Goal: Book appointment/travel/reservation

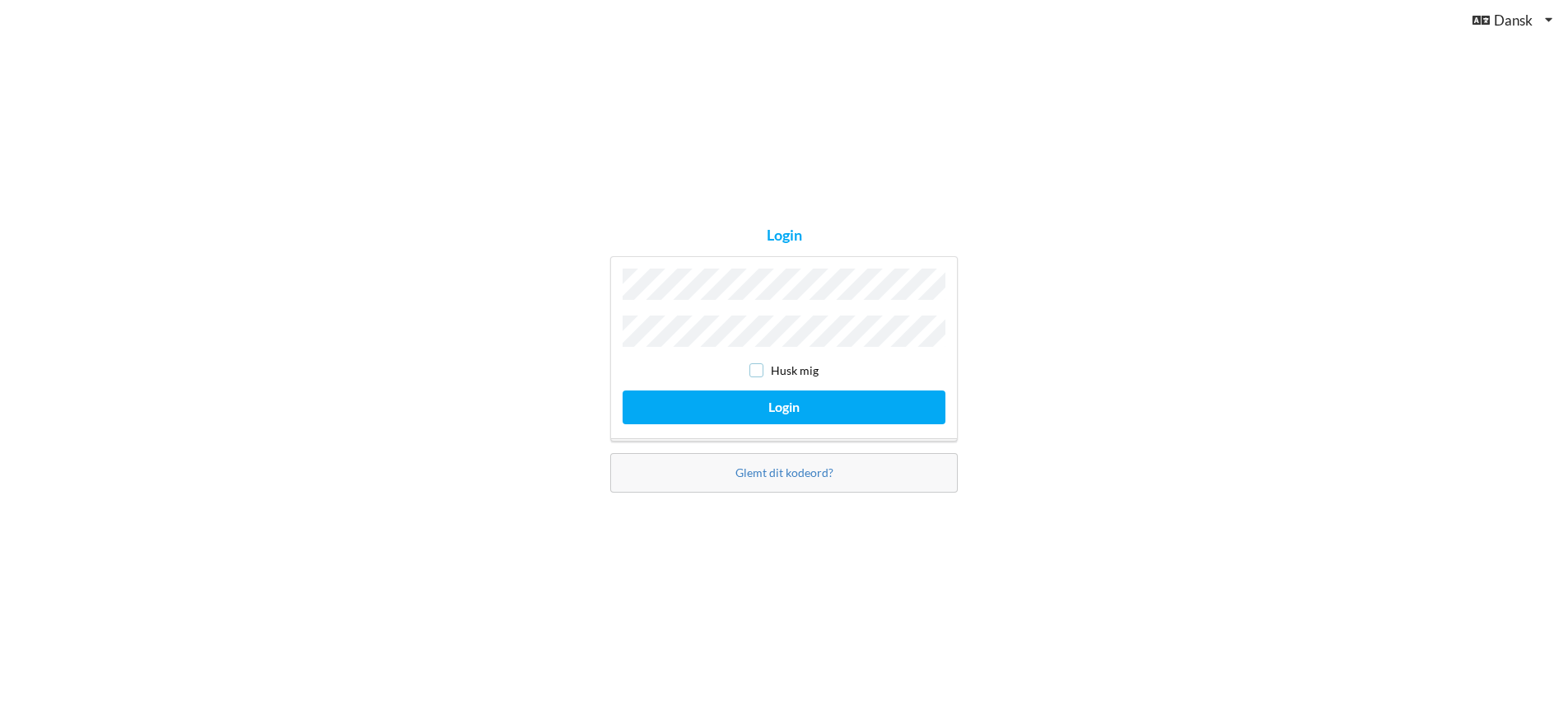
click at [757, 365] on input "checkbox" at bounding box center [757, 370] width 14 height 14
checkbox input "true"
click at [800, 406] on button "Login" at bounding box center [784, 408] width 323 height 34
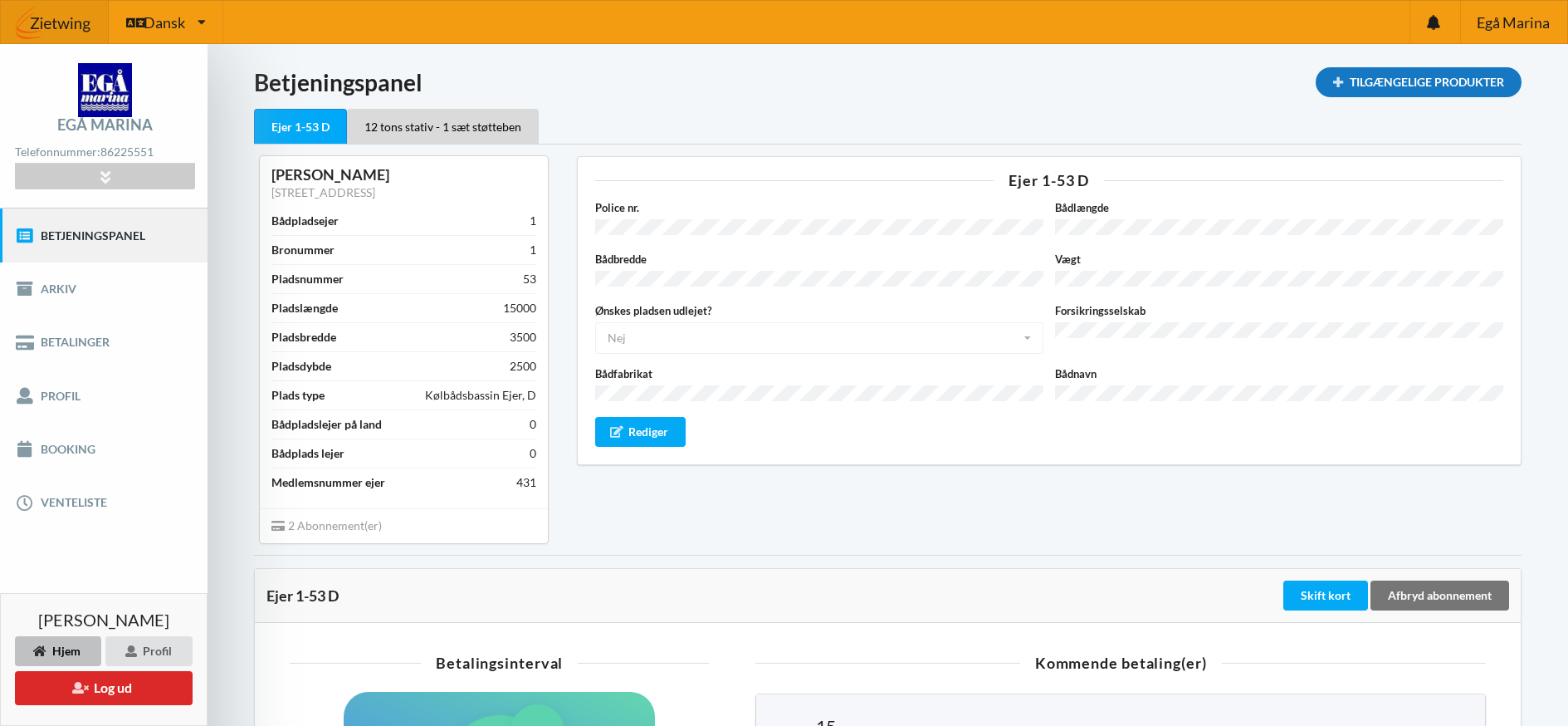
click at [1396, 81] on div "Tilgængelige Produkter" at bounding box center [1418, 82] width 206 height 30
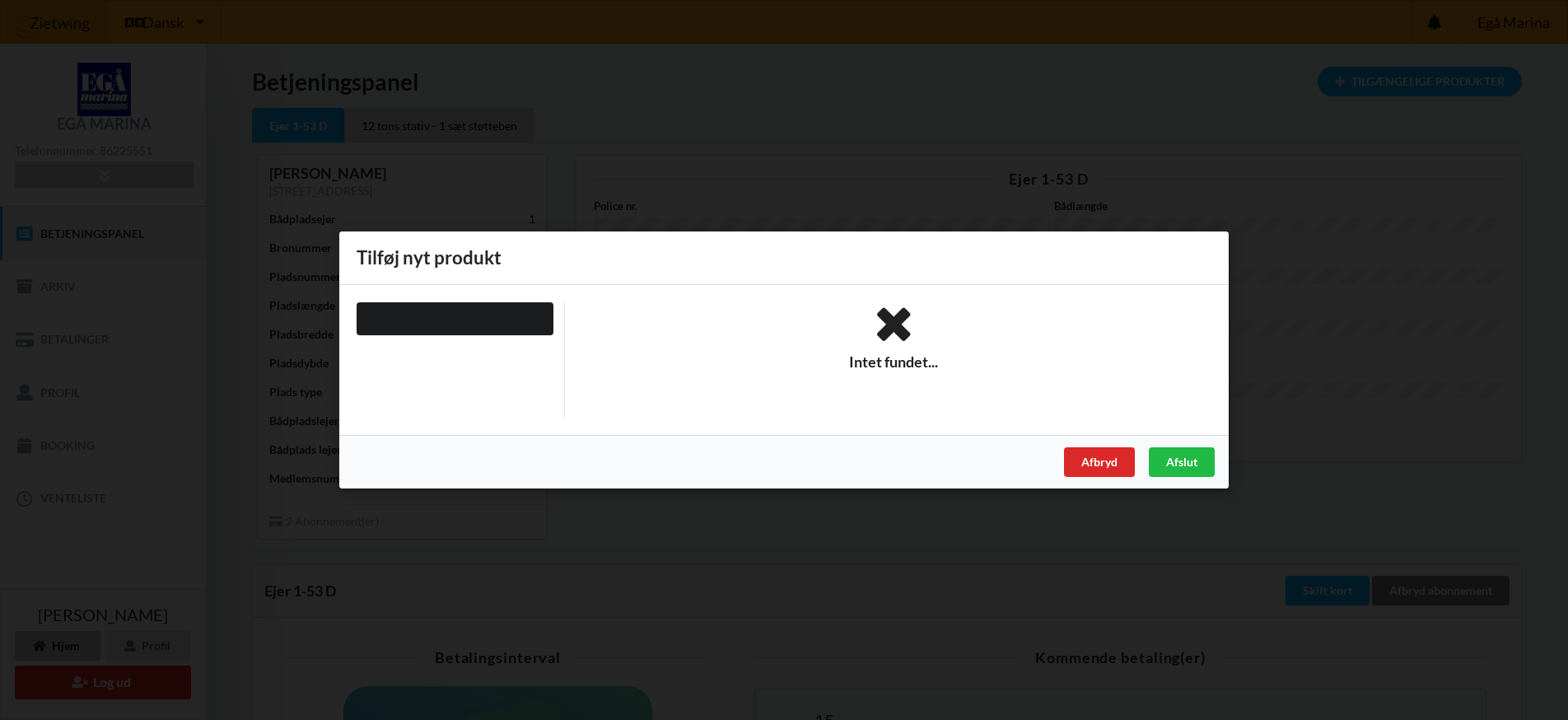
click at [896, 321] on icon at bounding box center [894, 324] width 636 height 45
click at [1168, 467] on div "Afslut" at bounding box center [1182, 462] width 65 height 30
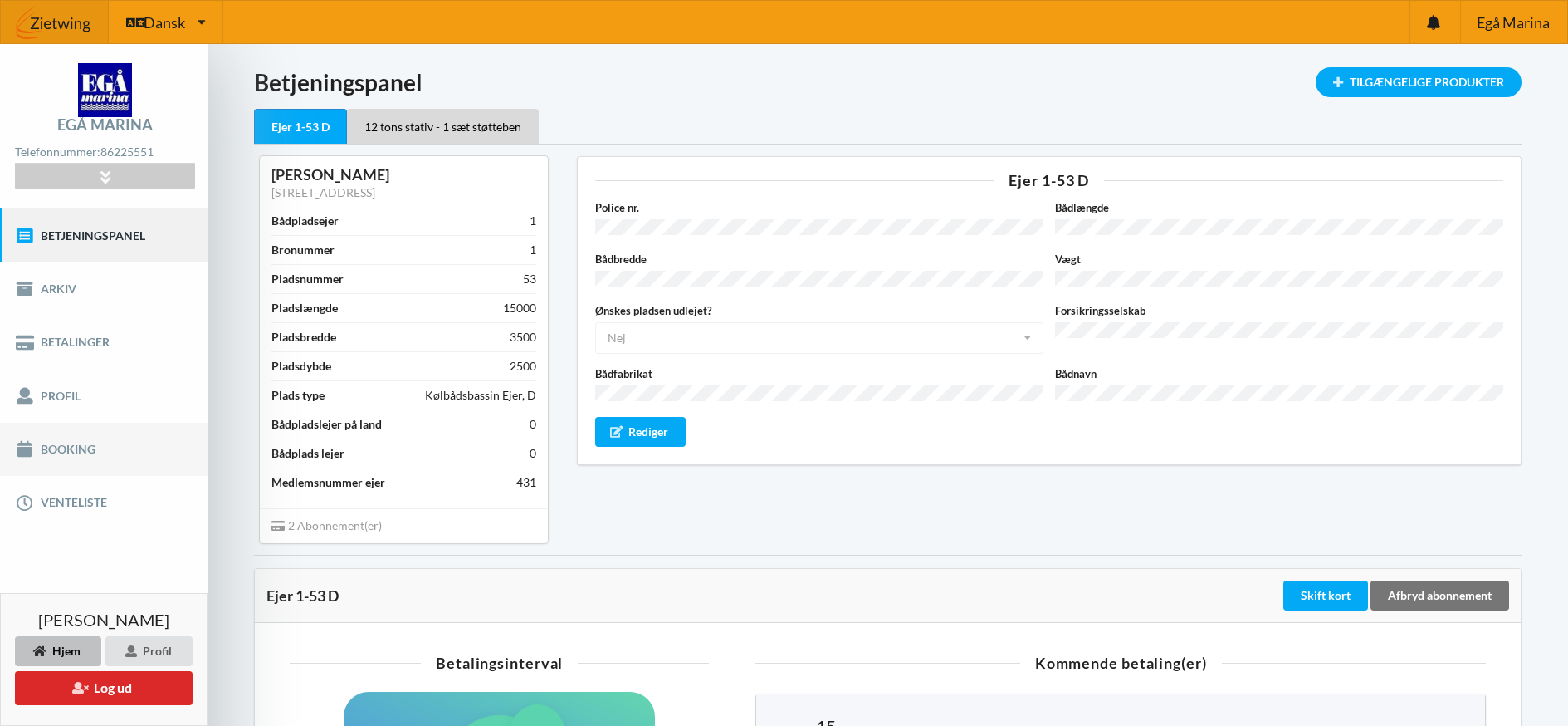
click at [61, 445] on link "Booking" at bounding box center [104, 449] width 208 height 53
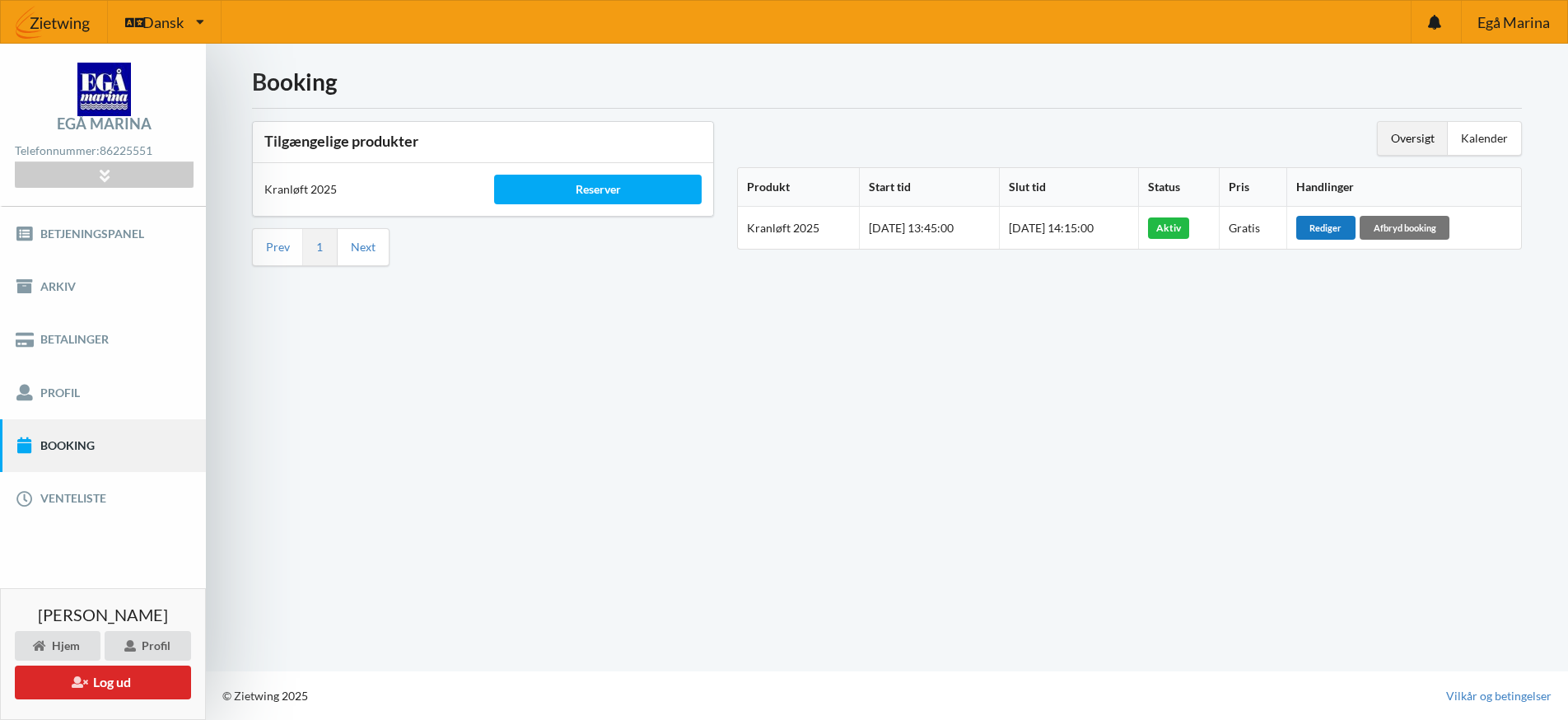
click at [1331, 226] on div "Rediger" at bounding box center [1326, 227] width 60 height 23
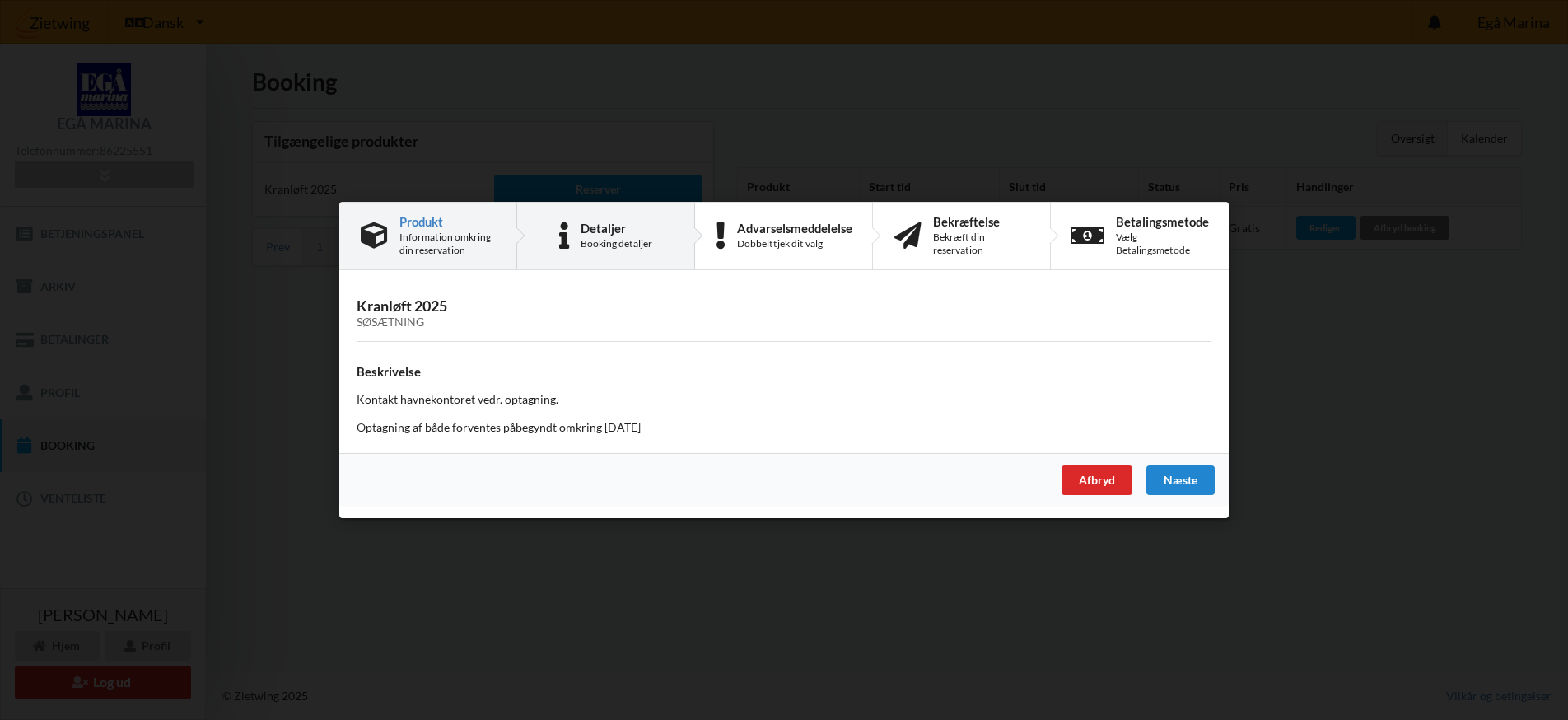
click at [605, 241] on div "Booking detaljer" at bounding box center [616, 243] width 71 height 13
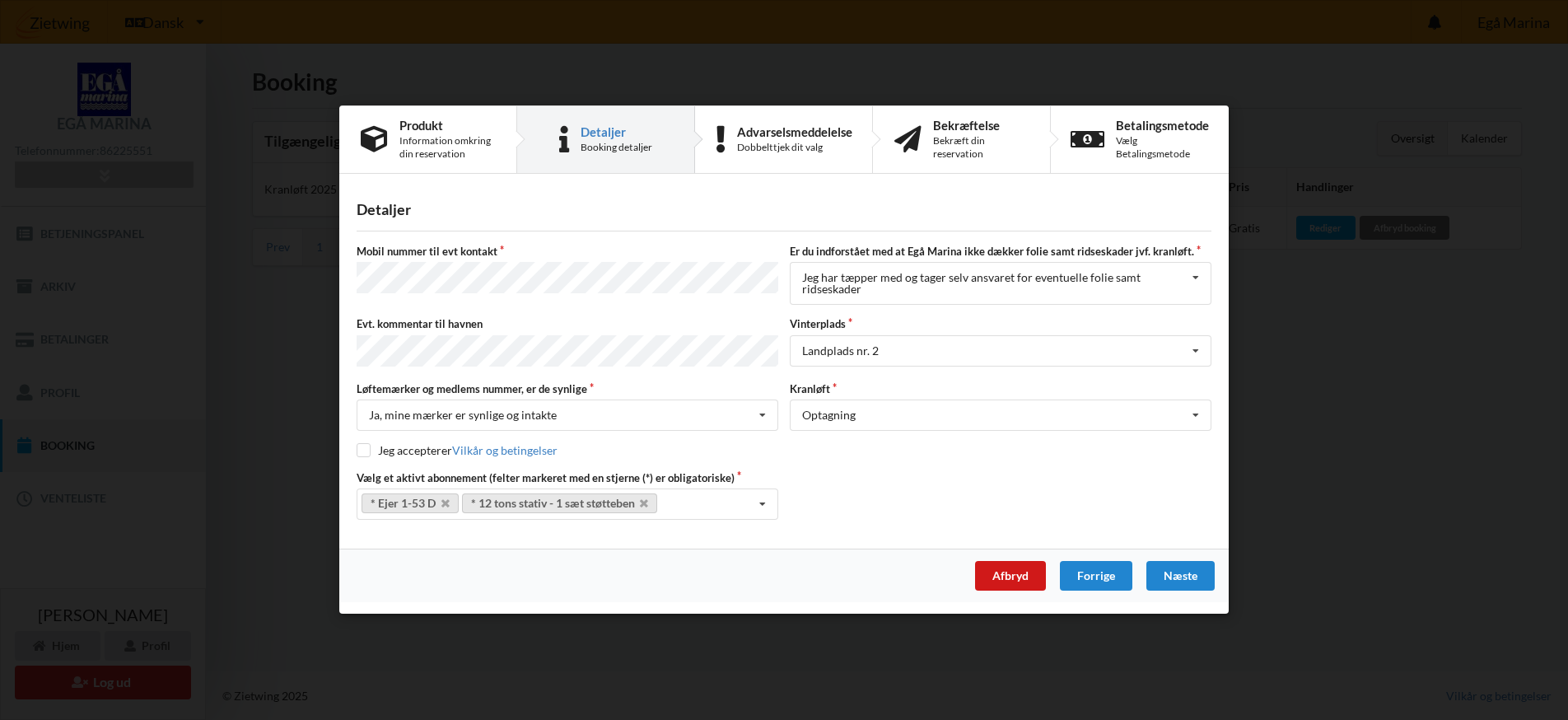
click at [1008, 571] on div "Afbryd" at bounding box center [1010, 576] width 70 height 30
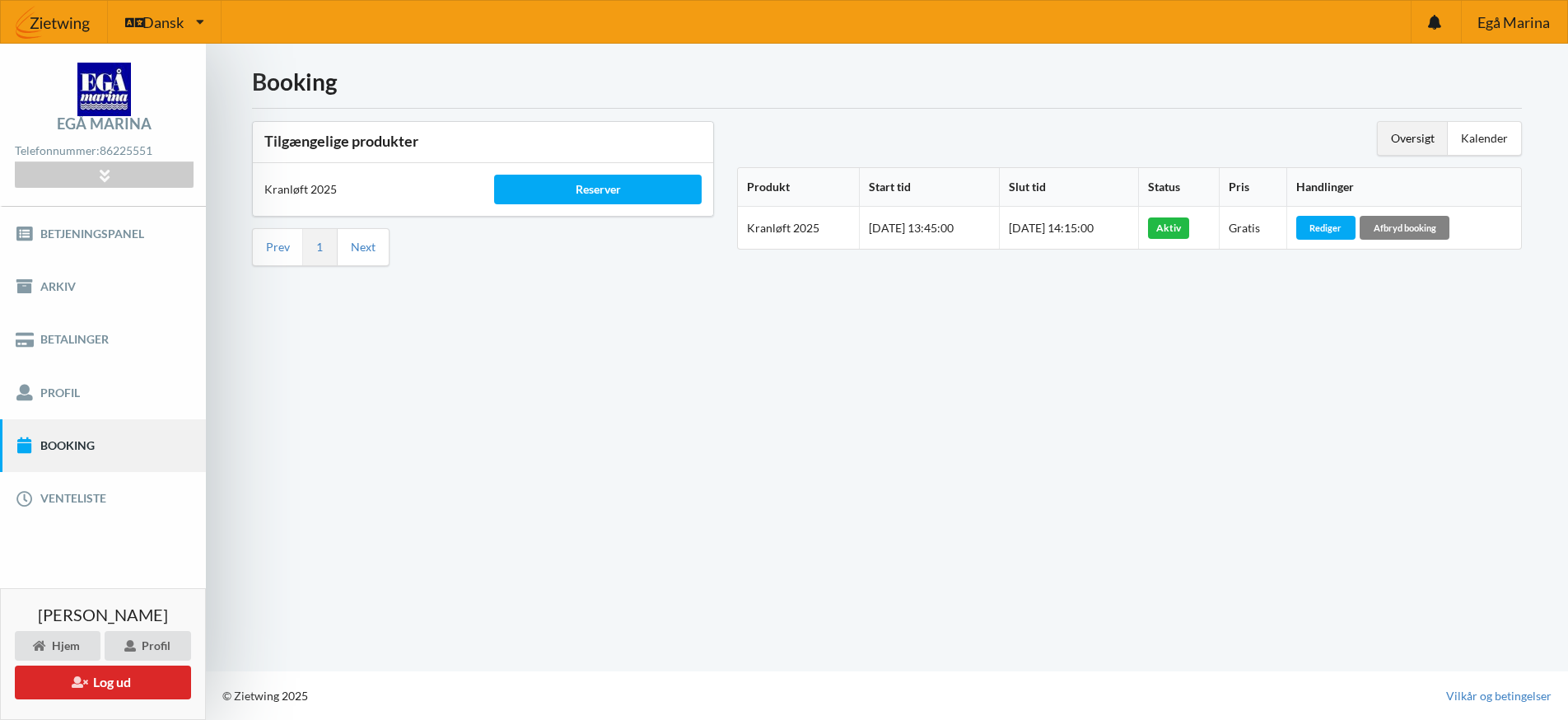
click at [1416, 225] on div "Afbryd booking" at bounding box center [1404, 227] width 90 height 23
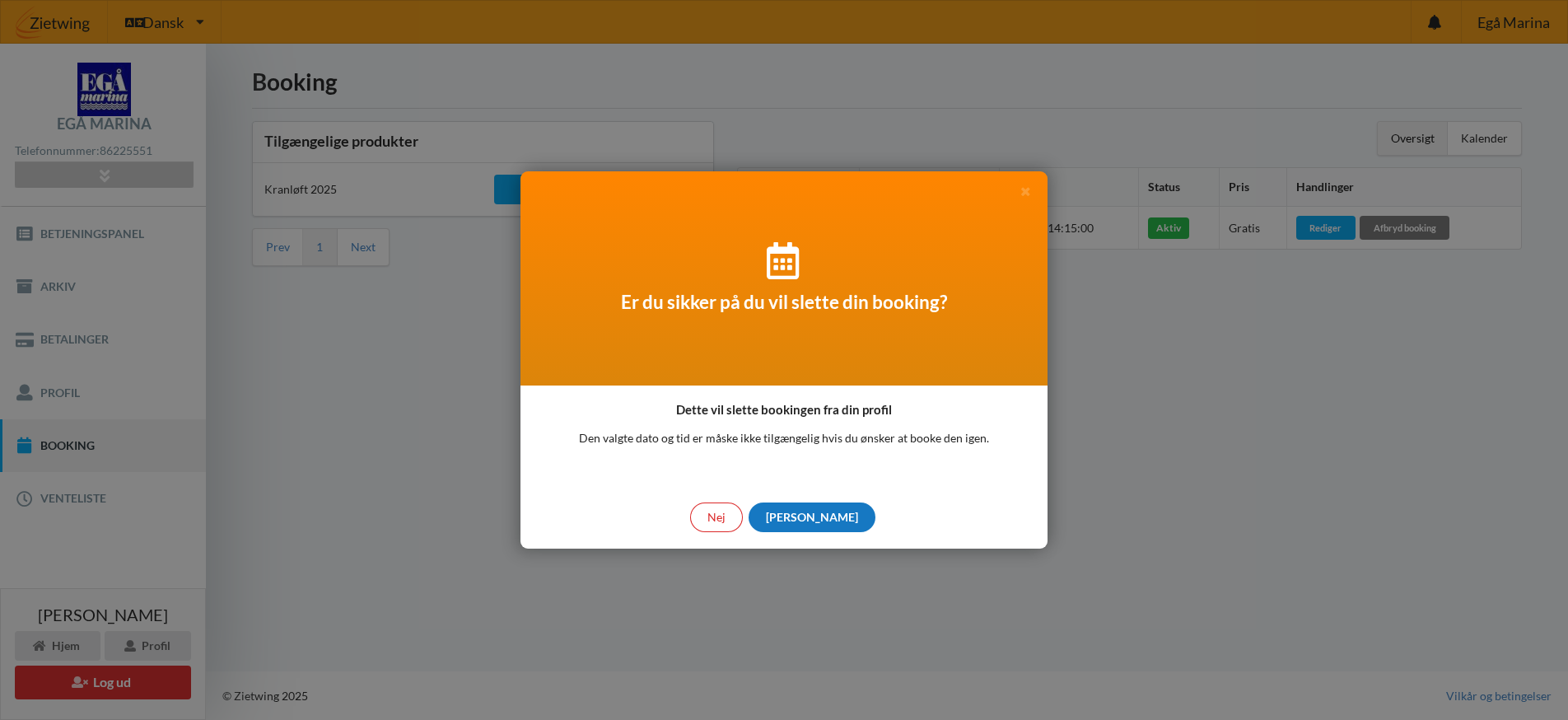
click at [809, 514] on div "[PERSON_NAME]" at bounding box center [812, 518] width 127 height 30
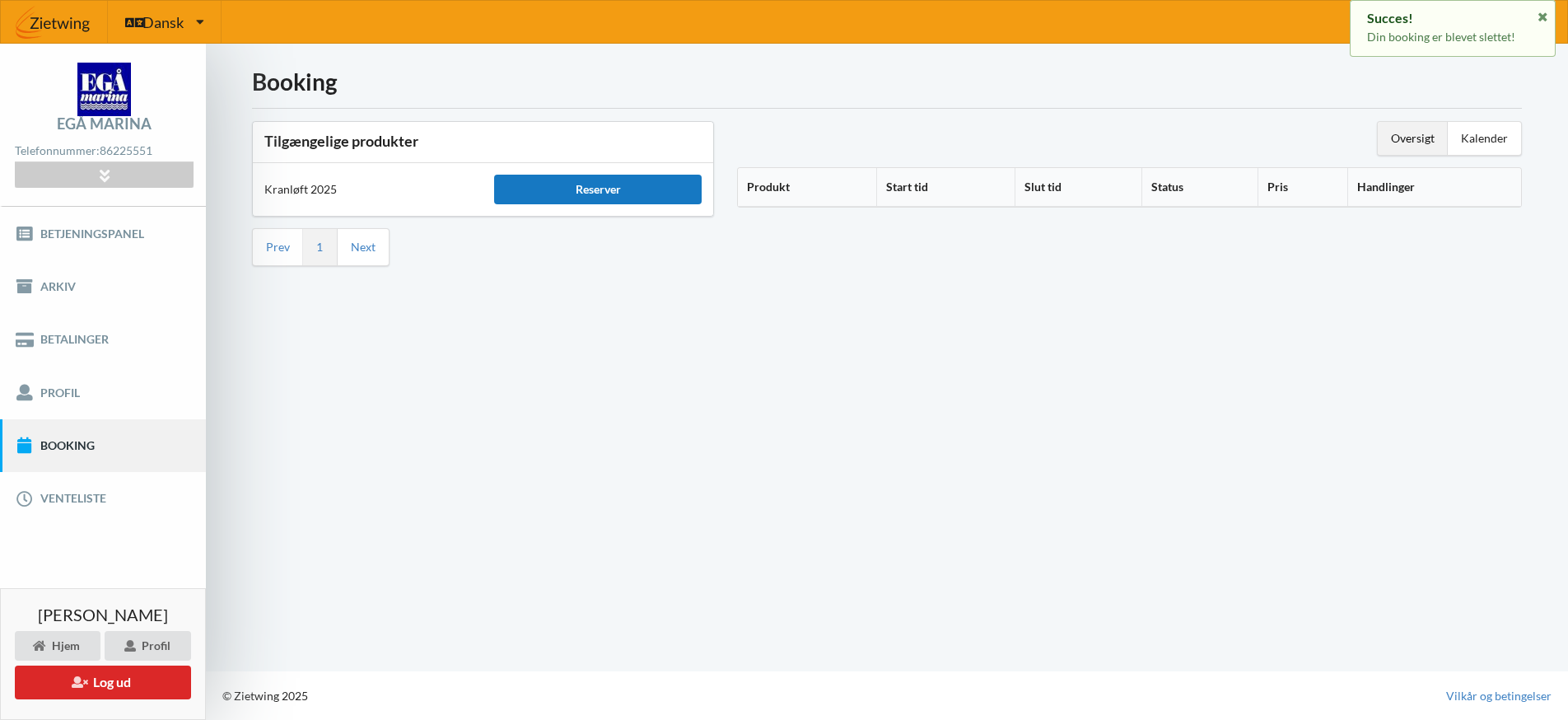
click at [576, 190] on div "Reserver" at bounding box center [597, 189] width 206 height 30
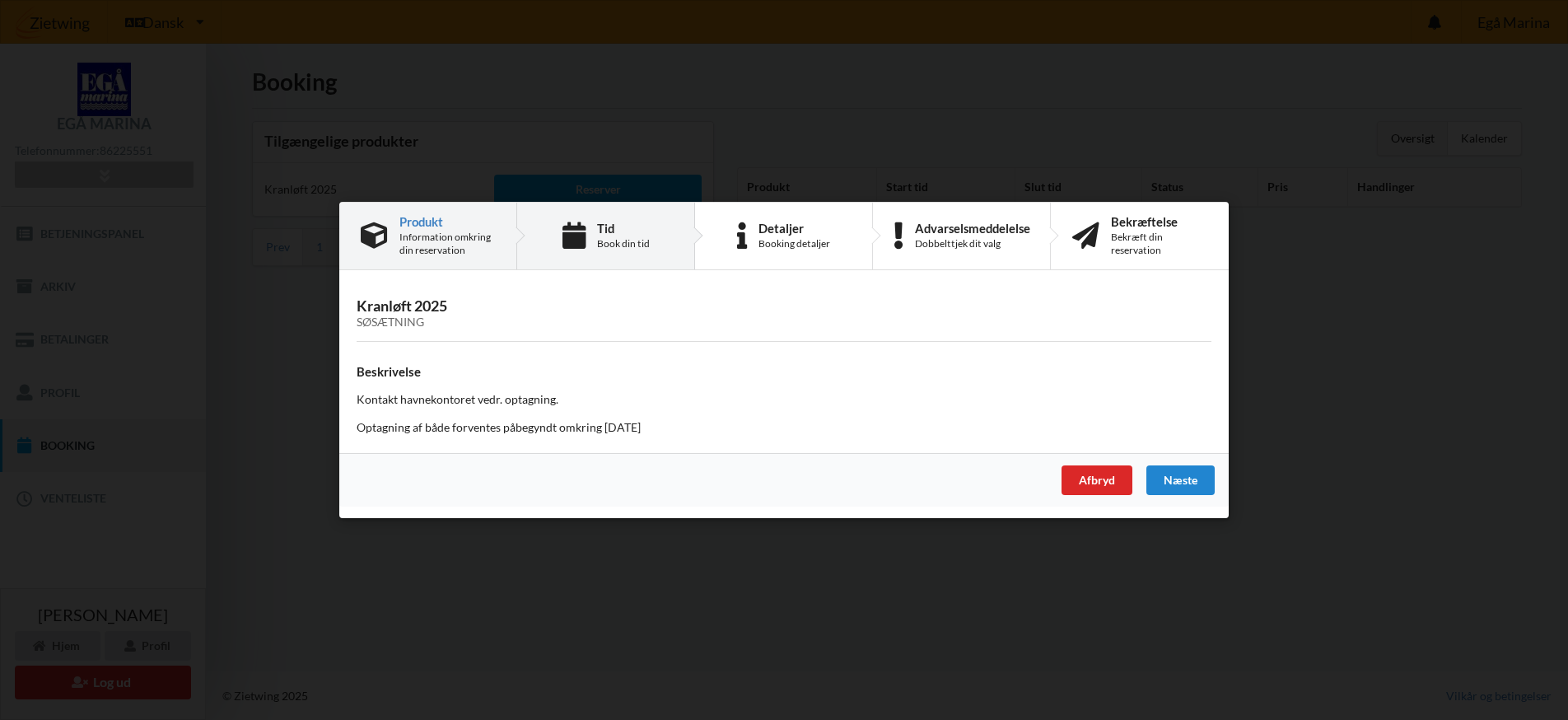
click at [618, 233] on div "Tid" at bounding box center [623, 227] width 53 height 13
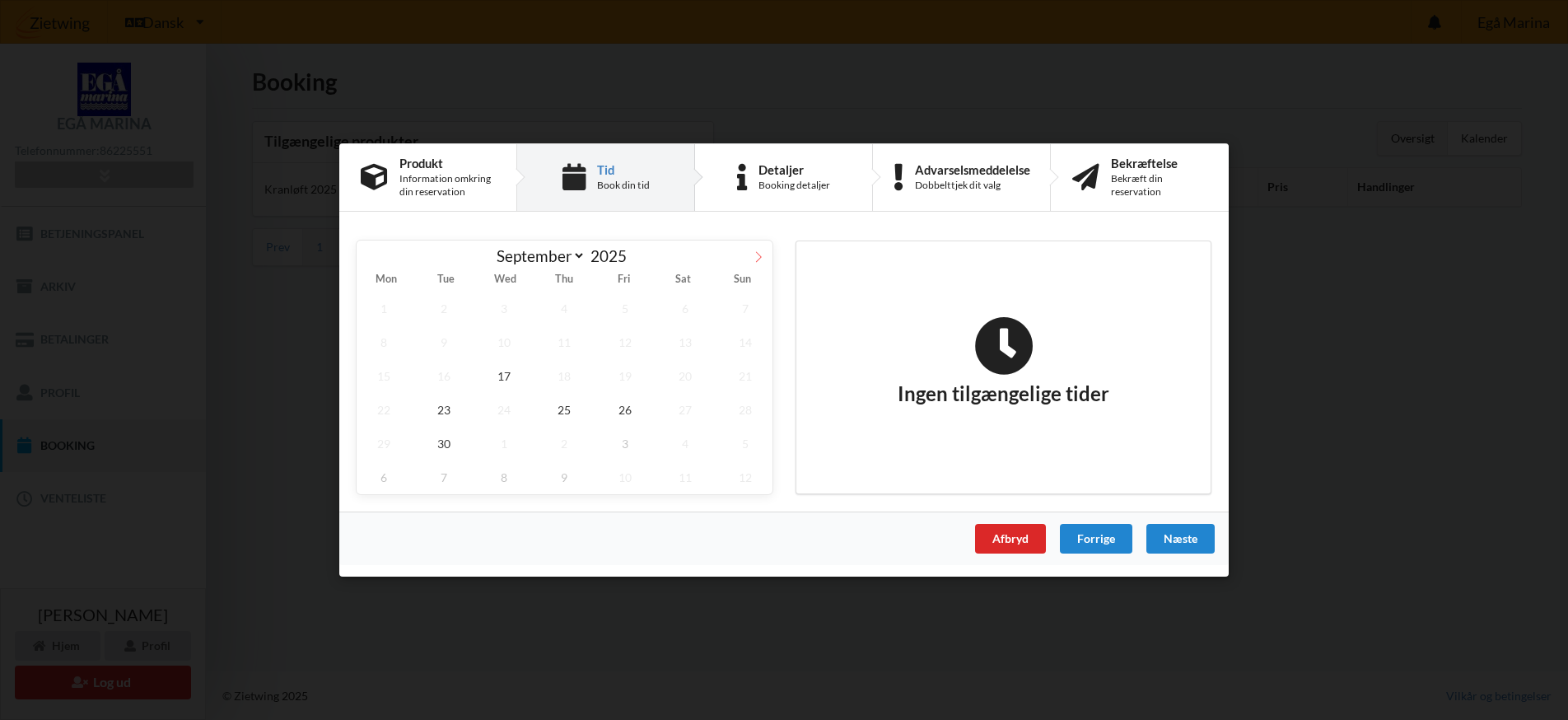
click at [759, 252] on icon at bounding box center [759, 257] width 12 height 12
select select "9"
click at [380, 343] on span "6" at bounding box center [384, 342] width 55 height 34
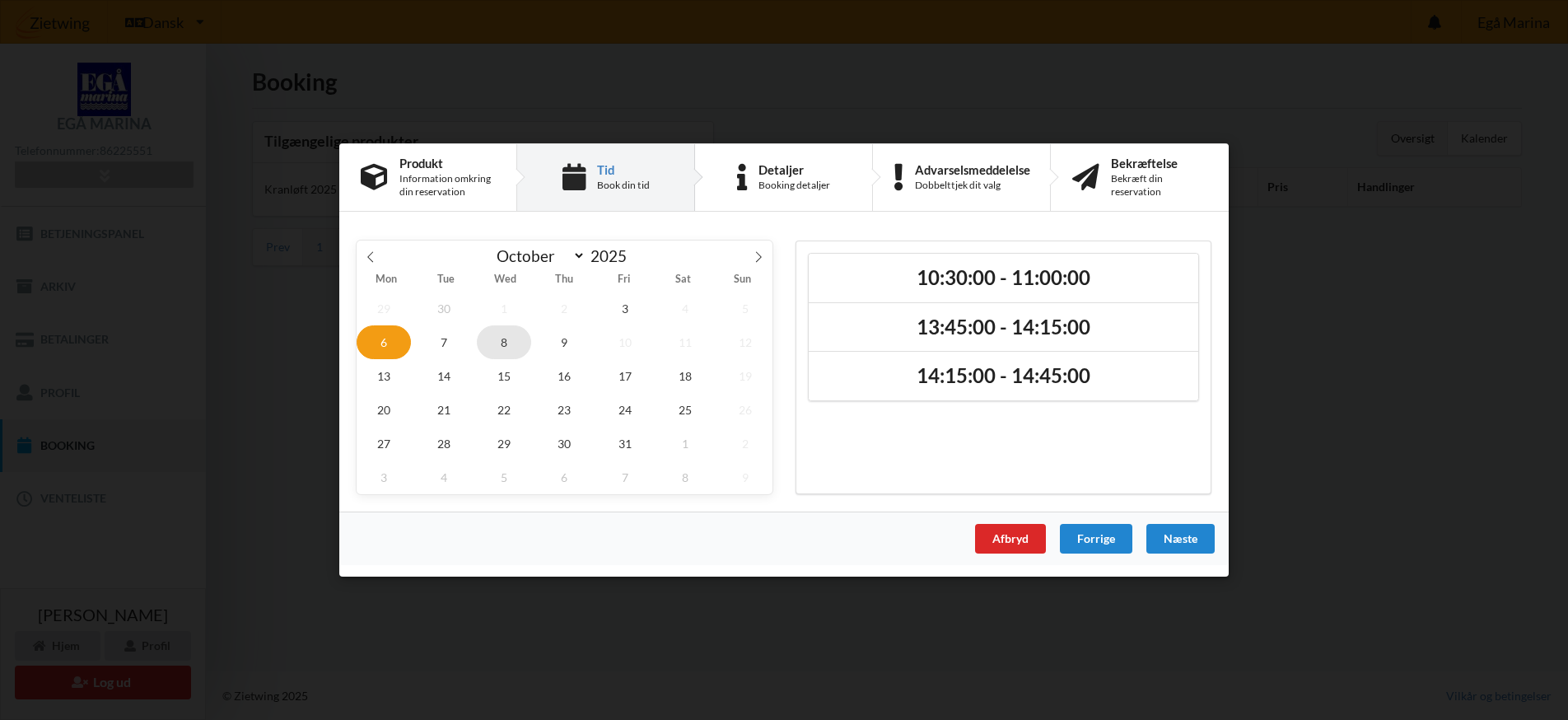
click at [503, 344] on span "8" at bounding box center [504, 342] width 55 height 34
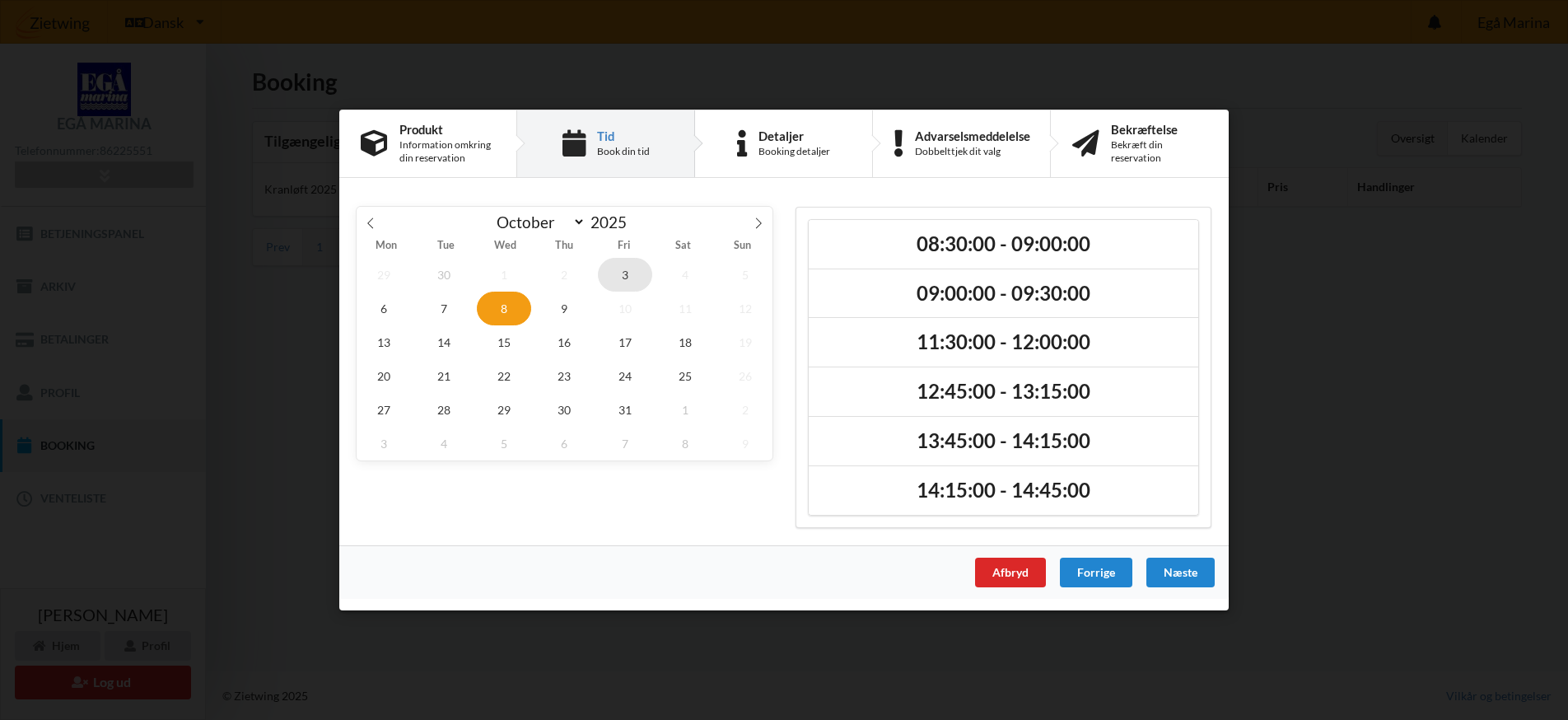
click at [625, 274] on span "3" at bounding box center [625, 275] width 55 height 34
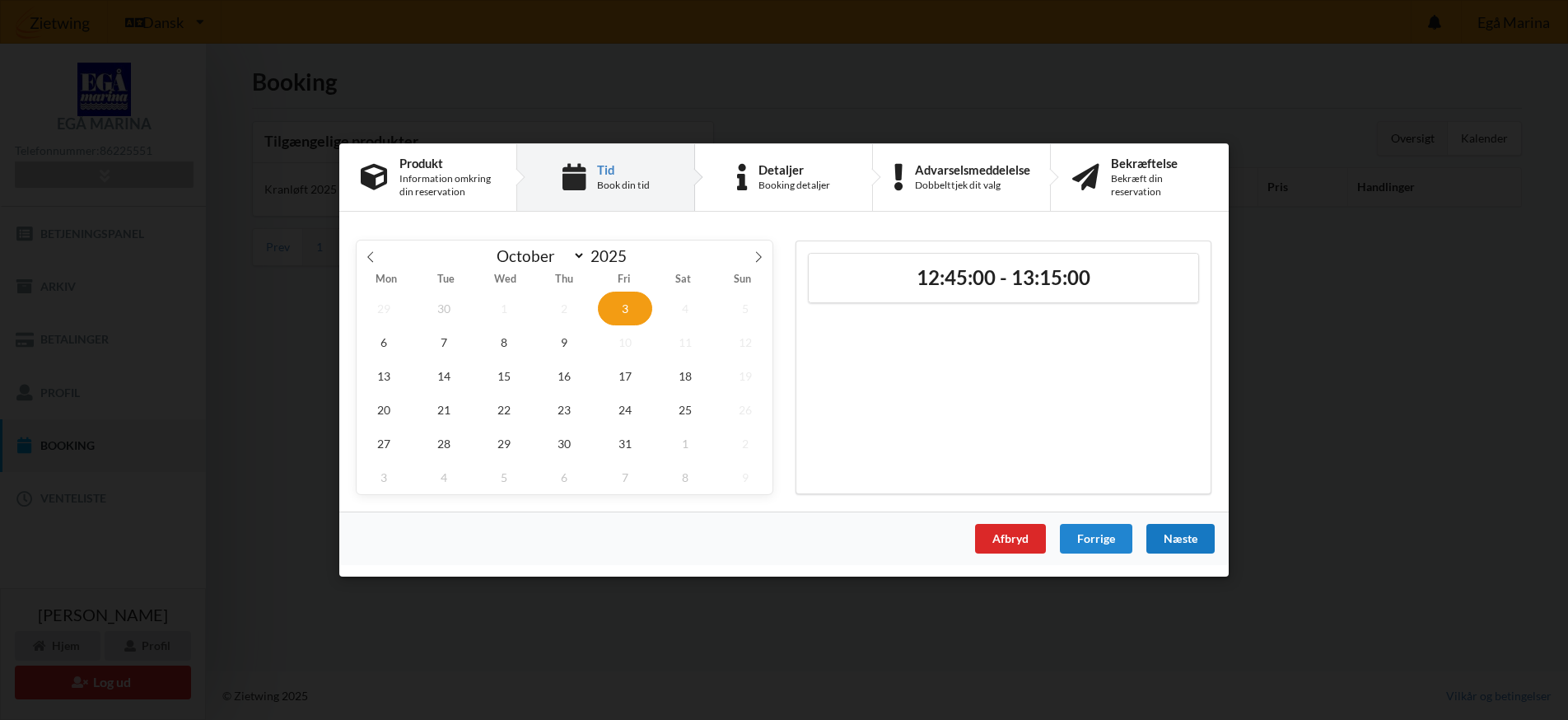
click at [1162, 539] on div "Næste" at bounding box center [1180, 539] width 68 height 30
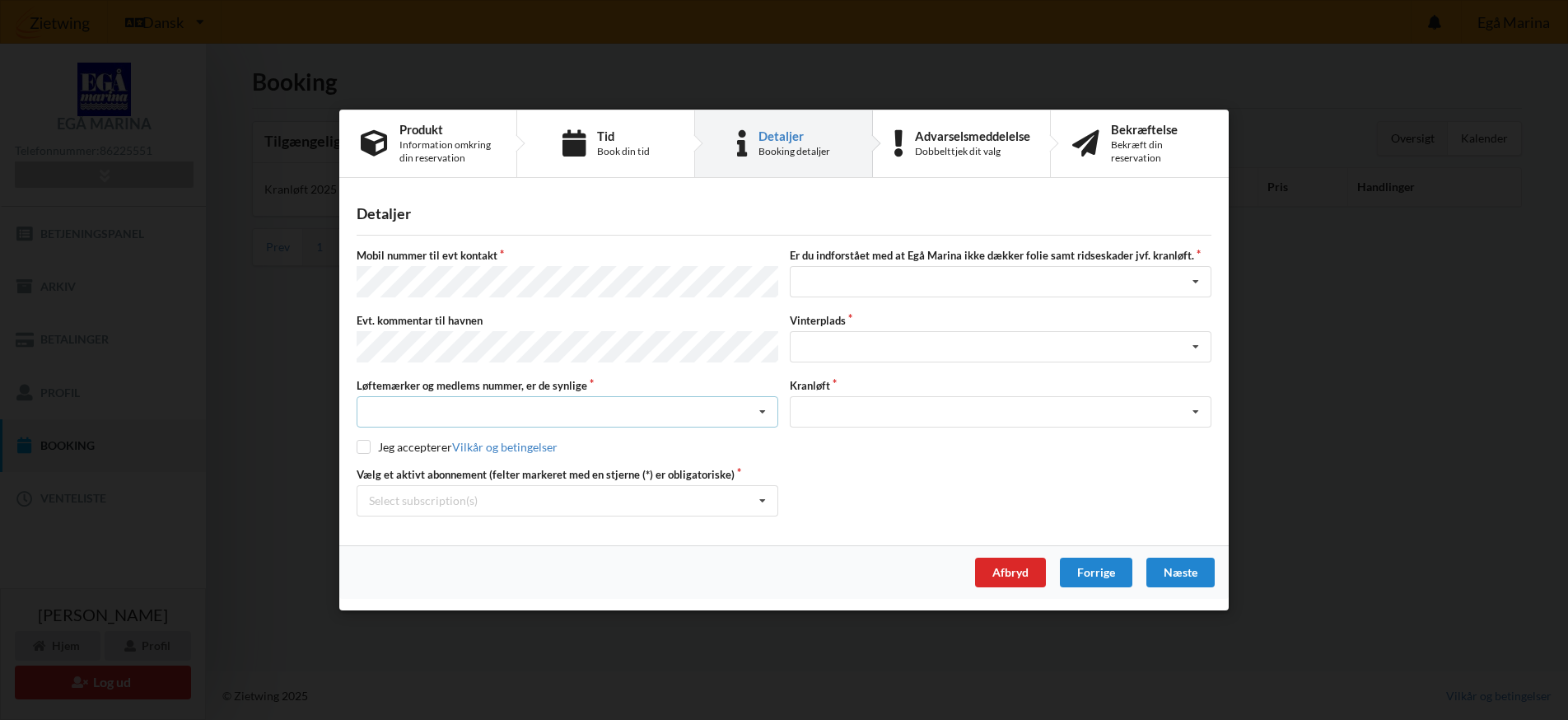
click at [764, 409] on icon at bounding box center [763, 412] width 25 height 31
click at [722, 469] on div "Ja, mine mærker er synlige og intakte" at bounding box center [567, 472] width 421 height 31
click at [366, 440] on input "checkbox" at bounding box center [364, 446] width 14 height 14
checkbox input "true"
click at [763, 495] on icon at bounding box center [763, 501] width 25 height 31
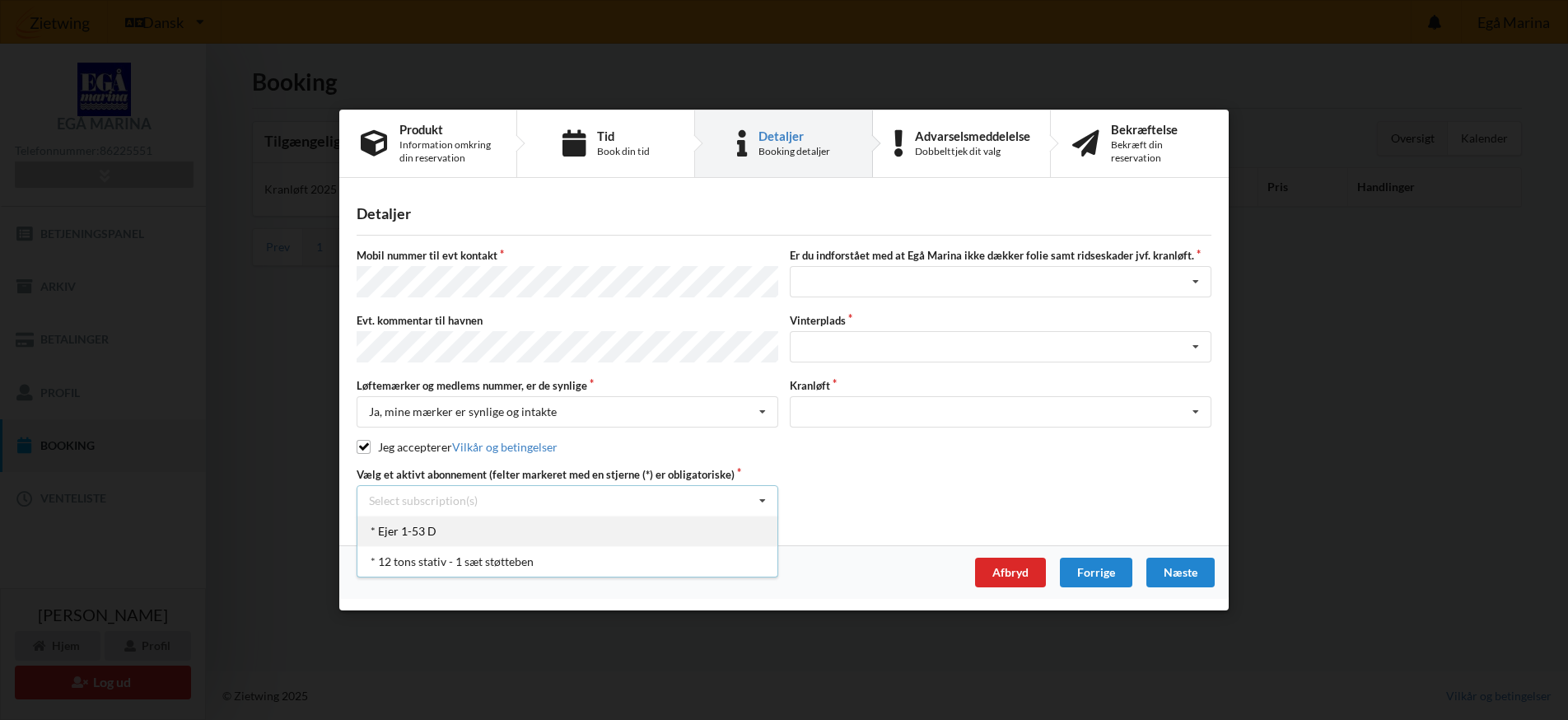
click at [464, 522] on div "* Ejer 1-53 D" at bounding box center [567, 531] width 421 height 31
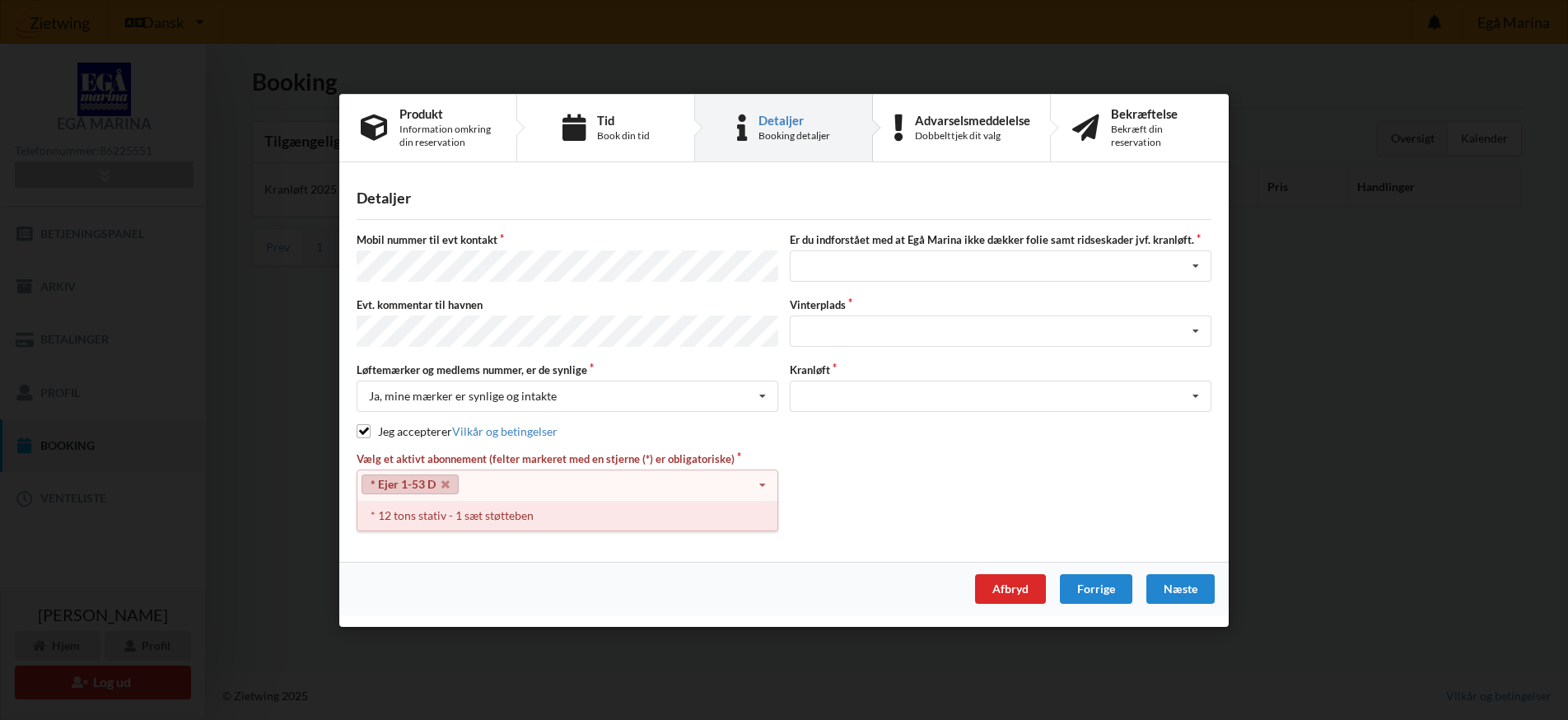
click at [498, 514] on div "* 12 tons stativ - 1 sæt støtteben" at bounding box center [567, 514] width 421 height 31
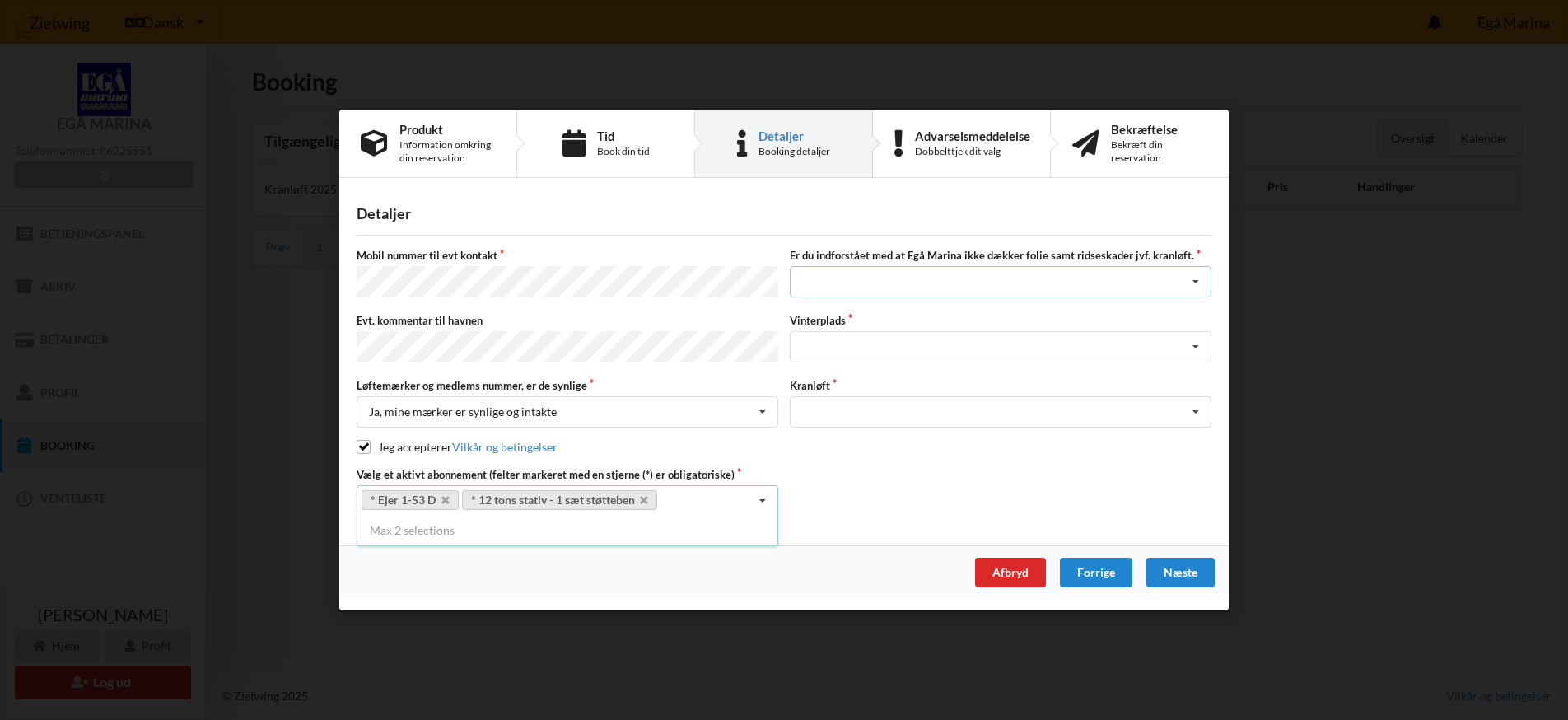
click at [1196, 284] on icon at bounding box center [1195, 283] width 25 height 31
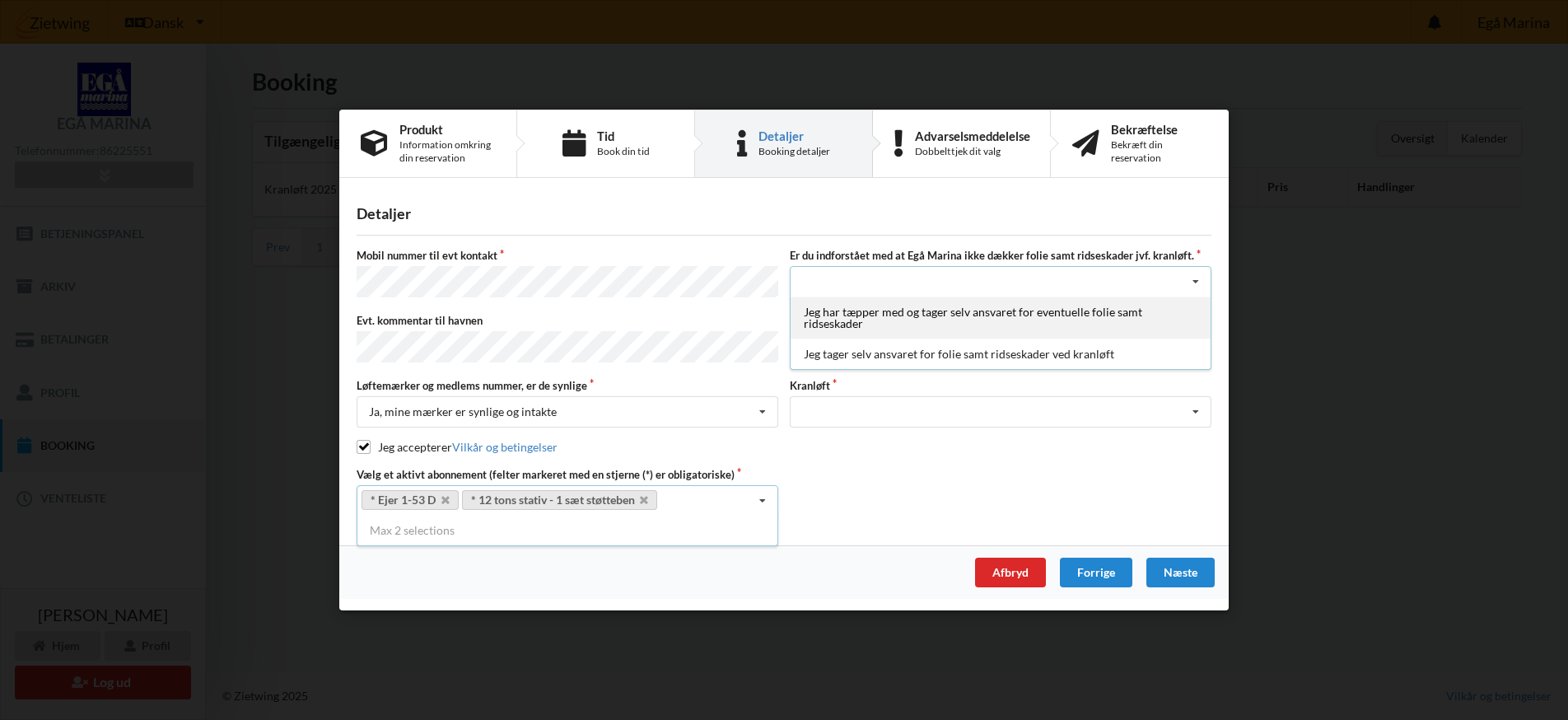
click at [1096, 318] on div "Jeg har tæpper med og tager selv ansvaret for eventuelle folie samt ridseskader" at bounding box center [1001, 318] width 421 height 42
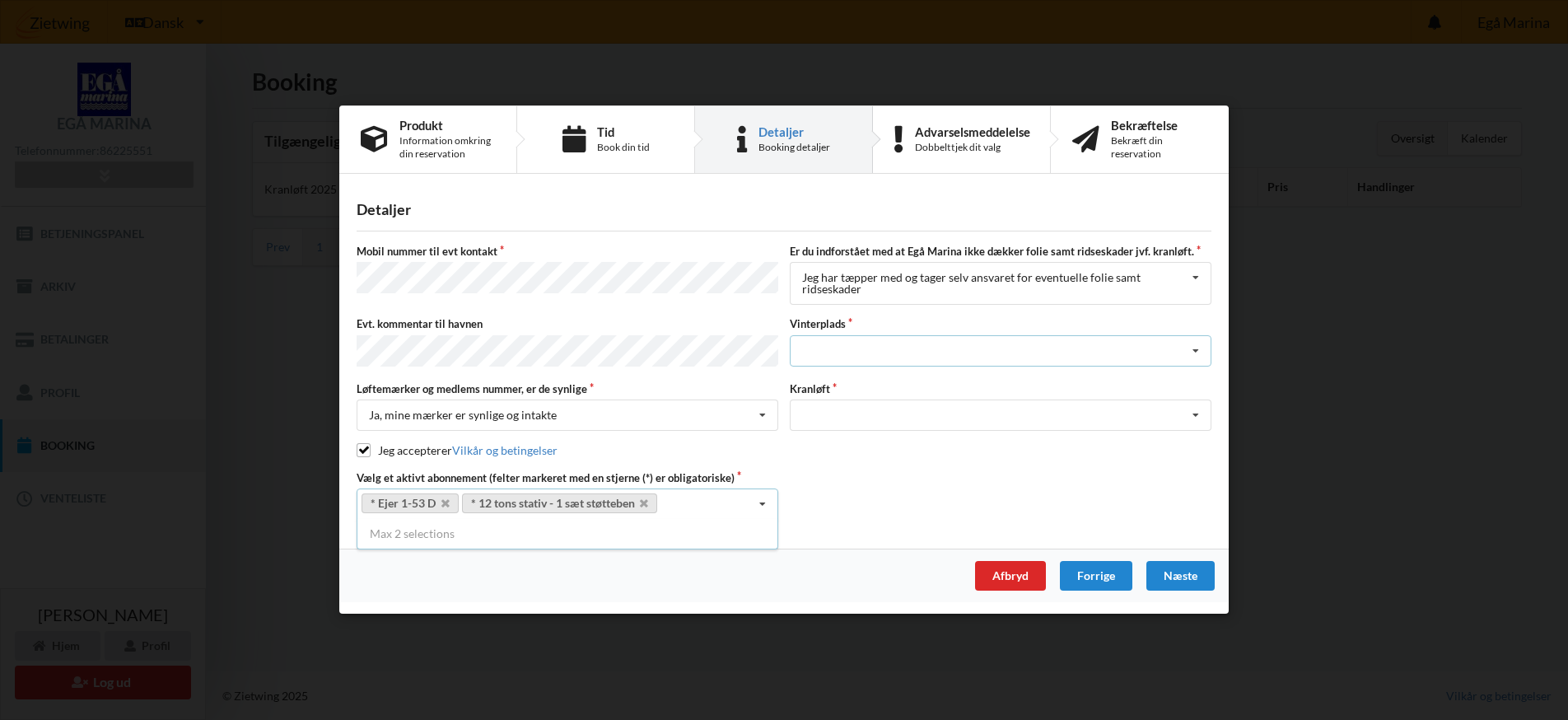
click at [1199, 354] on icon at bounding box center [1195, 351] width 25 height 31
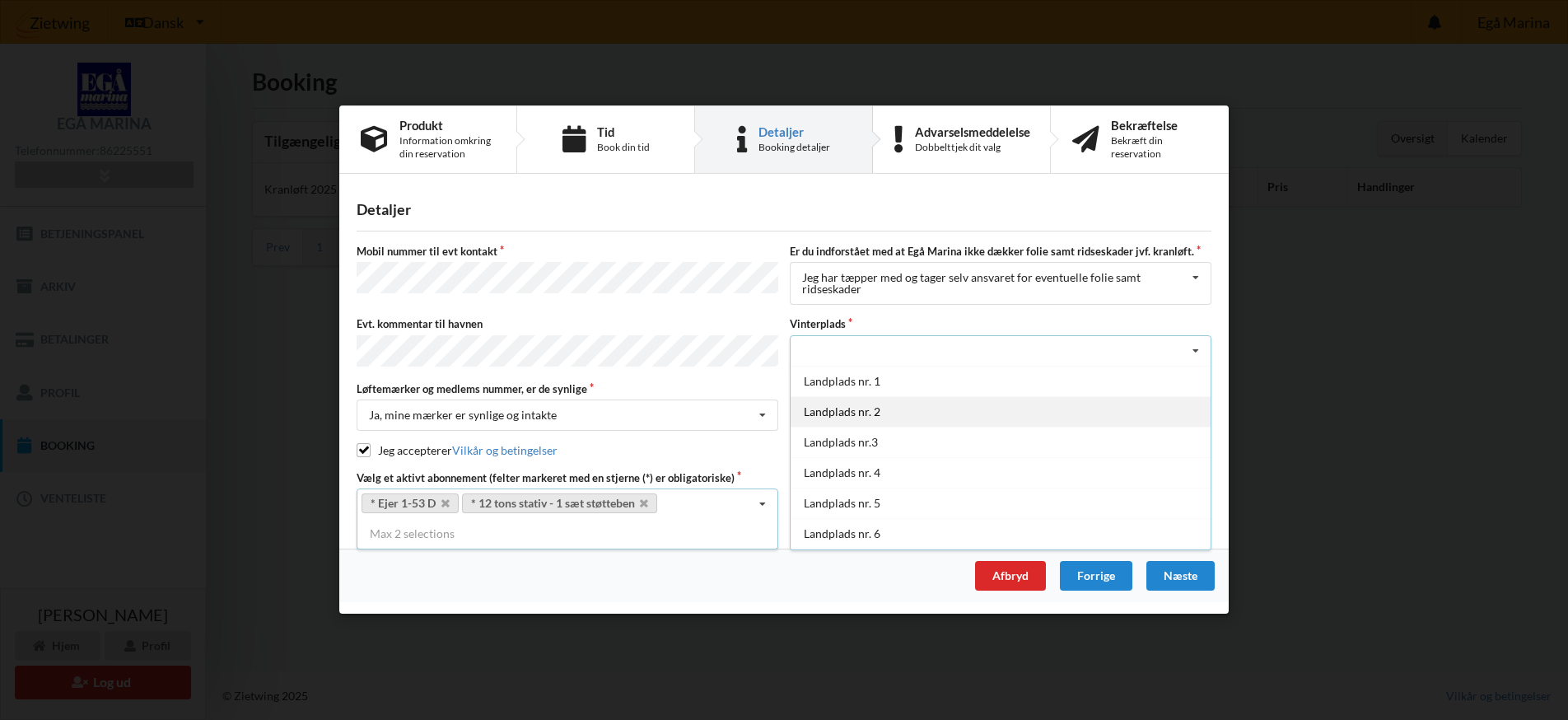
click at [1003, 417] on div "Landplads nr. 2" at bounding box center [1001, 411] width 421 height 31
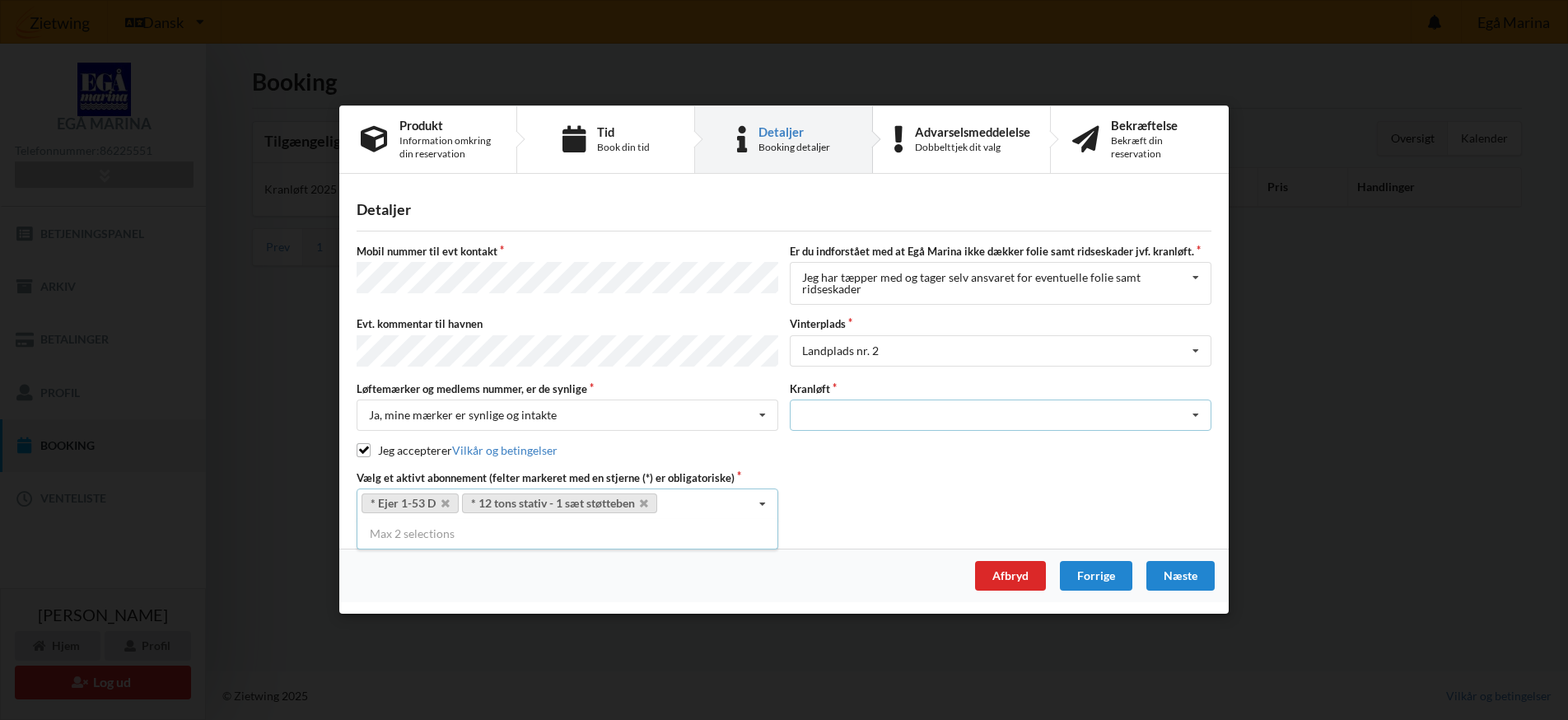
click at [1193, 414] on icon at bounding box center [1195, 416] width 25 height 31
click at [920, 441] on div "Optagning" at bounding box center [1001, 445] width 421 height 31
click at [1182, 571] on div "Næste" at bounding box center [1180, 576] width 68 height 30
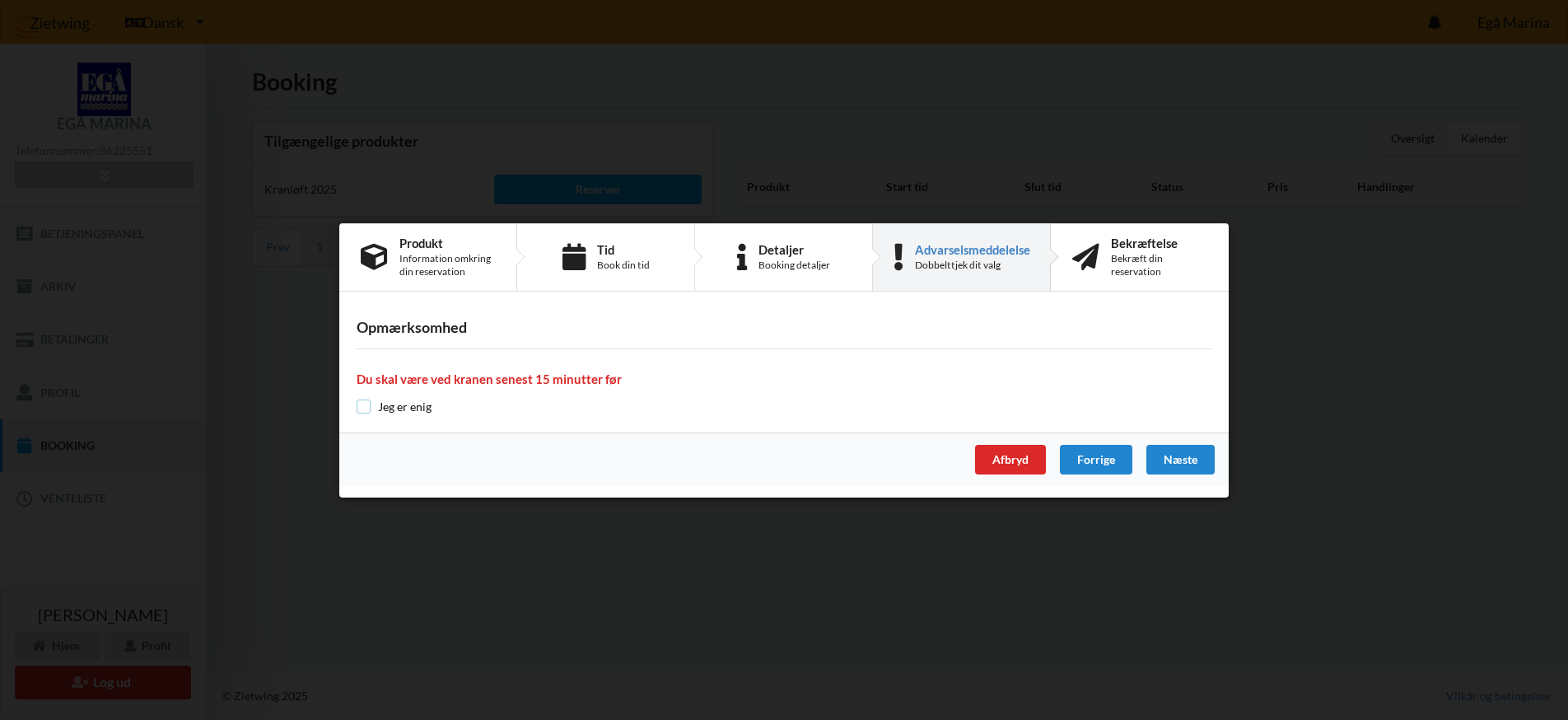
click at [361, 405] on input "checkbox" at bounding box center [364, 407] width 14 height 14
checkbox input "true"
click at [1163, 454] on div "Næste" at bounding box center [1180, 459] width 68 height 30
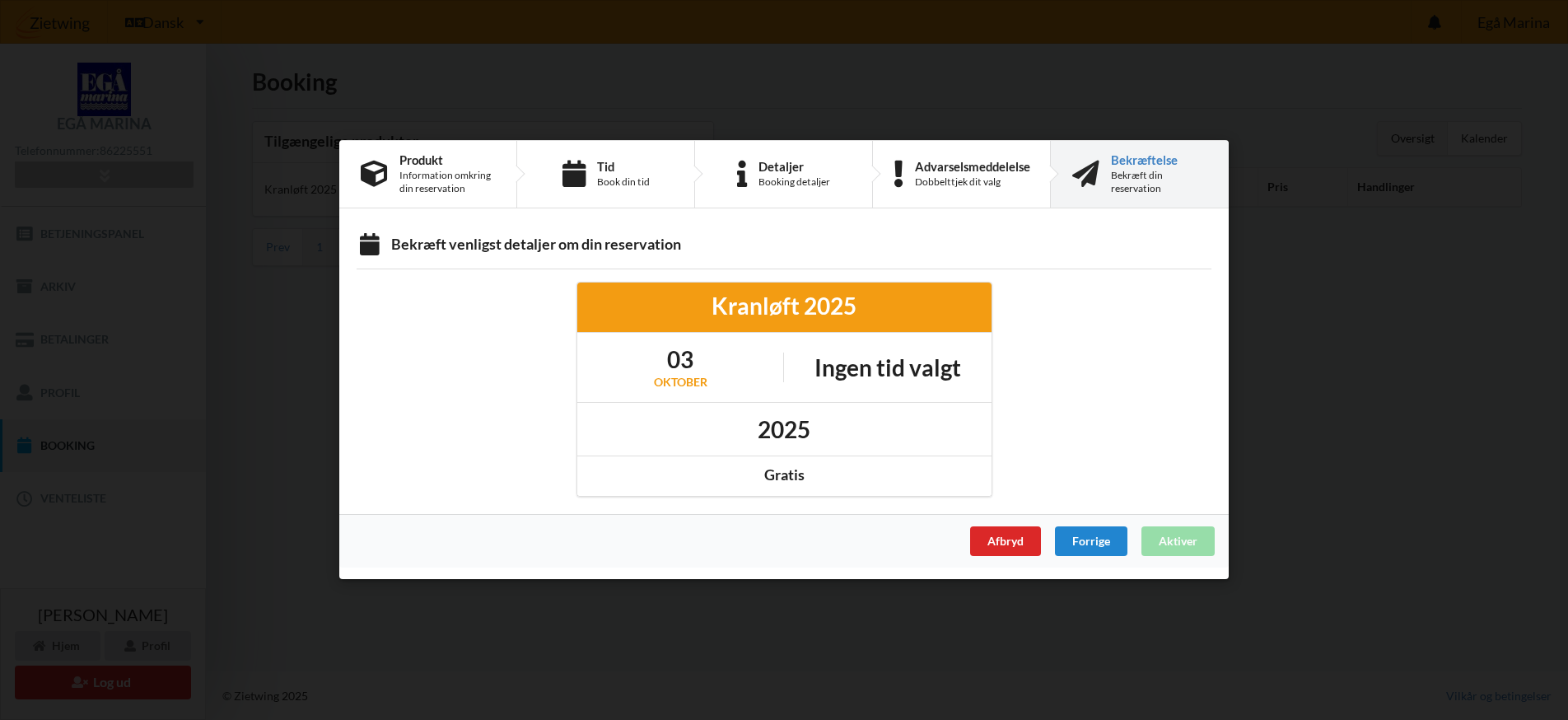
click at [1170, 540] on div "Afbryd Forrige Aktiver" at bounding box center [784, 541] width 890 height 54
click at [1087, 540] on div "Forrige" at bounding box center [1091, 542] width 72 height 30
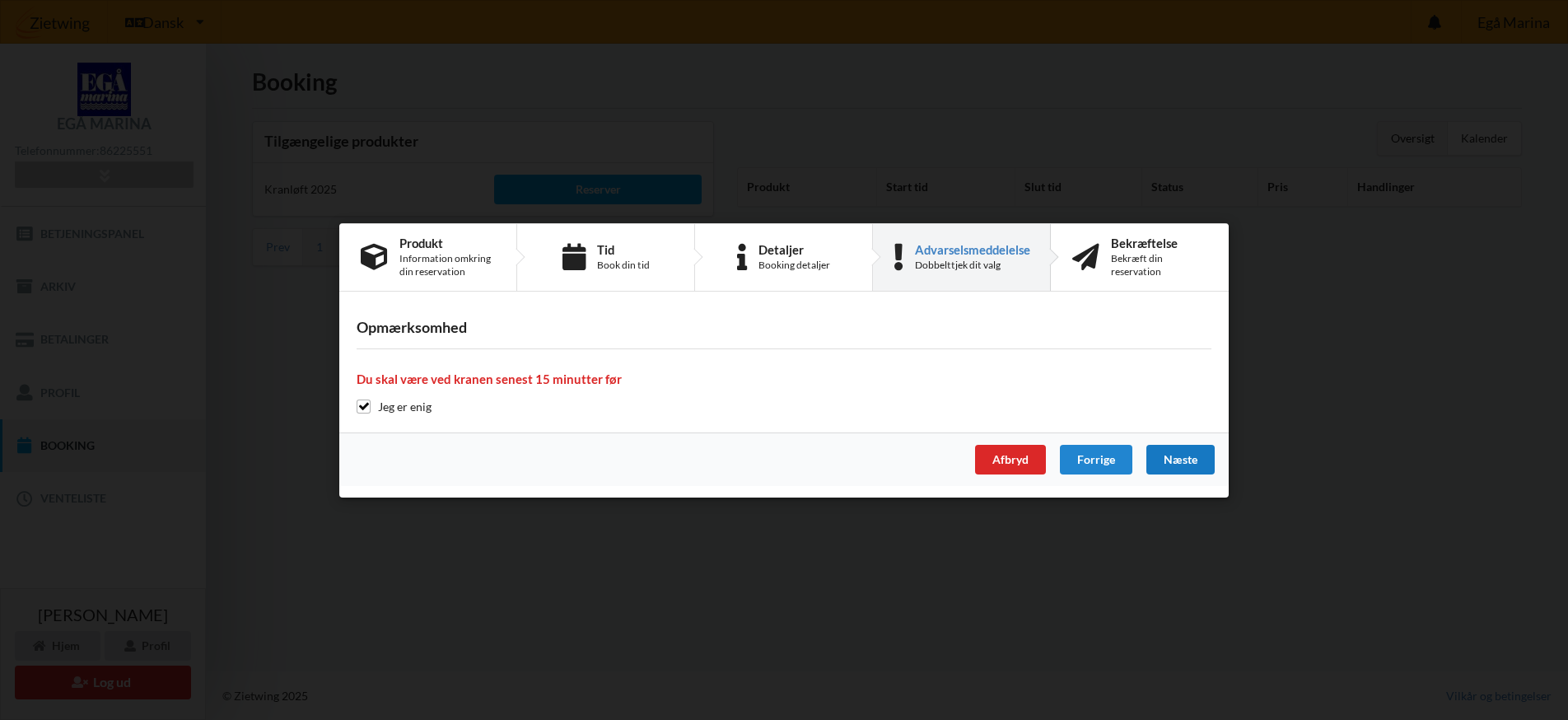
click at [1193, 454] on div "Næste" at bounding box center [1180, 459] width 68 height 30
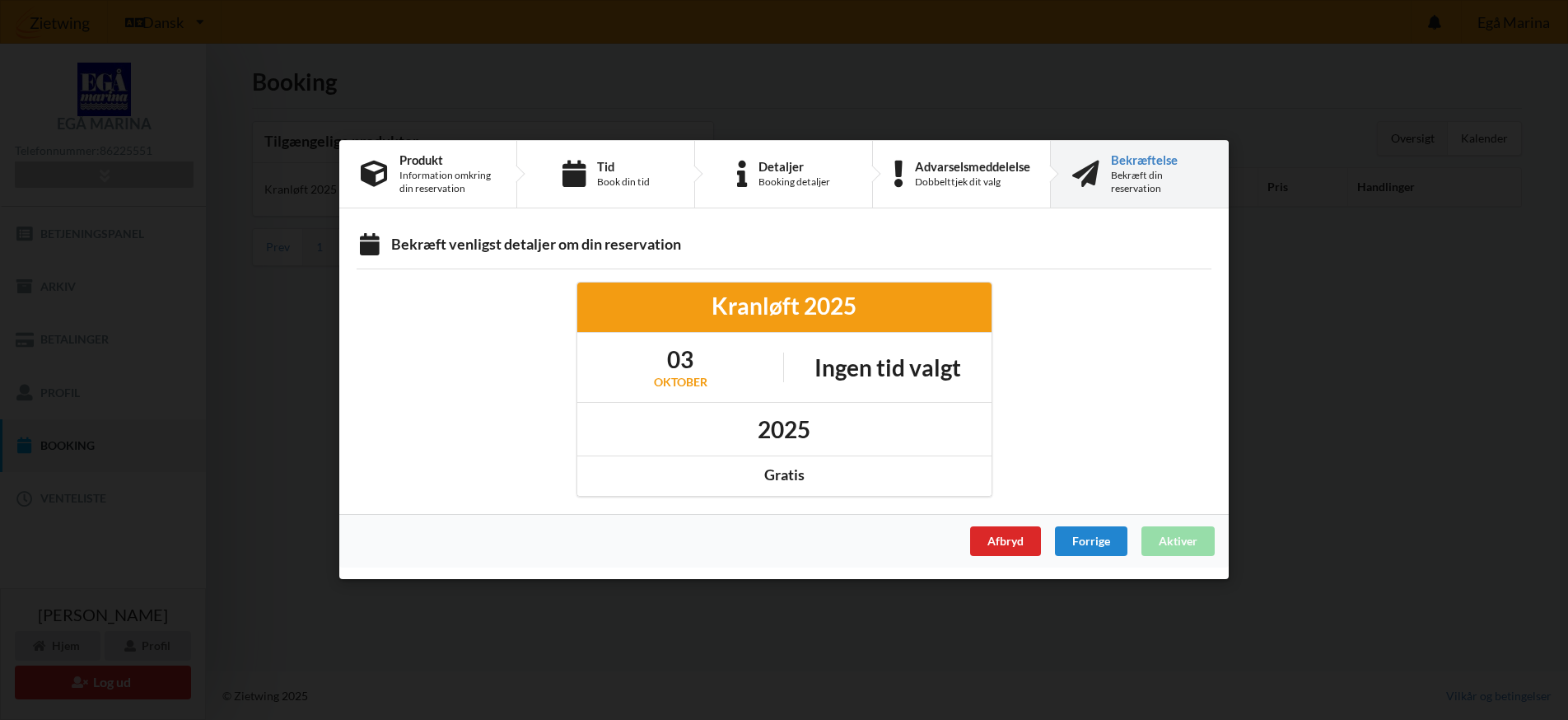
click at [1179, 541] on div "Afbryd Forrige Aktiver" at bounding box center [784, 541] width 890 height 54
click at [1075, 540] on div "Forrige" at bounding box center [1091, 542] width 72 height 30
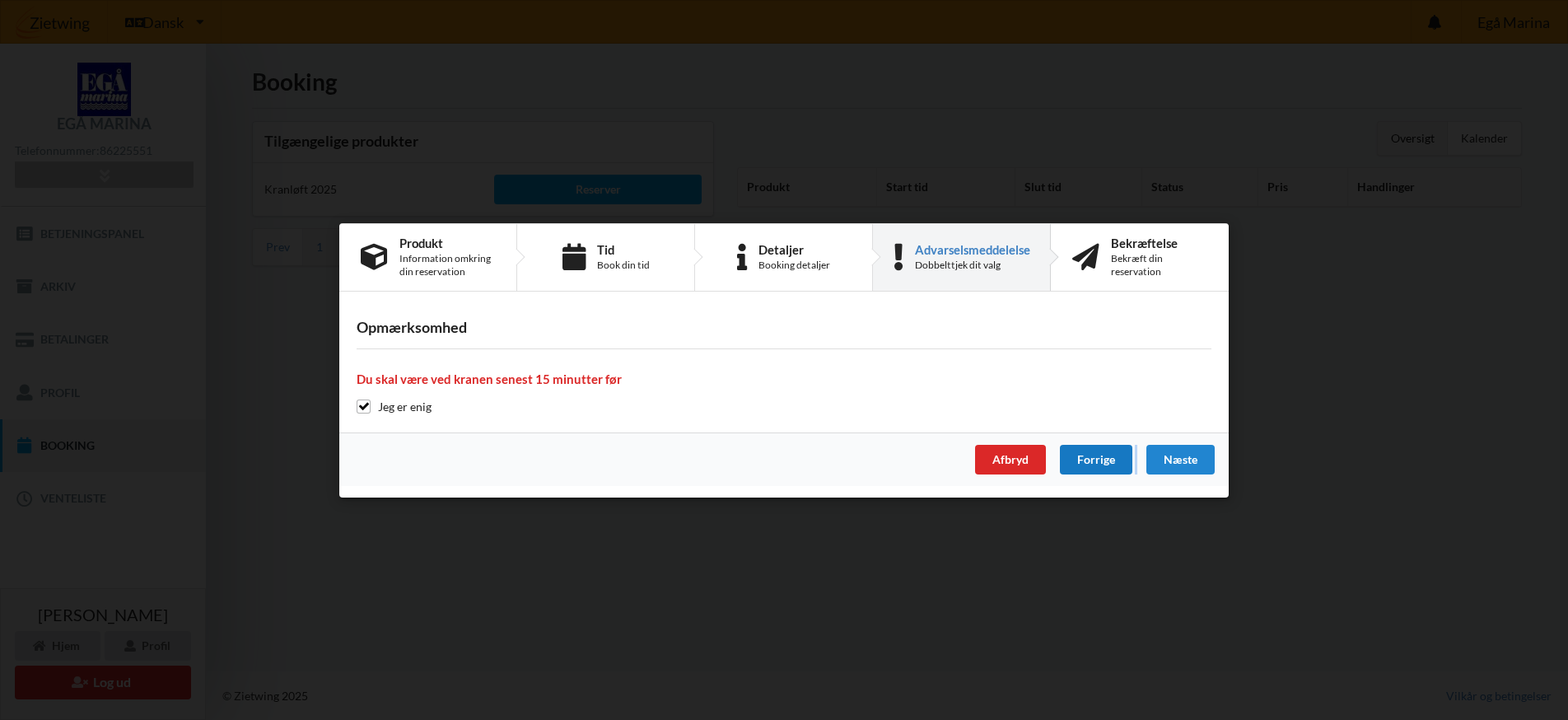
click at [1083, 455] on div "Forrige" at bounding box center [1096, 459] width 72 height 30
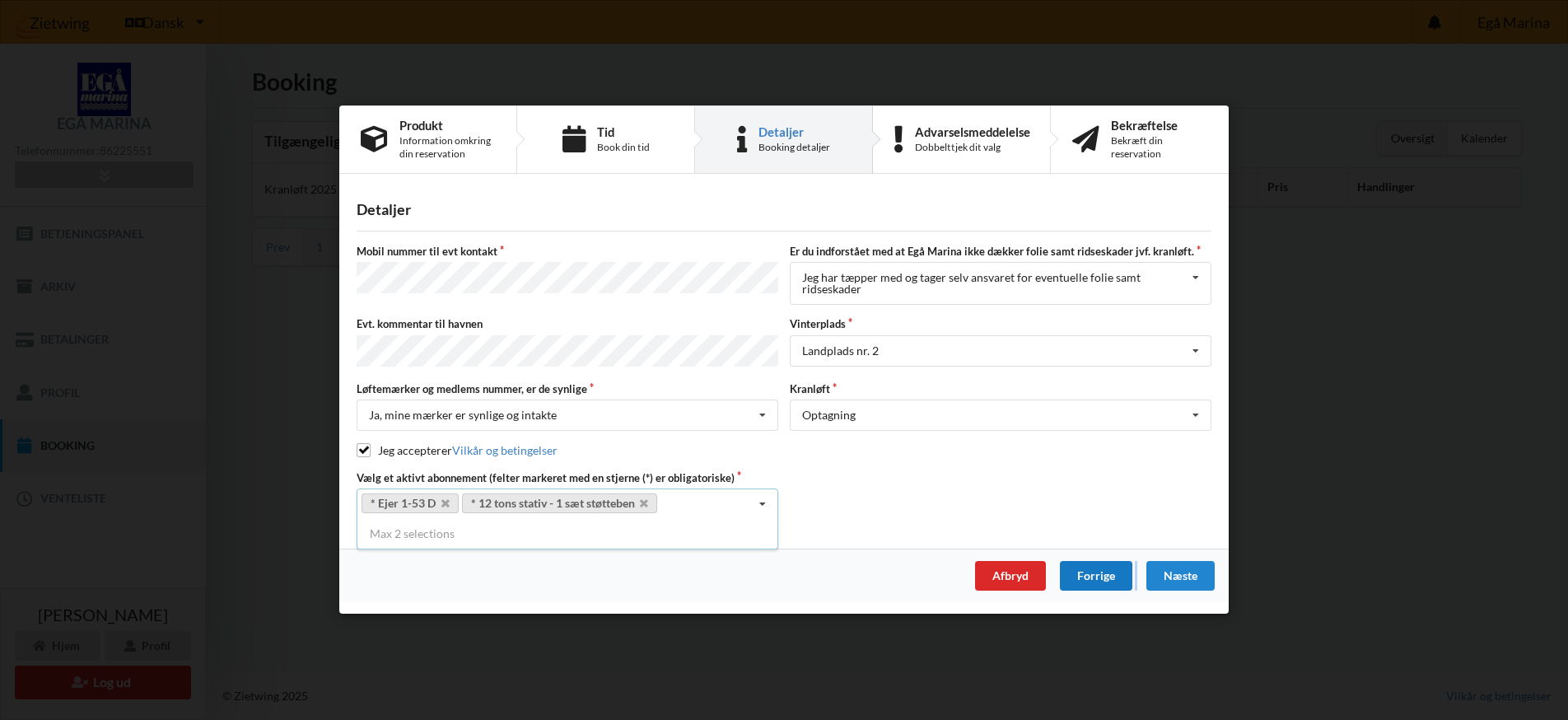
click at [1102, 576] on div "Forrige" at bounding box center [1096, 576] width 72 height 30
select select "9"
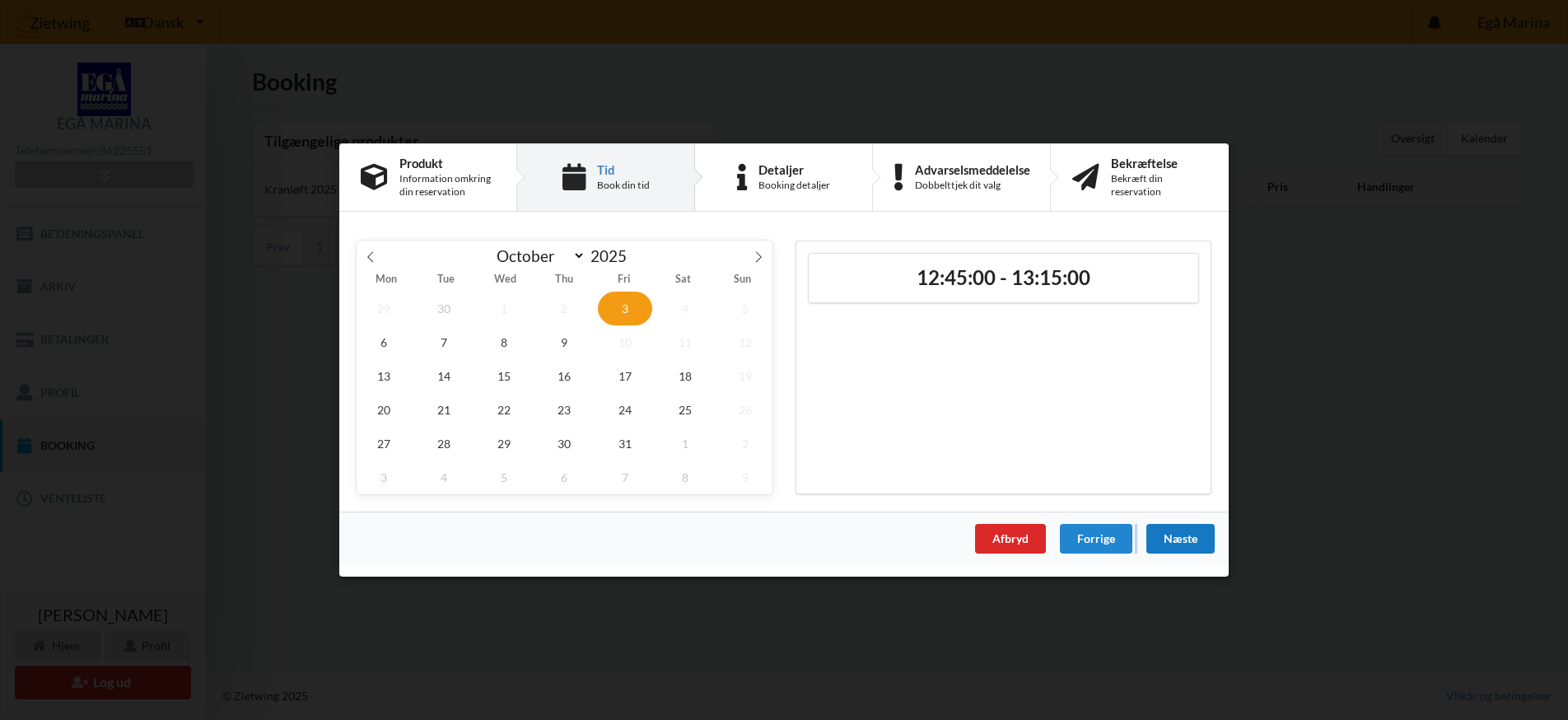
click at [1174, 533] on div "Næste" at bounding box center [1180, 539] width 68 height 30
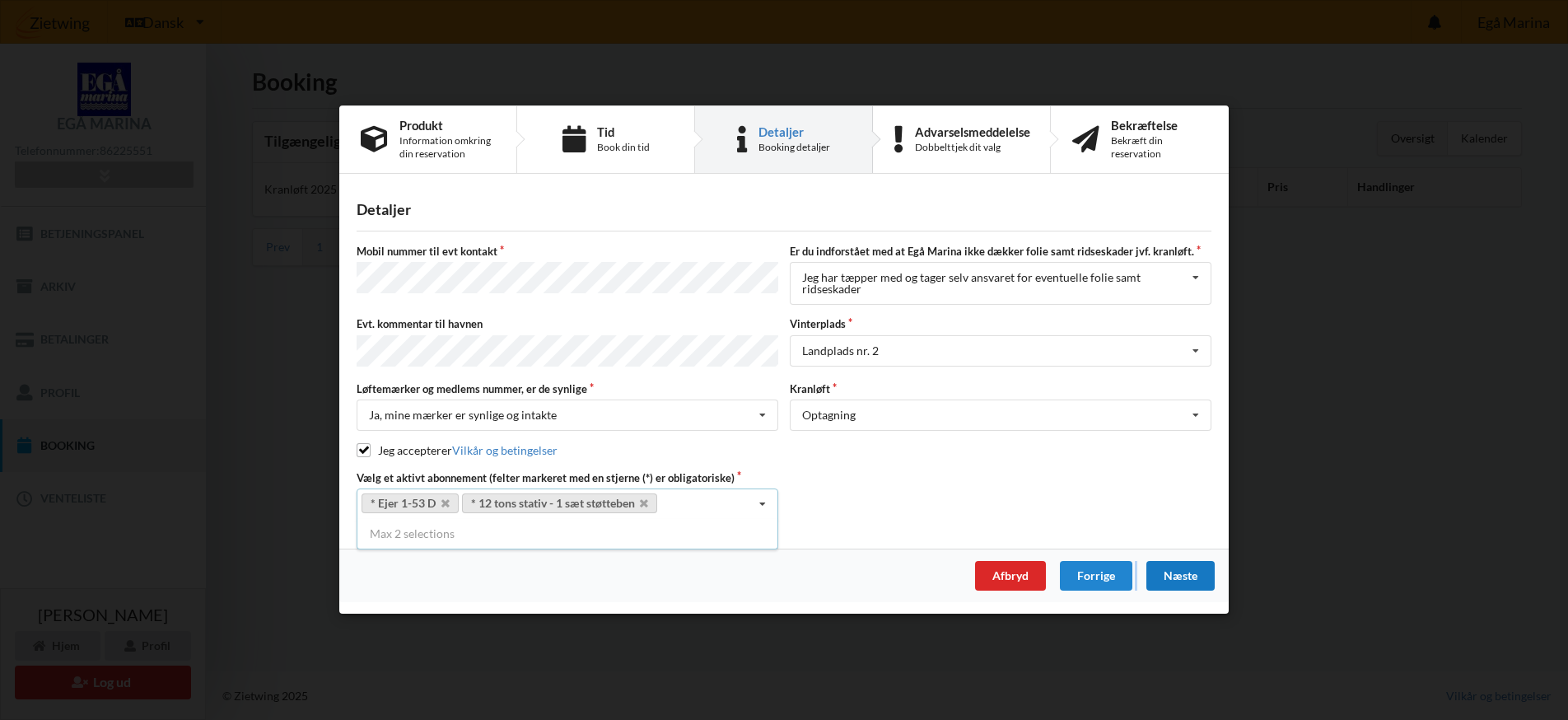
click at [1179, 577] on div "Næste" at bounding box center [1180, 576] width 68 height 30
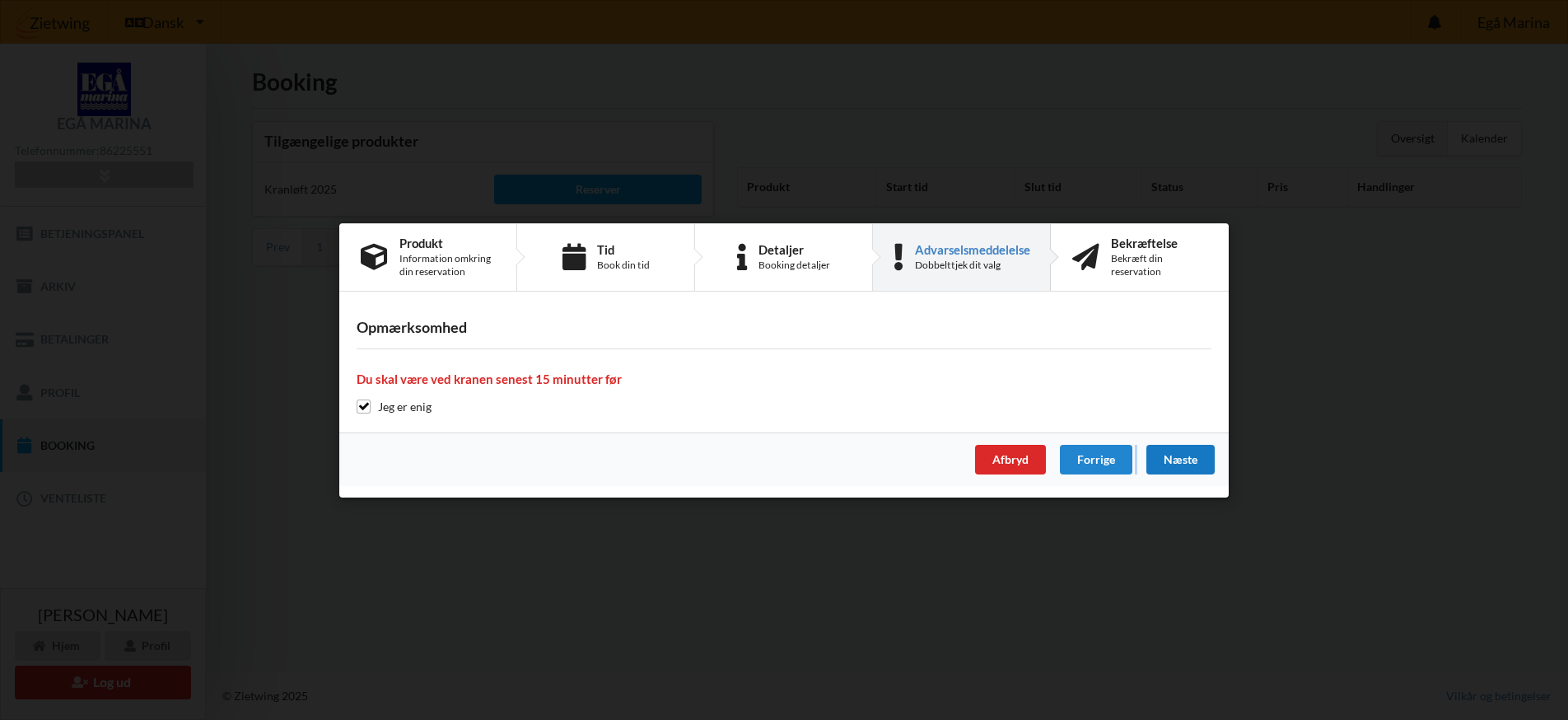
click at [1169, 449] on div "Næste" at bounding box center [1180, 459] width 68 height 30
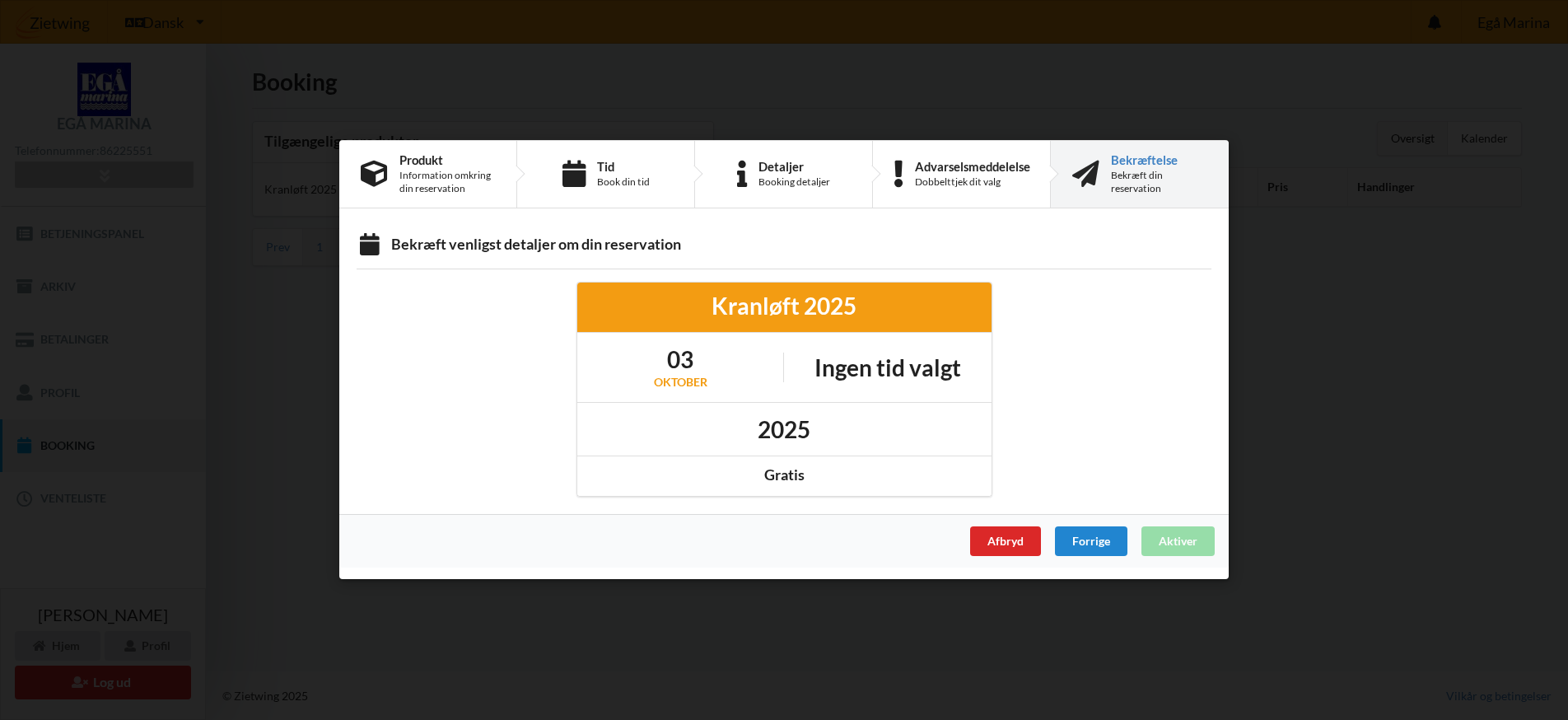
click at [1191, 537] on div "Afbryd Forrige Aktiver" at bounding box center [784, 541] width 890 height 54
click at [995, 534] on div "Afbryd" at bounding box center [1005, 542] width 70 height 30
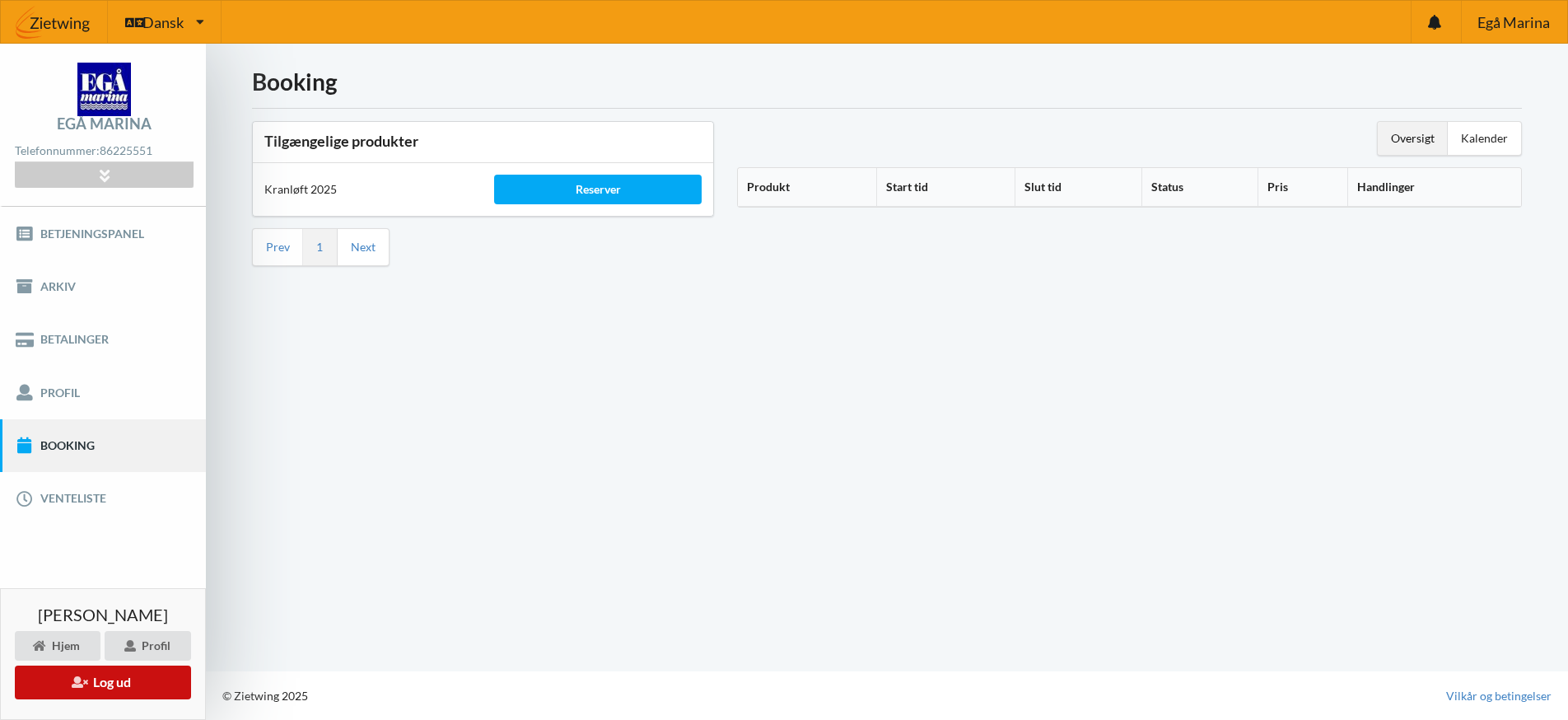
click at [93, 684] on button "Log ud" at bounding box center [103, 682] width 177 height 34
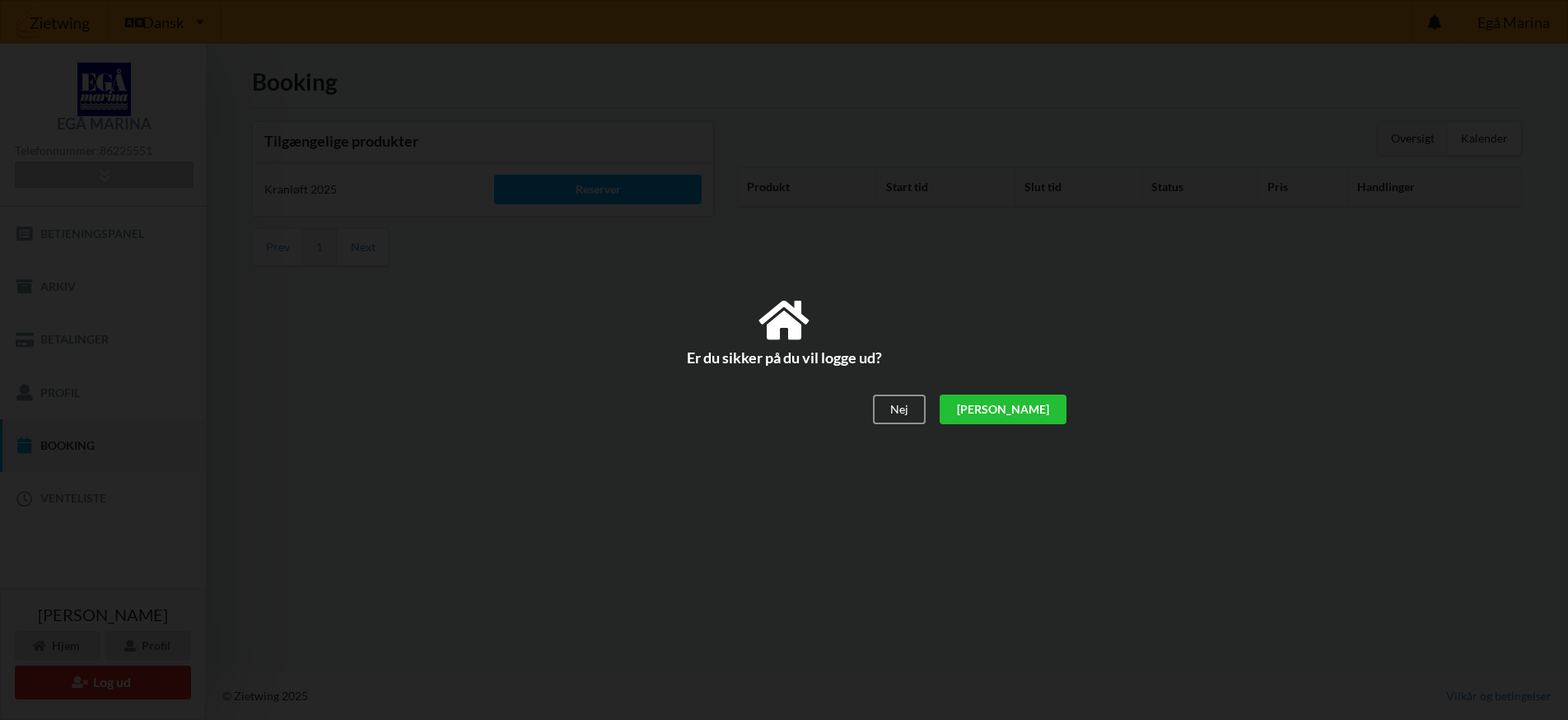
click at [1037, 403] on div "[PERSON_NAME]" at bounding box center [1004, 411] width 127 height 30
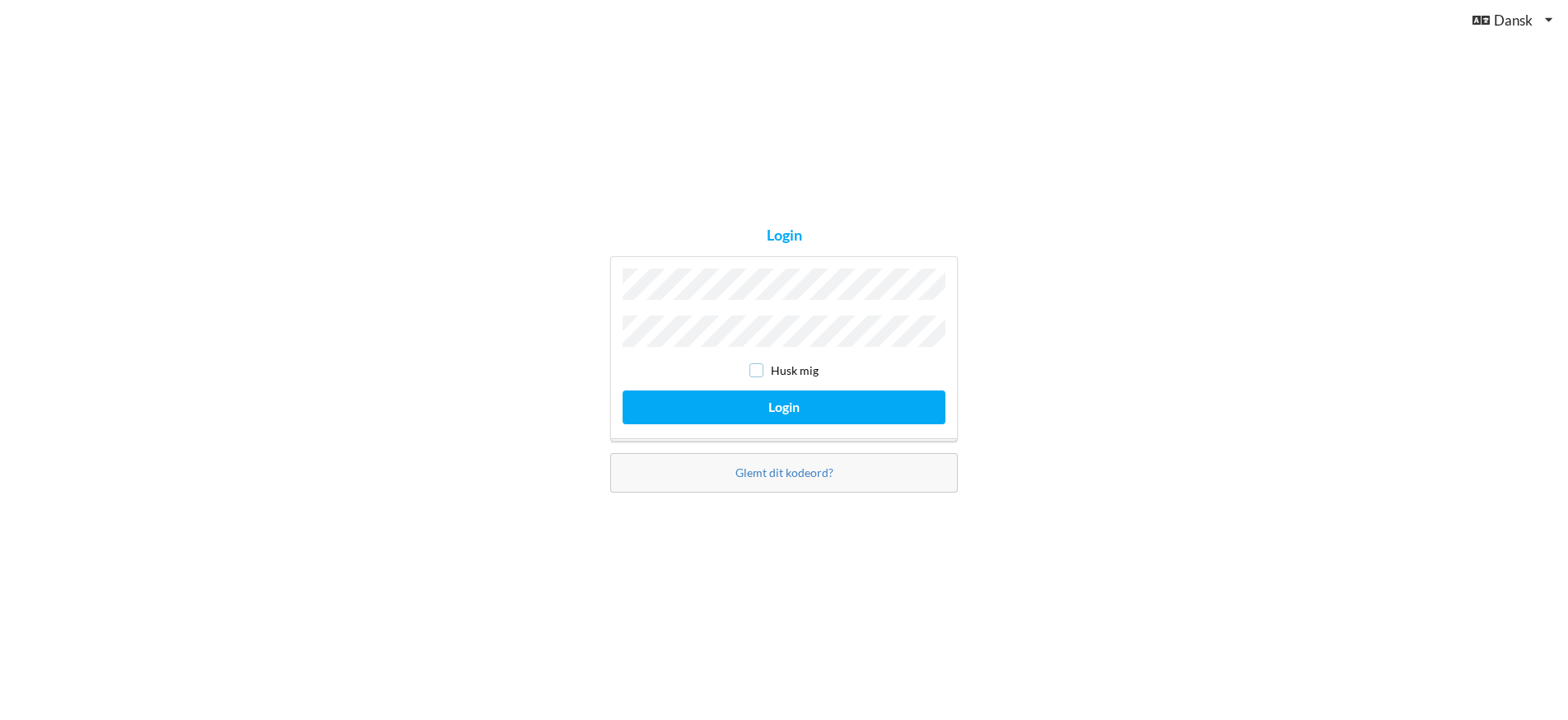
click at [759, 363] on input "checkbox" at bounding box center [757, 370] width 14 height 14
checkbox input "true"
click at [780, 398] on button "Login" at bounding box center [784, 408] width 323 height 34
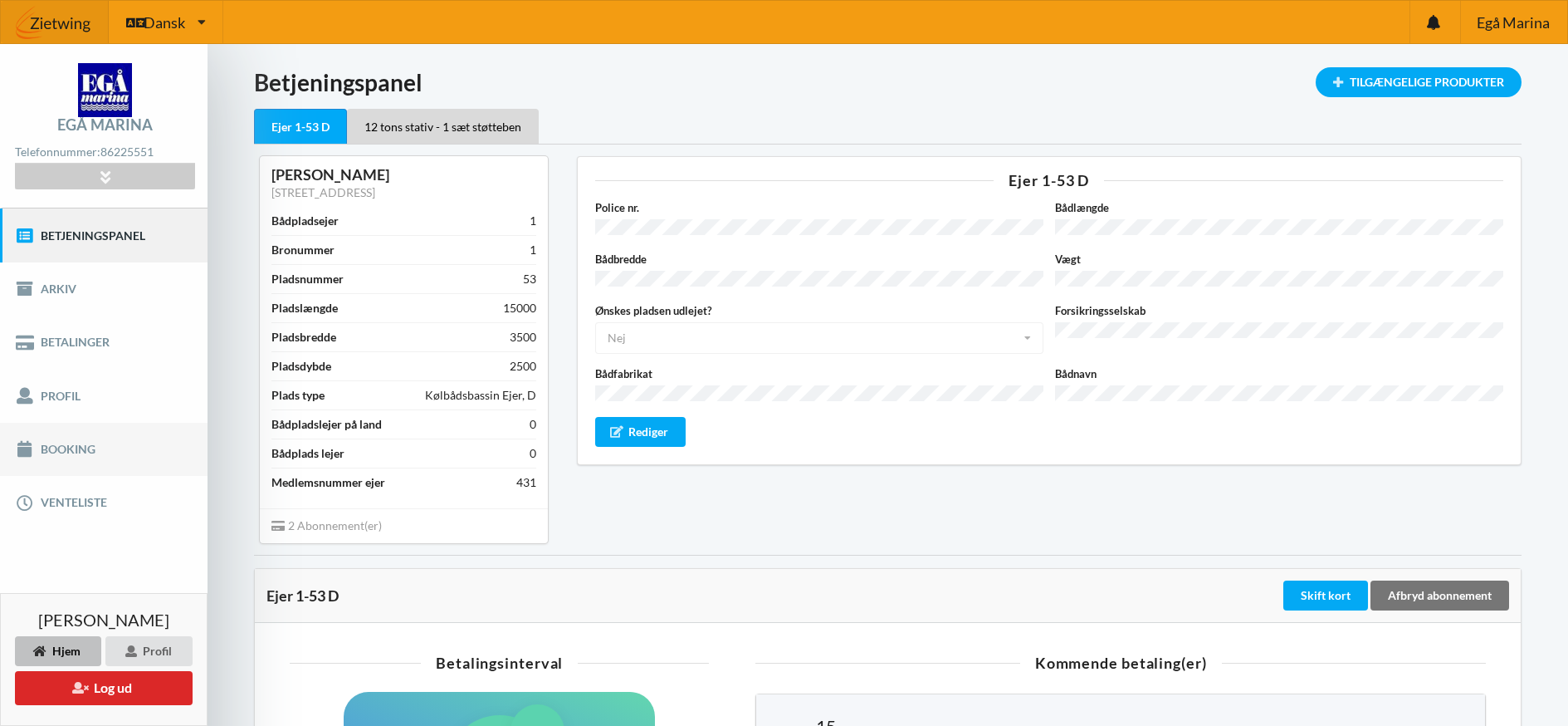
click at [61, 444] on link "Booking" at bounding box center [104, 449] width 208 height 53
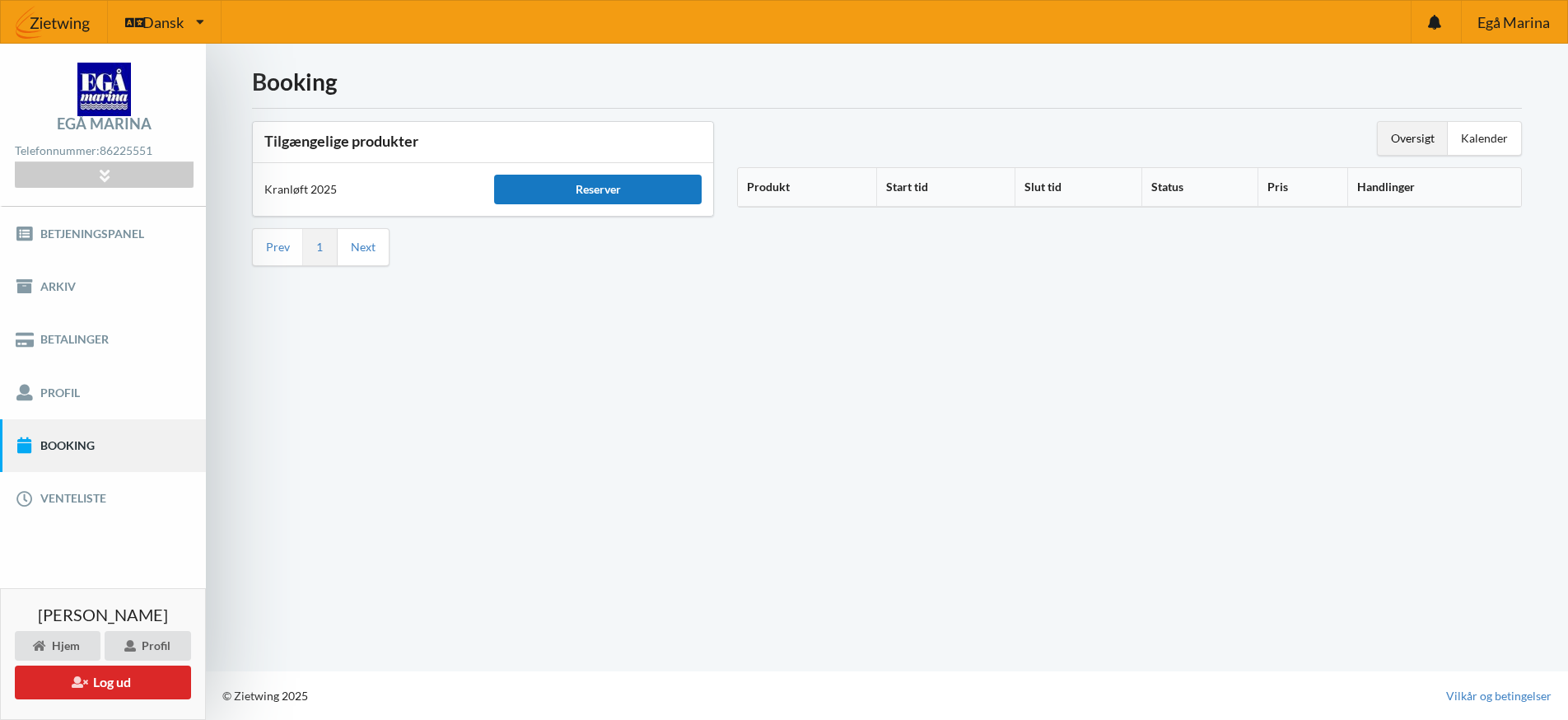
click at [549, 182] on div "Reserver" at bounding box center [597, 189] width 206 height 30
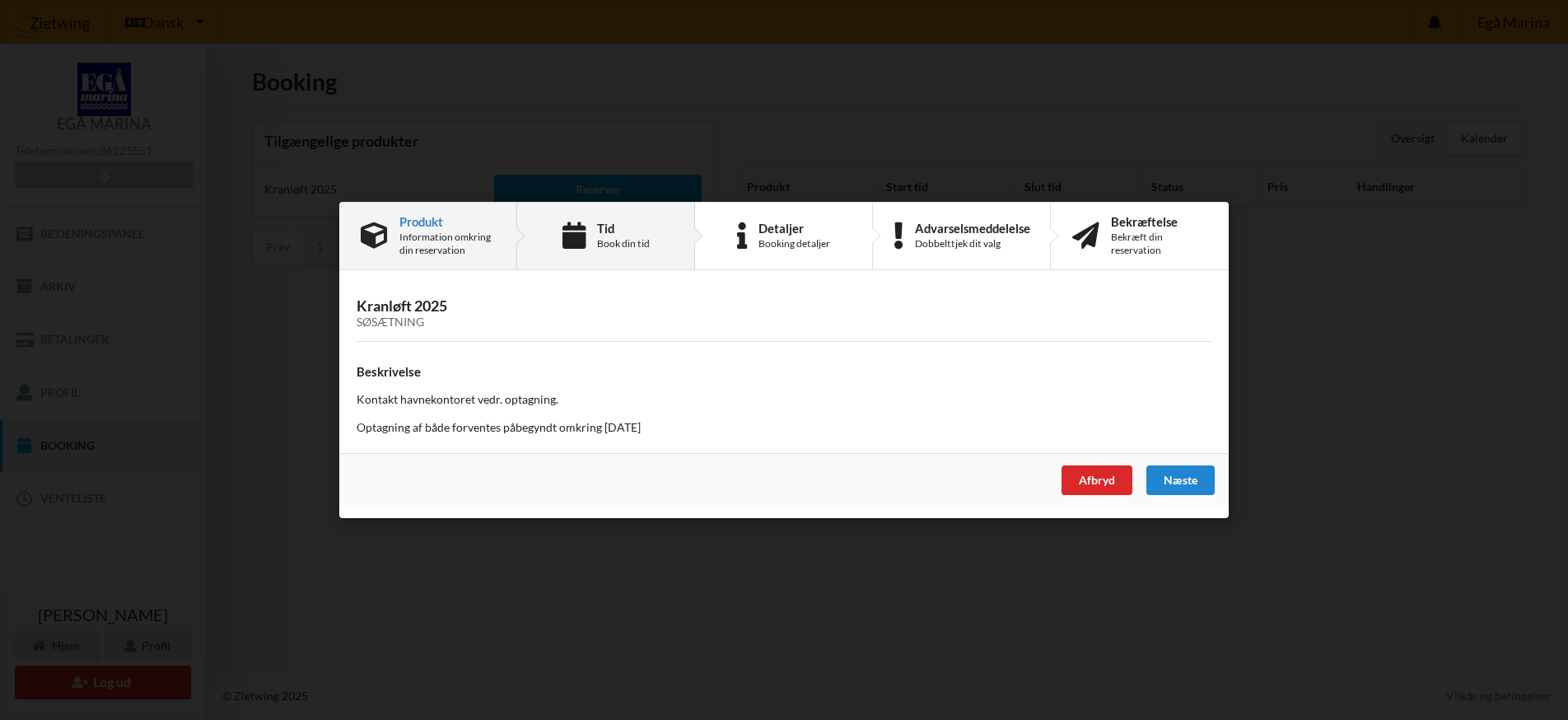
click at [610, 228] on div "Tid" at bounding box center [623, 227] width 53 height 13
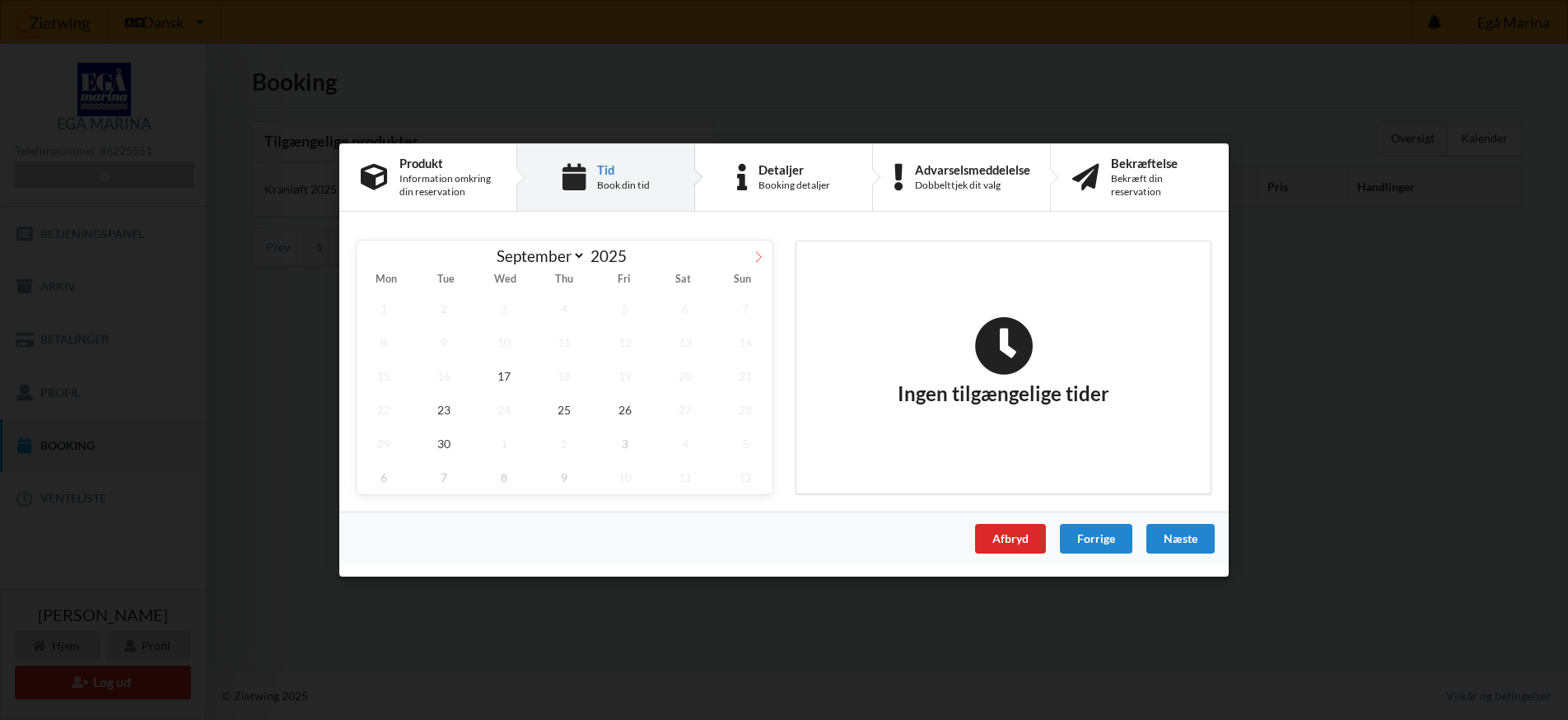
click at [757, 254] on icon at bounding box center [759, 257] width 12 height 12
select select "9"
click at [623, 308] on span "3" at bounding box center [625, 308] width 55 height 34
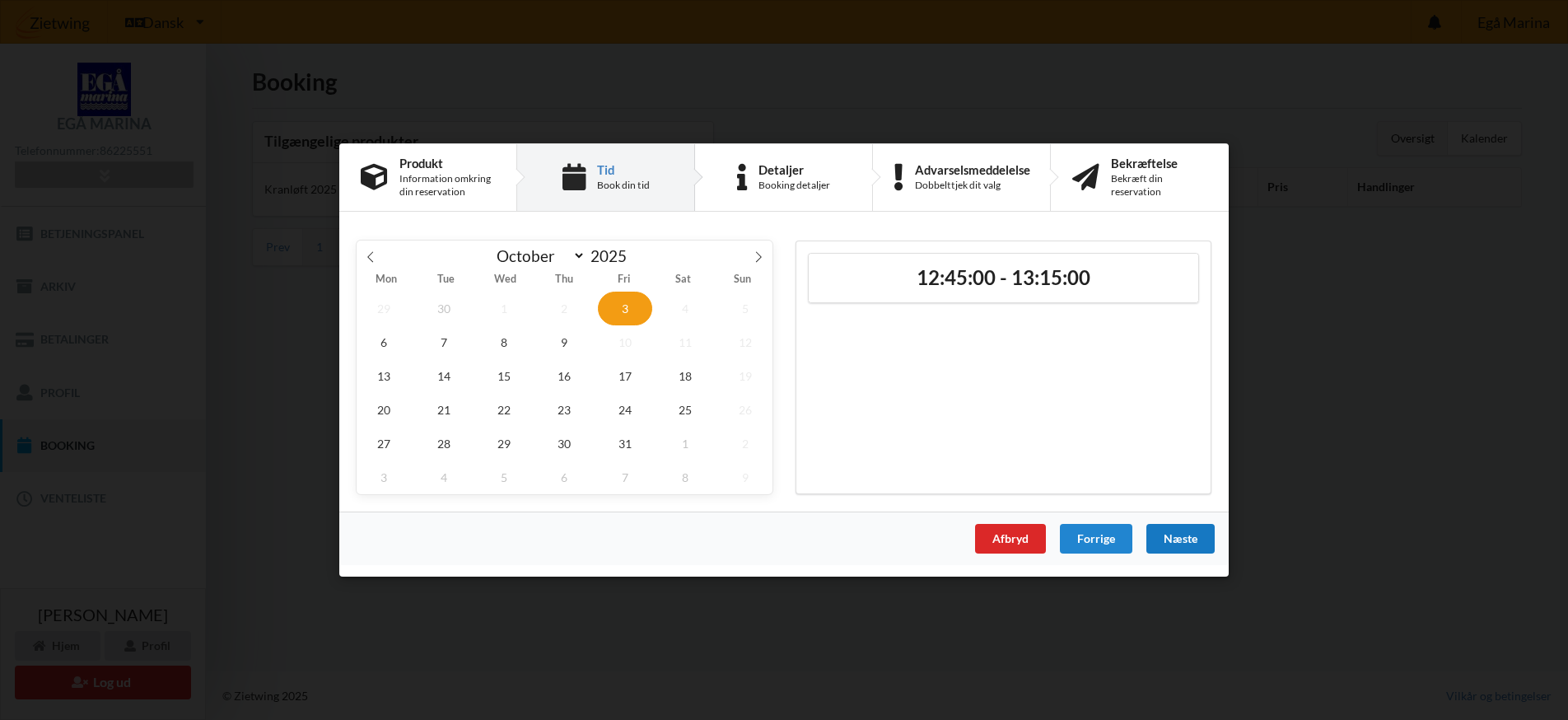
click at [1181, 534] on div "Næste" at bounding box center [1180, 539] width 68 height 30
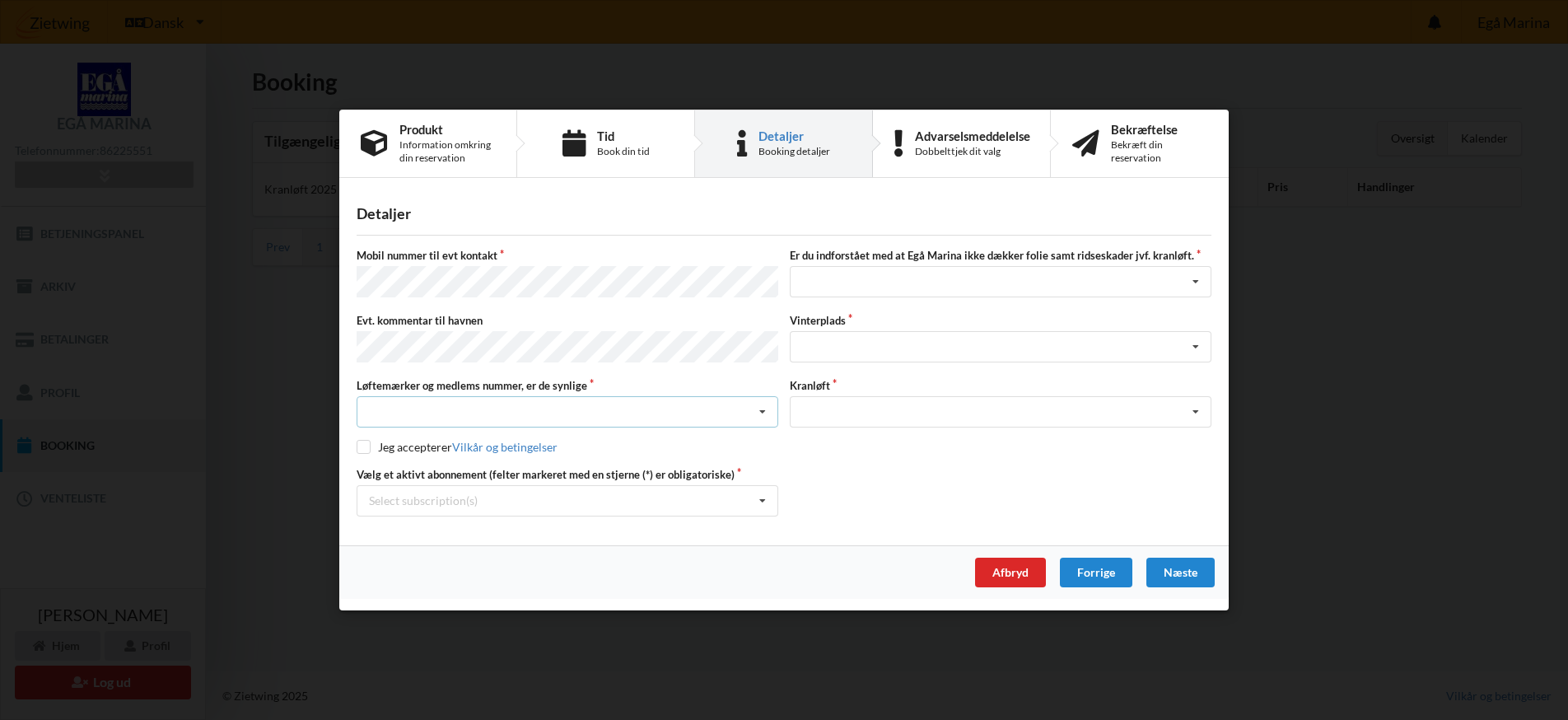
click at [761, 408] on icon at bounding box center [763, 412] width 25 height 31
click at [663, 467] on div "Ja, mine mærker er synlige og intakte" at bounding box center [567, 472] width 421 height 31
click at [362, 440] on input "checkbox" at bounding box center [364, 446] width 14 height 14
checkbox input "true"
click at [762, 495] on icon at bounding box center [763, 501] width 25 height 31
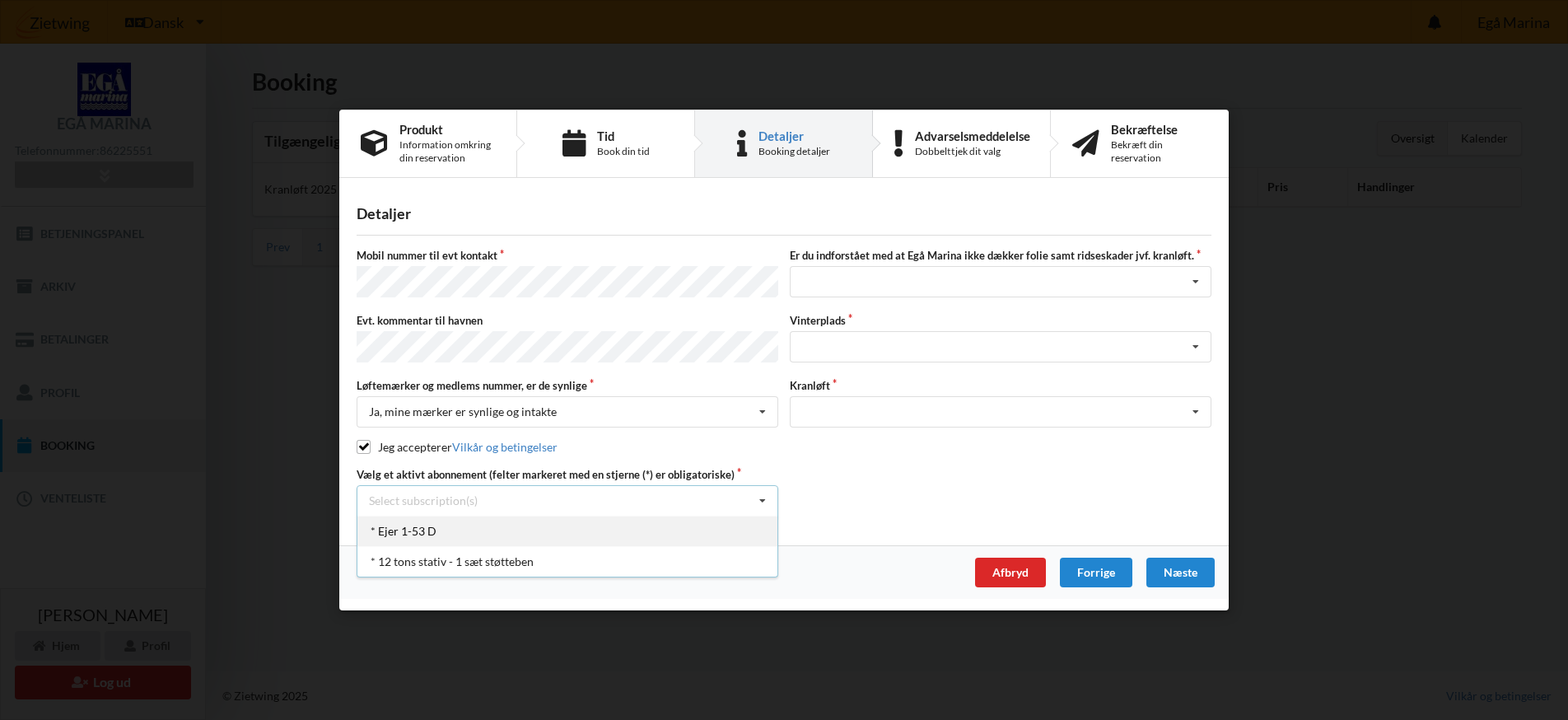
click at [486, 521] on div "* Ejer 1-53 D" at bounding box center [567, 531] width 421 height 31
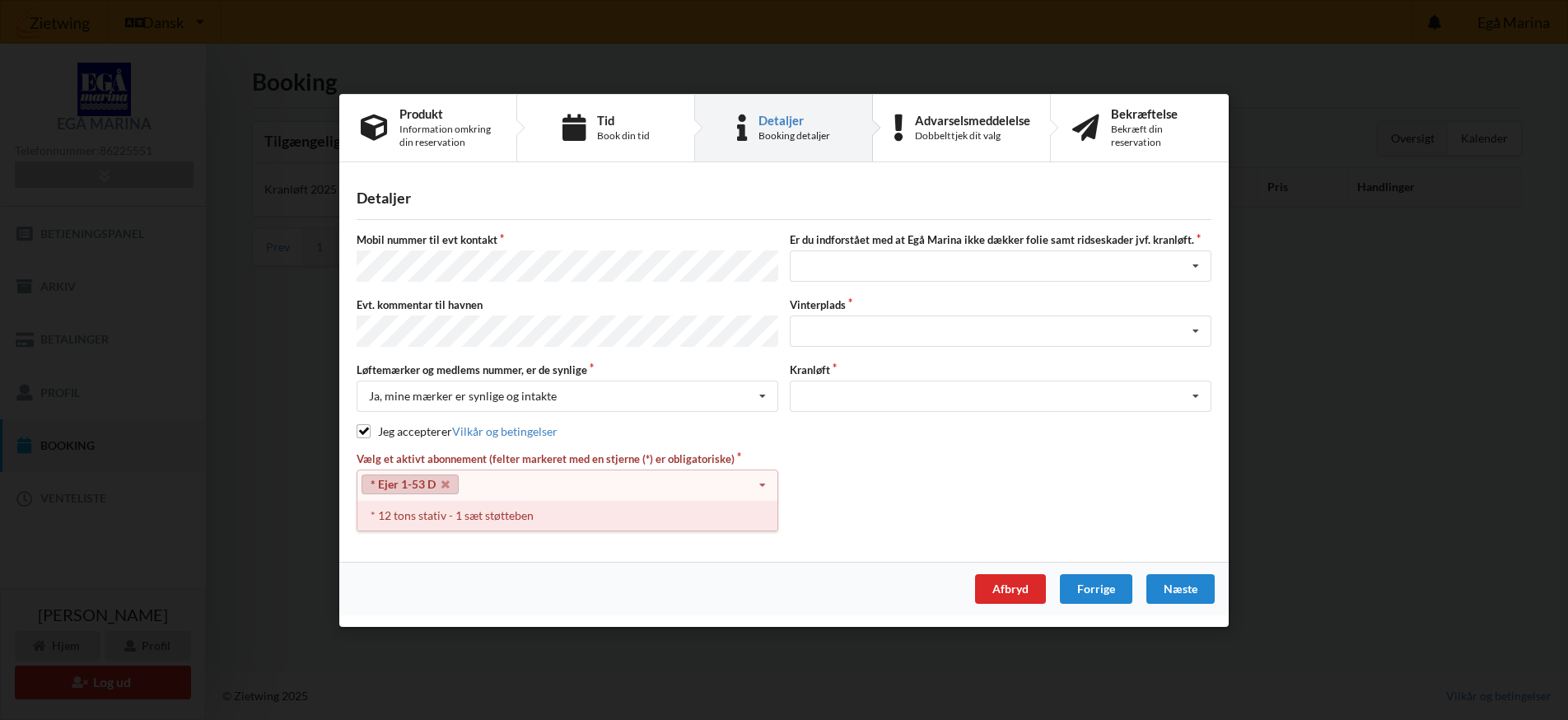
click at [528, 507] on div "* 12 tons stativ - 1 sæt støtteben" at bounding box center [567, 514] width 421 height 31
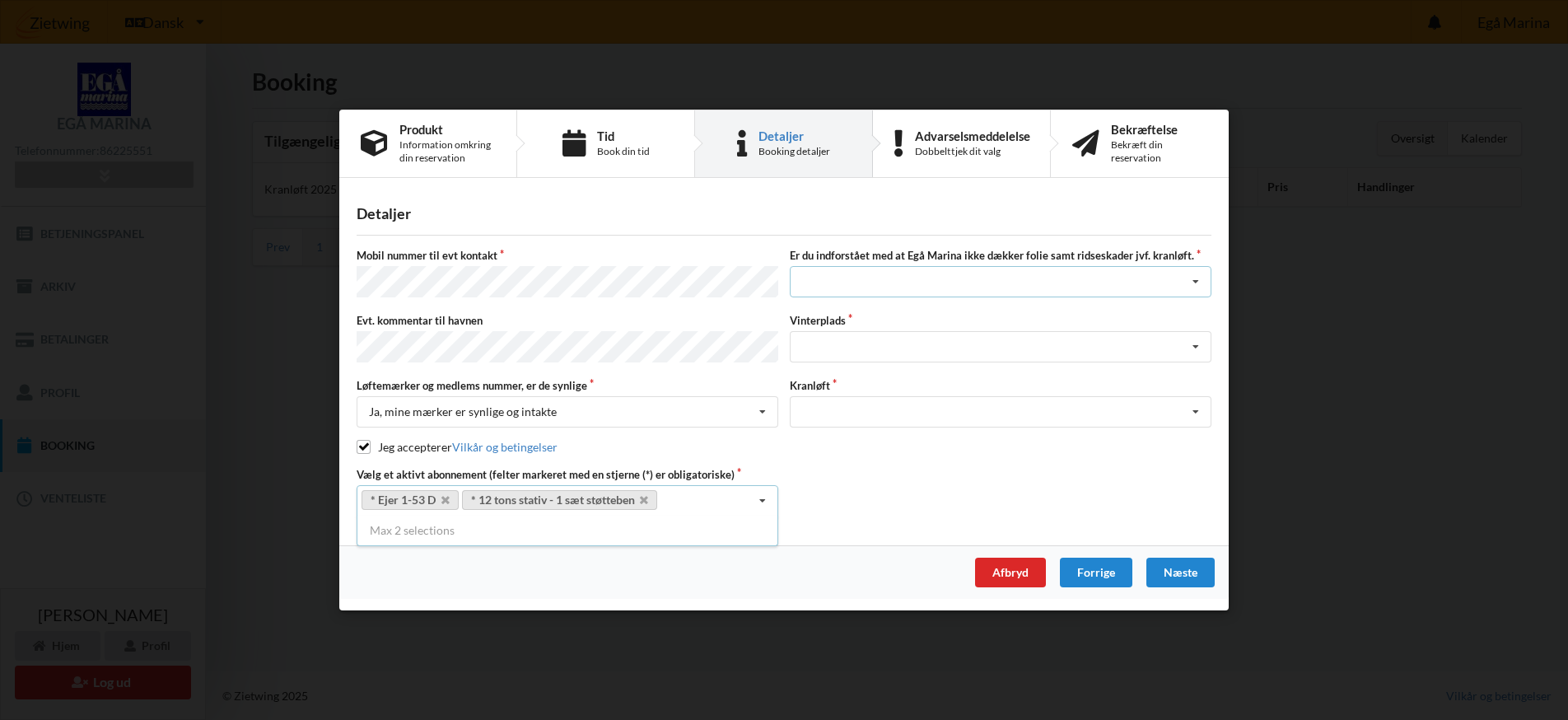
click at [1197, 287] on icon at bounding box center [1195, 283] width 25 height 31
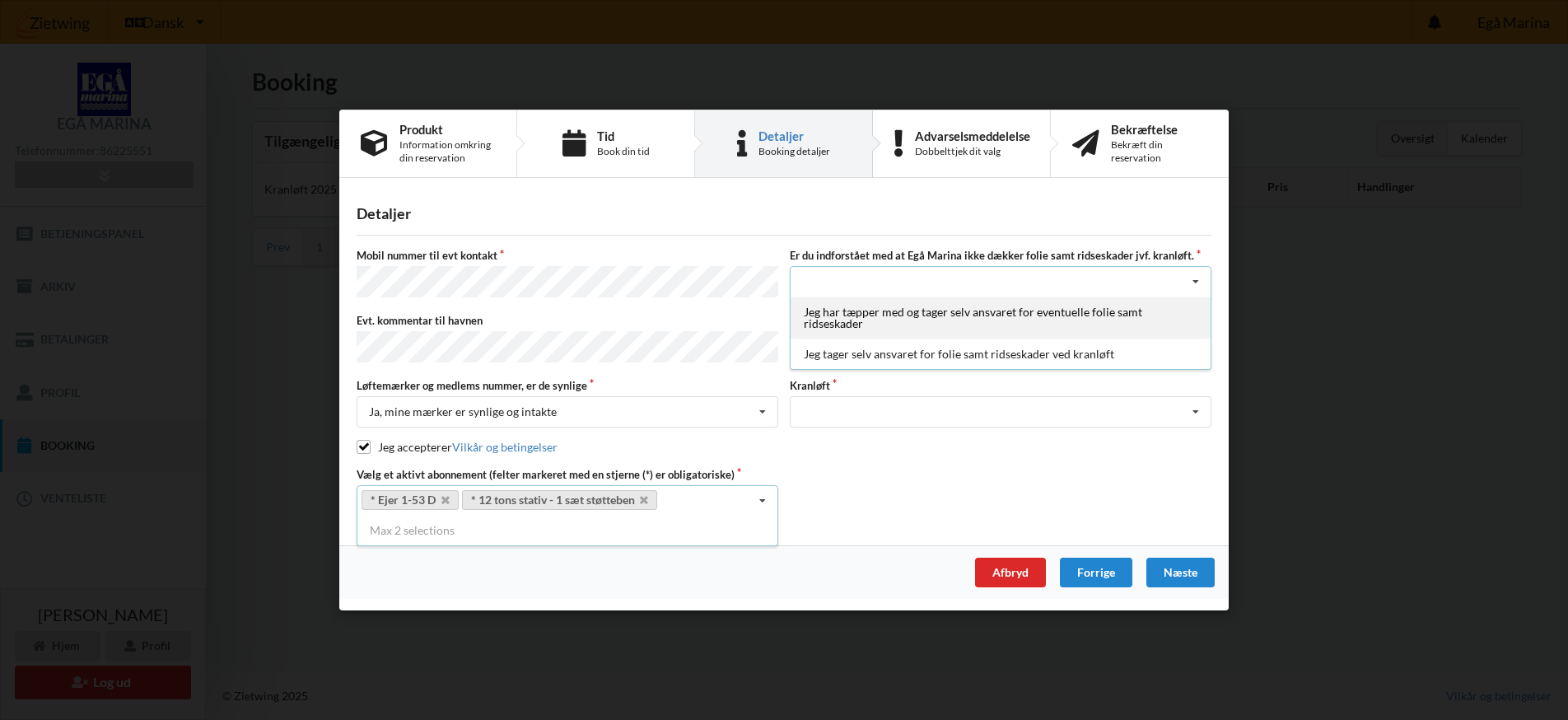
click at [1171, 313] on div "Jeg har tæpper med og tager selv ansvaret for eventuelle folie samt ridseskader" at bounding box center [1001, 318] width 421 height 42
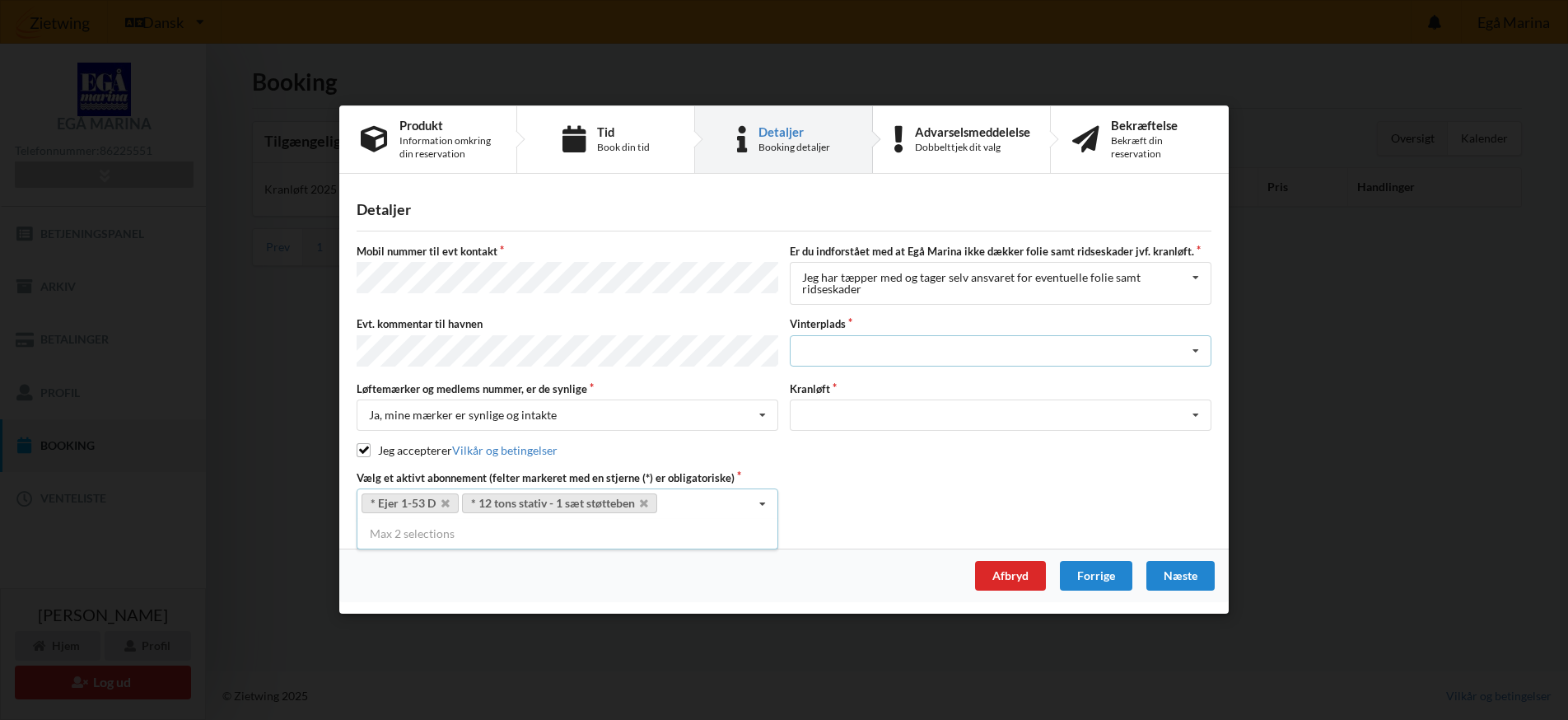
click at [1196, 353] on icon at bounding box center [1195, 351] width 25 height 31
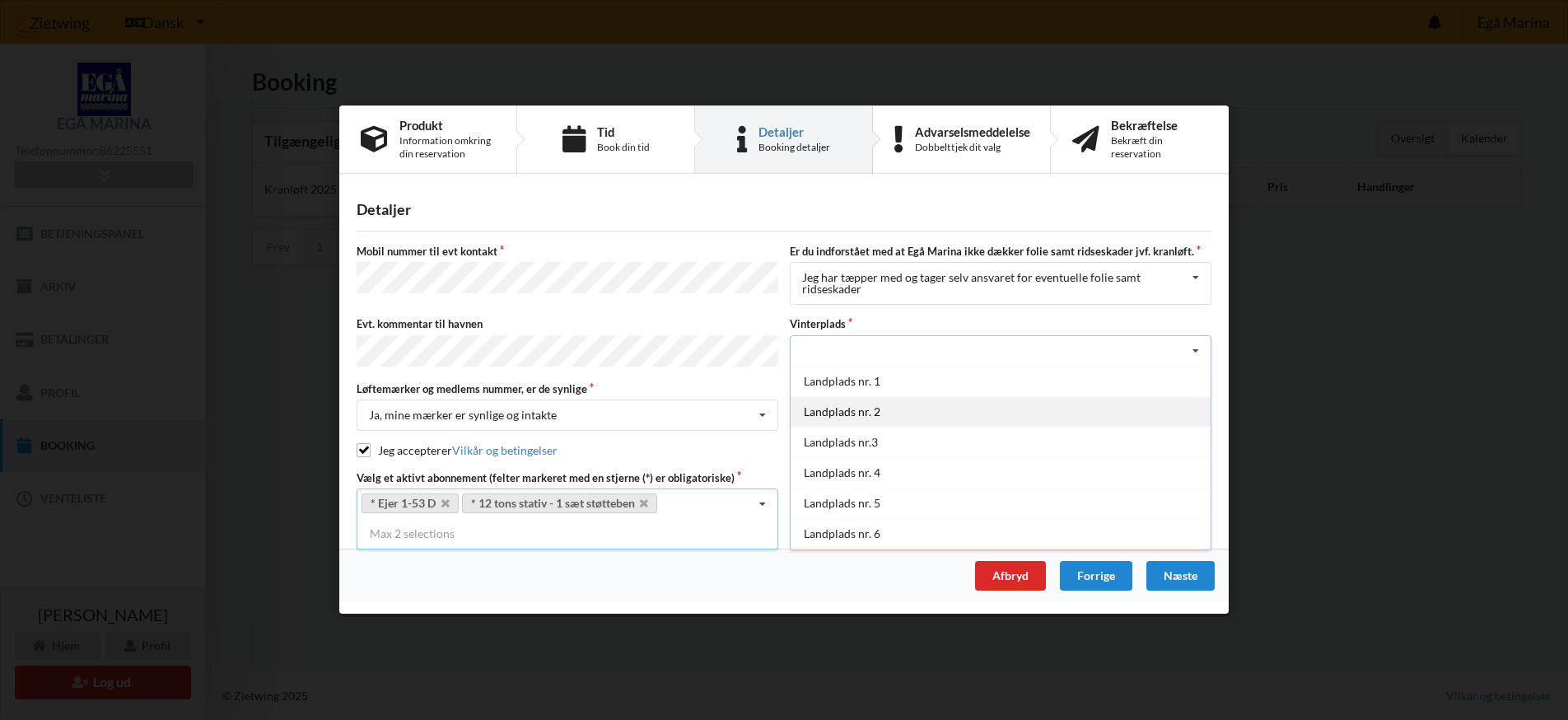
click at [874, 411] on div "Landplads nr. 2" at bounding box center [1001, 411] width 421 height 31
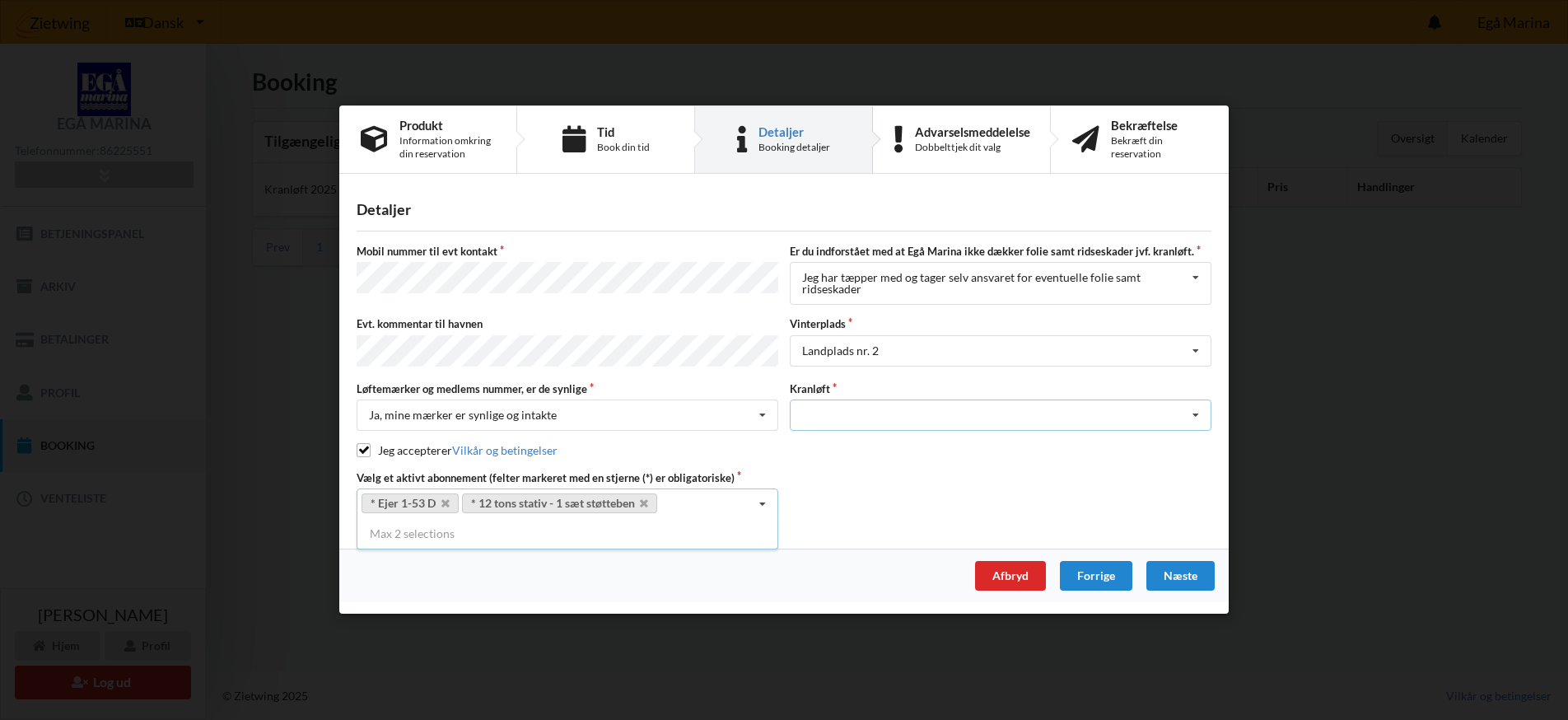
click at [1197, 415] on icon at bounding box center [1195, 416] width 25 height 31
click at [933, 436] on div "Optagning" at bounding box center [1001, 445] width 421 height 31
click at [1170, 569] on div "Næste" at bounding box center [1180, 576] width 68 height 30
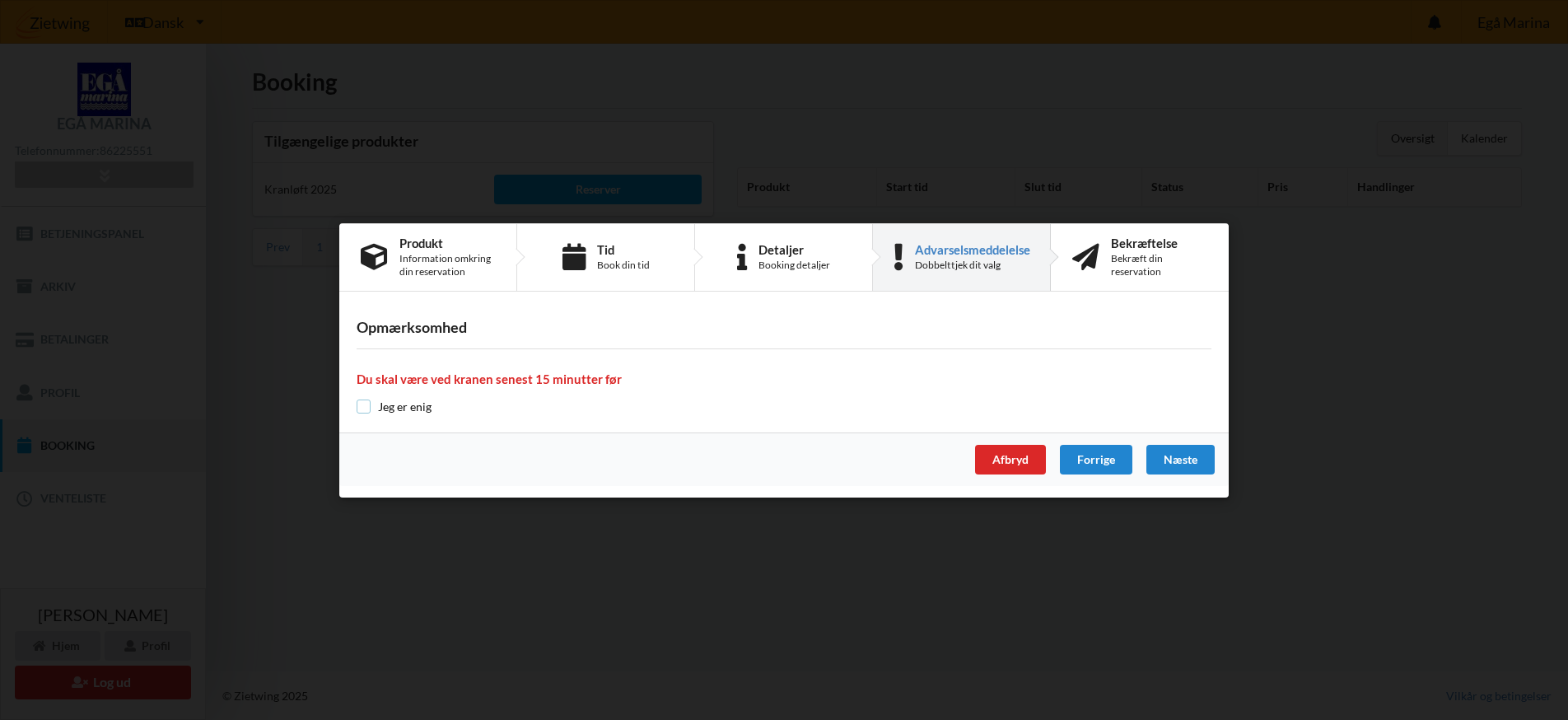
click at [362, 404] on input "checkbox" at bounding box center [364, 407] width 14 height 14
checkbox input "true"
click at [1182, 454] on div "Næste" at bounding box center [1180, 459] width 68 height 30
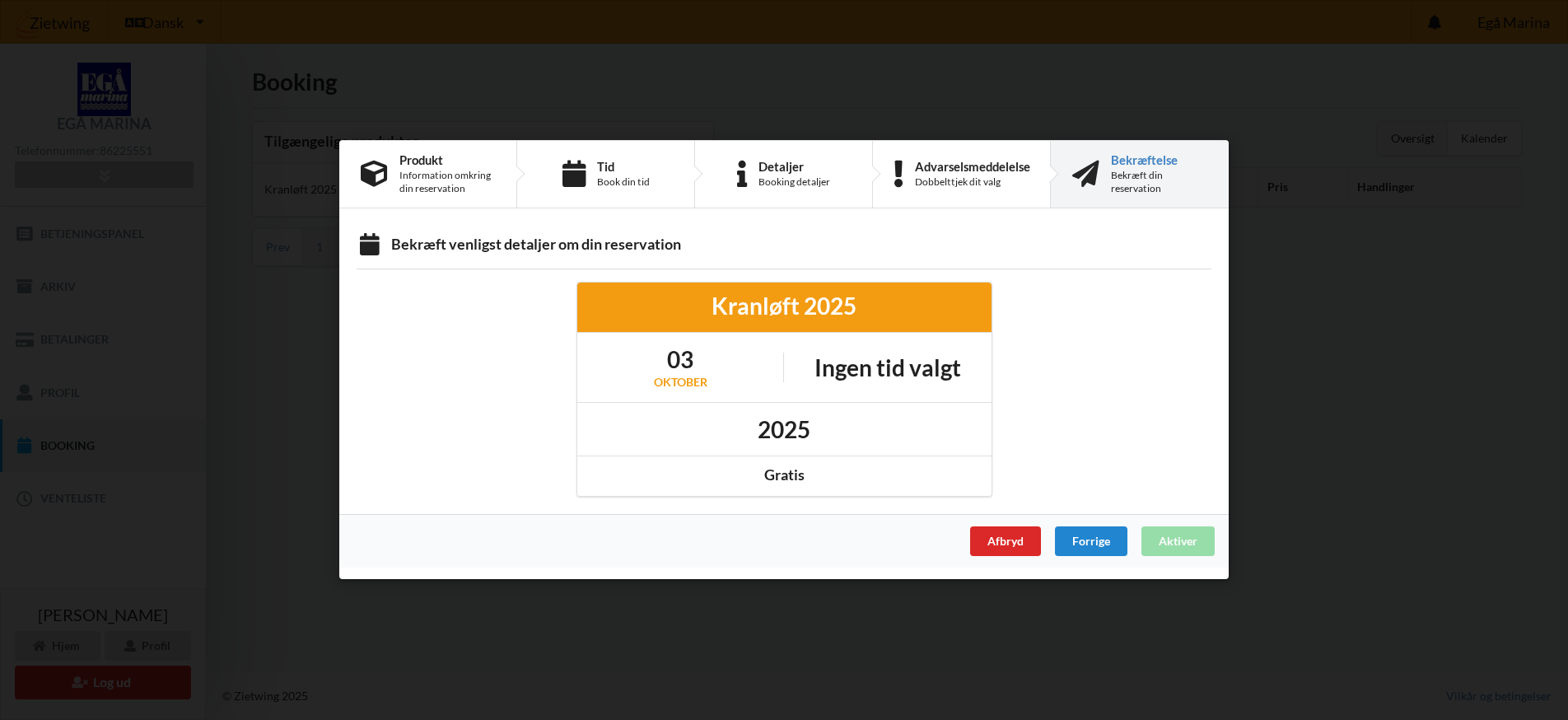
click at [1189, 540] on div "Afbryd Forrige Aktiver" at bounding box center [784, 541] width 890 height 54
click at [999, 541] on div "Afbryd" at bounding box center [1005, 542] width 70 height 30
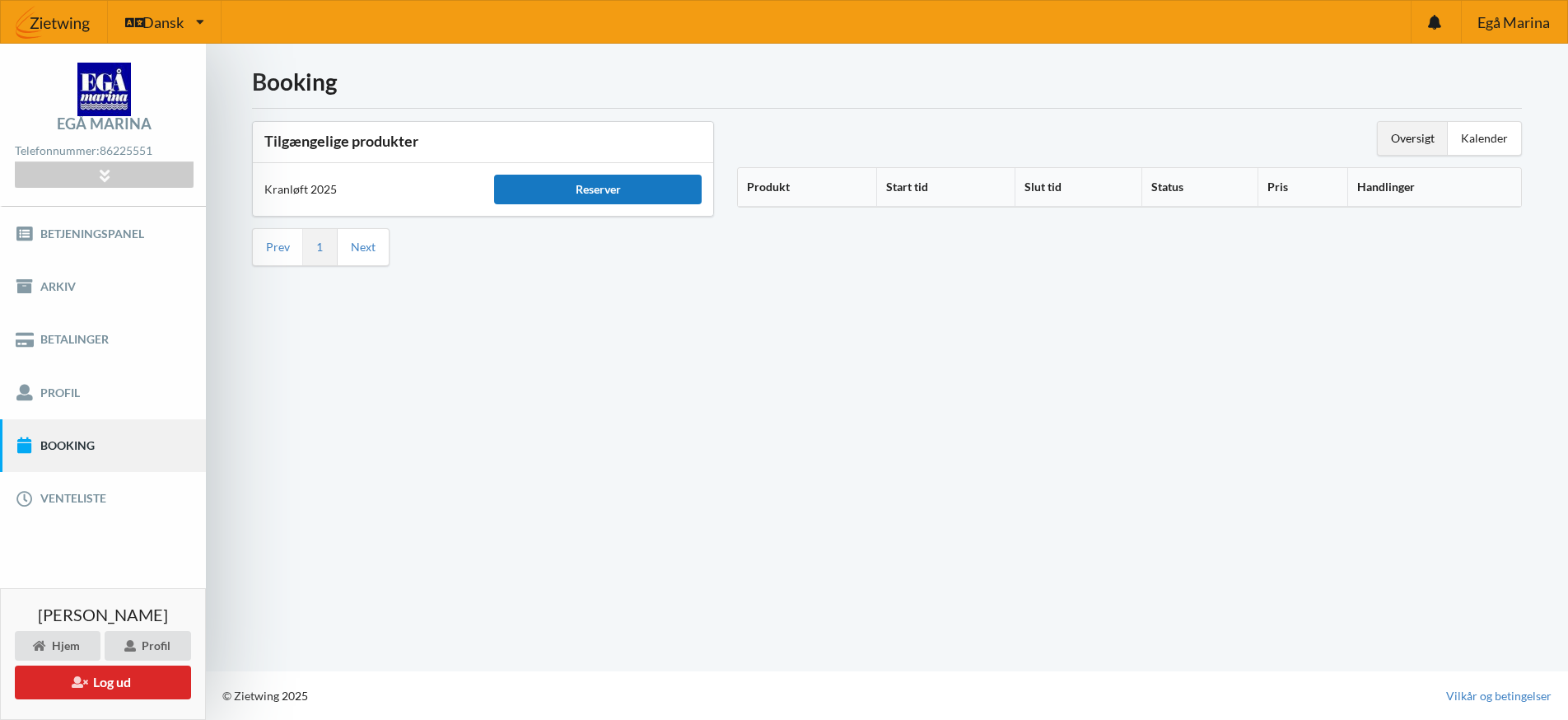
click at [601, 191] on div "Reserver" at bounding box center [597, 189] width 206 height 30
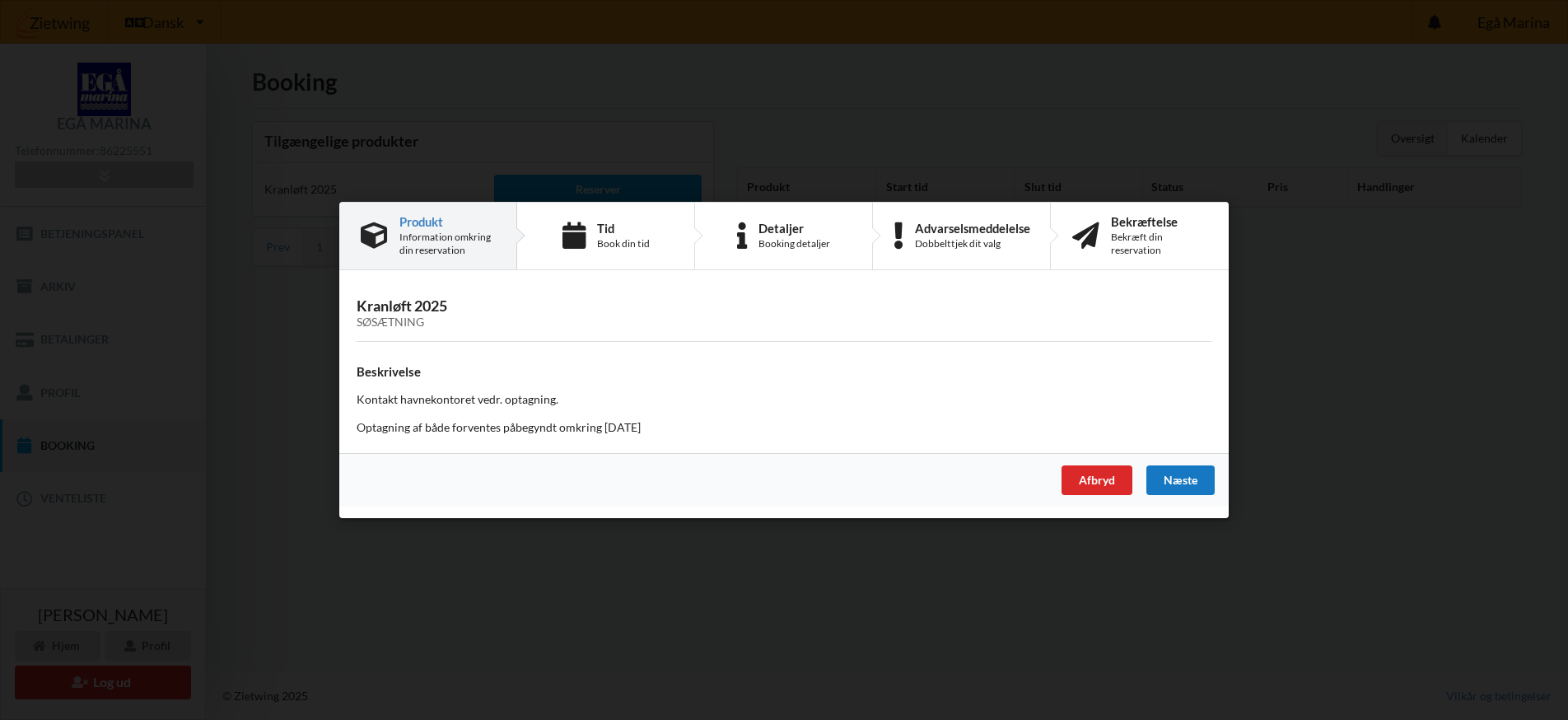
click at [1166, 482] on div "Næste" at bounding box center [1180, 480] width 68 height 30
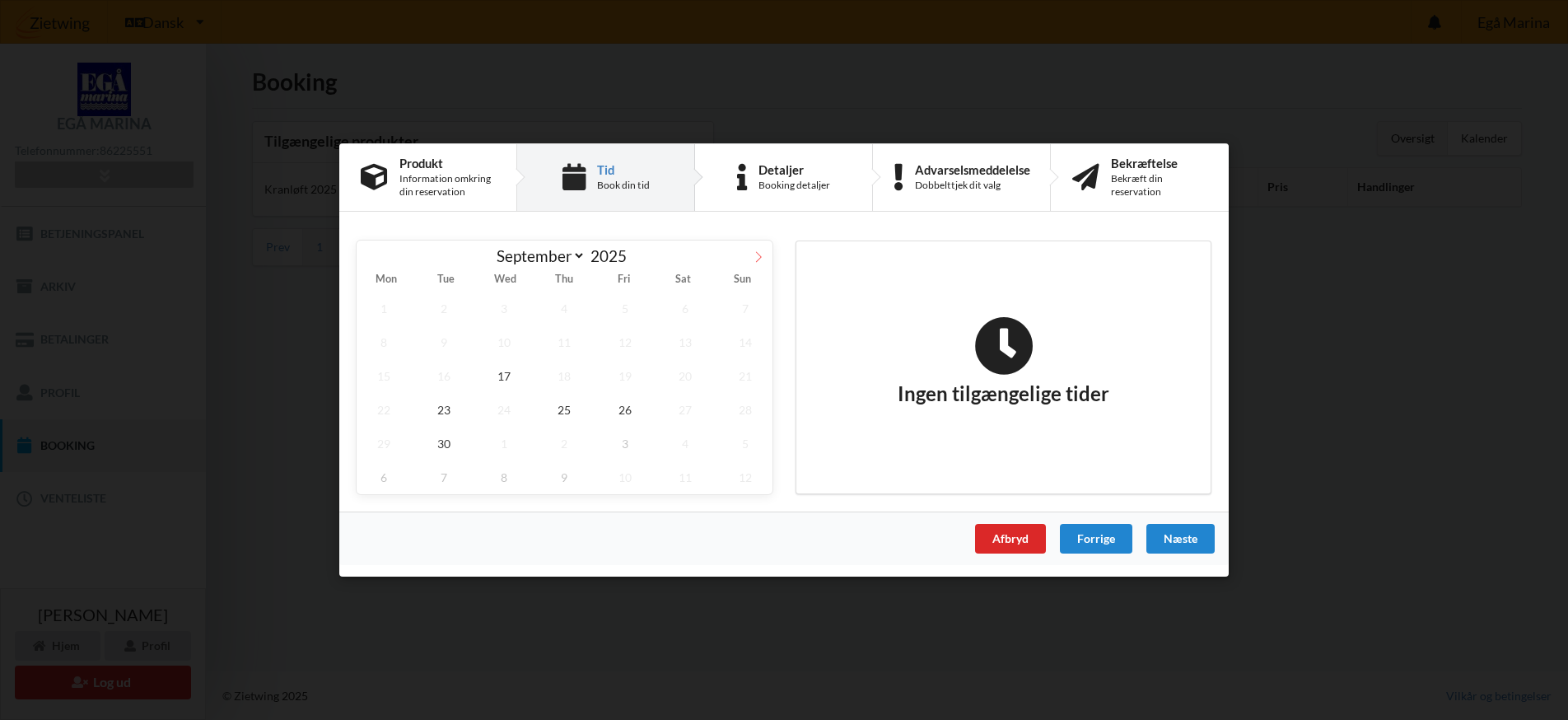
click at [757, 254] on icon at bounding box center [759, 257] width 12 height 12
select select "9"
click at [382, 344] on span "6" at bounding box center [384, 342] width 55 height 34
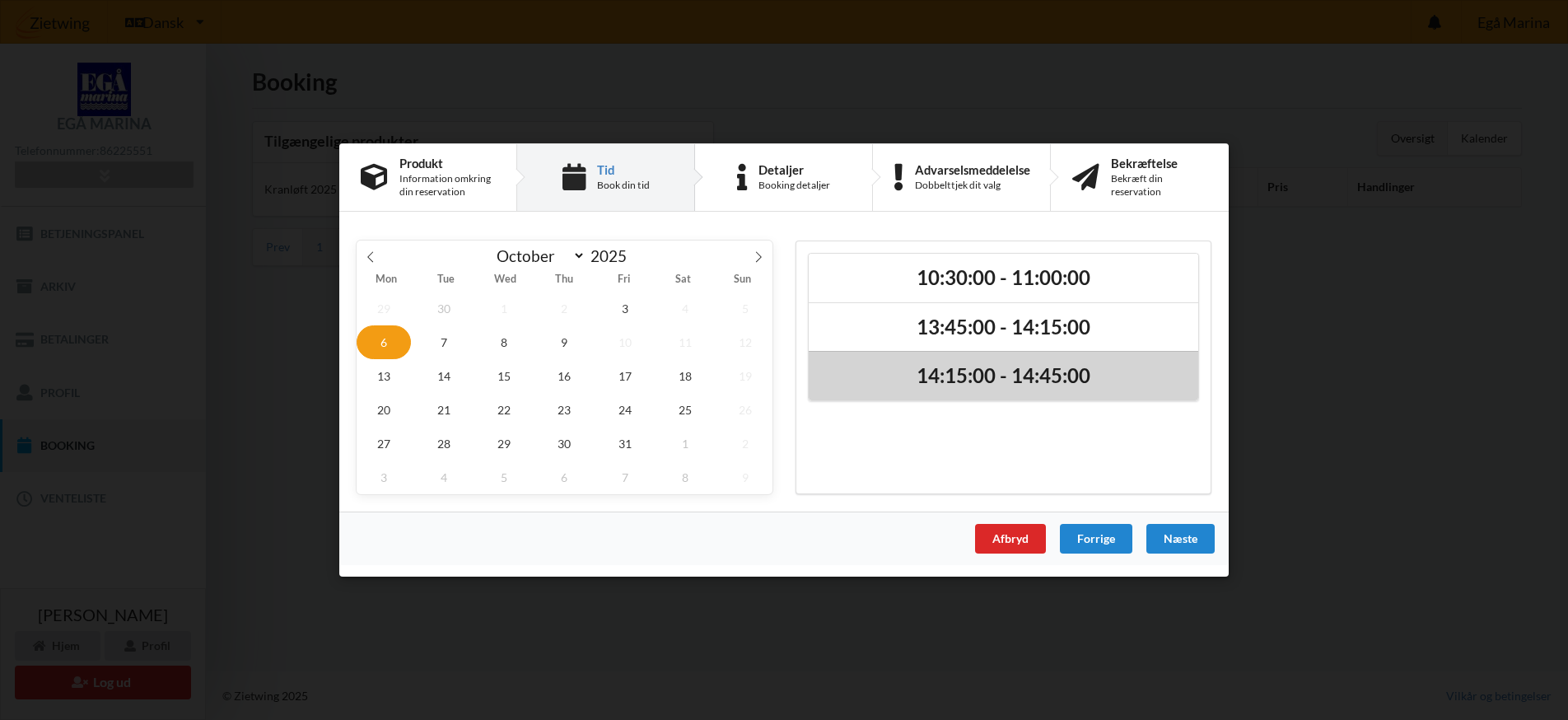
click at [947, 385] on h2 "14:15:00 - 14:45:00" at bounding box center [1004, 377] width 367 height 26
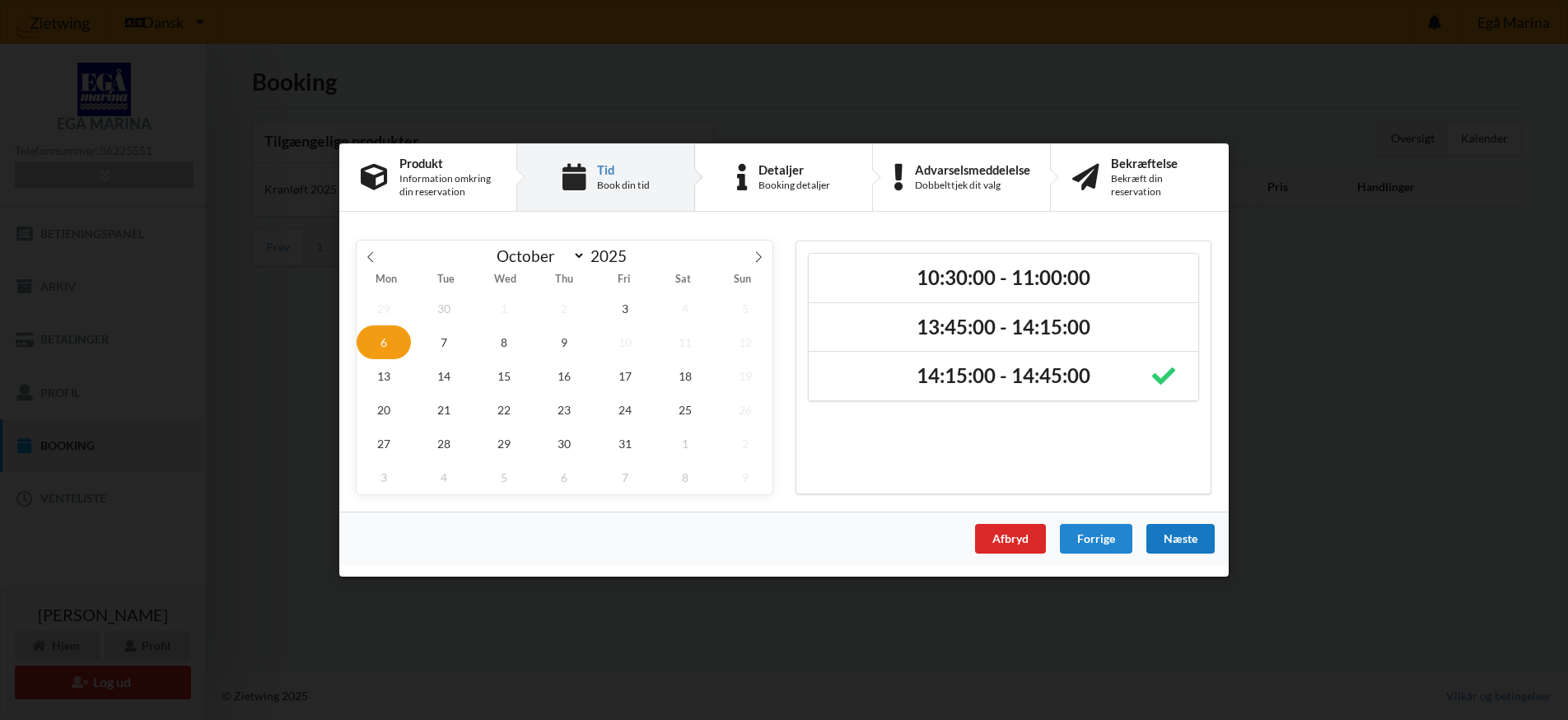
click at [1178, 537] on div "Næste" at bounding box center [1180, 539] width 68 height 30
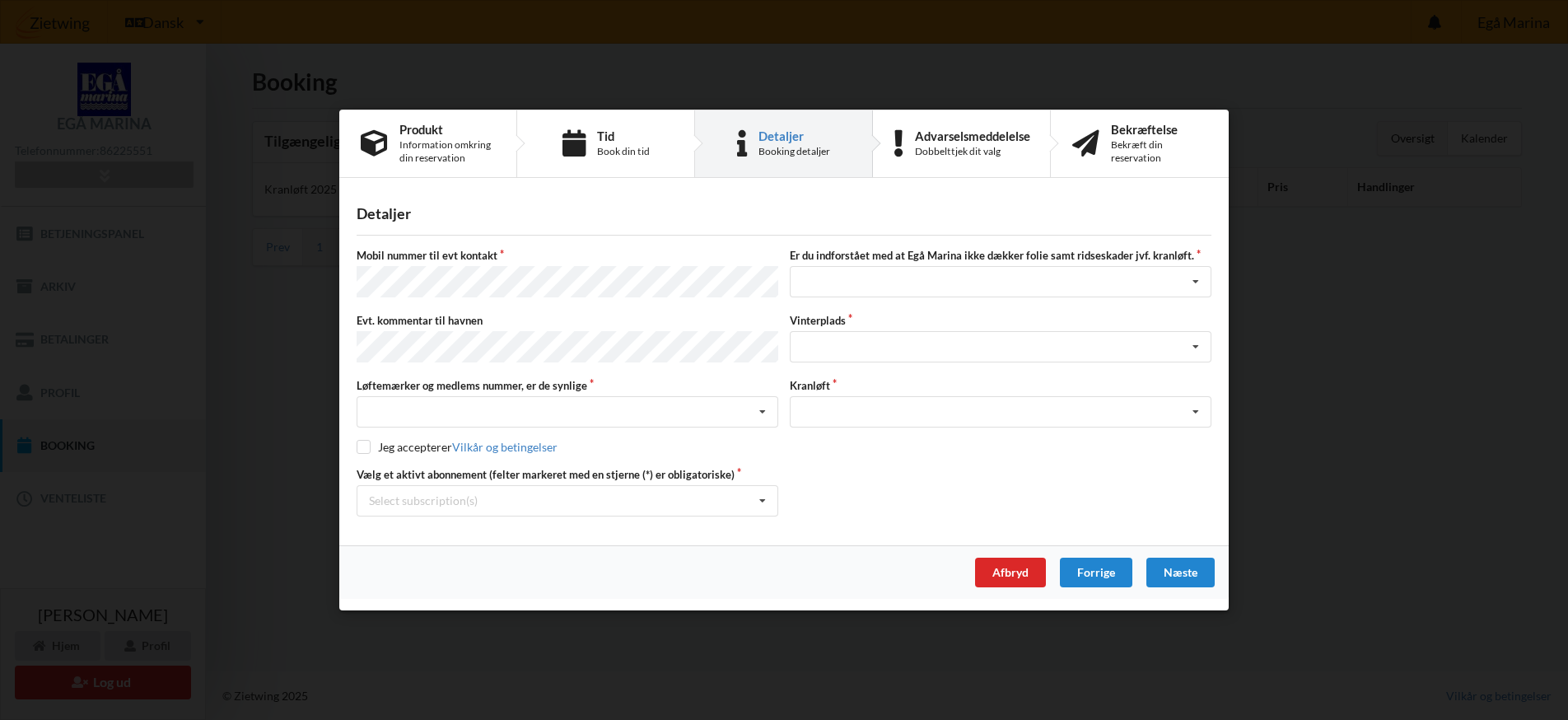
click at [622, 327] on label "Evt. kommentar til havnen" at bounding box center [567, 320] width 422 height 15
click at [763, 407] on icon at bounding box center [763, 412] width 25 height 31
click at [593, 474] on div "Ja, mine mærker er synlige og intakte" at bounding box center [567, 472] width 421 height 31
click at [362, 441] on input "checkbox" at bounding box center [364, 446] width 14 height 14
checkbox input "true"
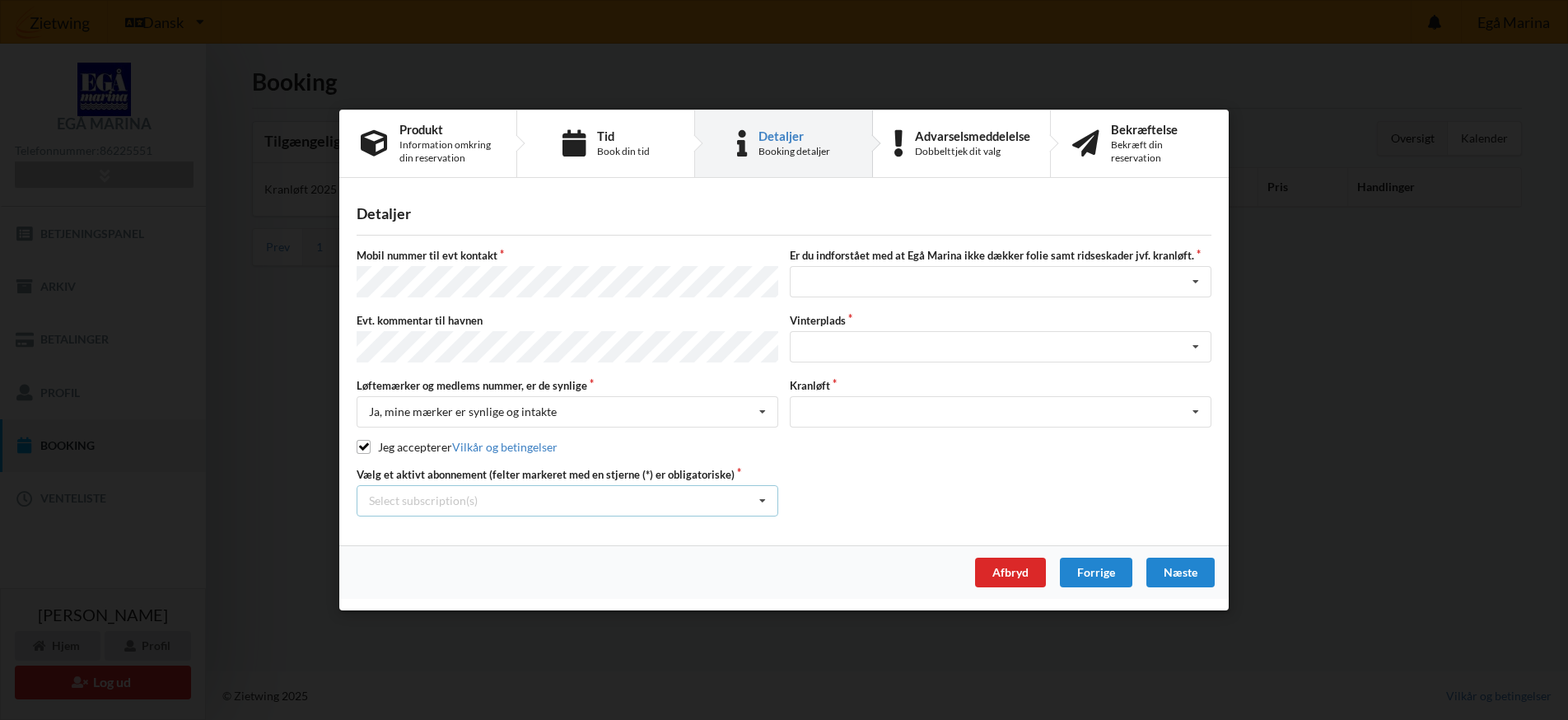
click at [762, 497] on icon at bounding box center [763, 501] width 25 height 31
click at [730, 536] on div "* Ejer 1-53 D" at bounding box center [567, 531] width 421 height 31
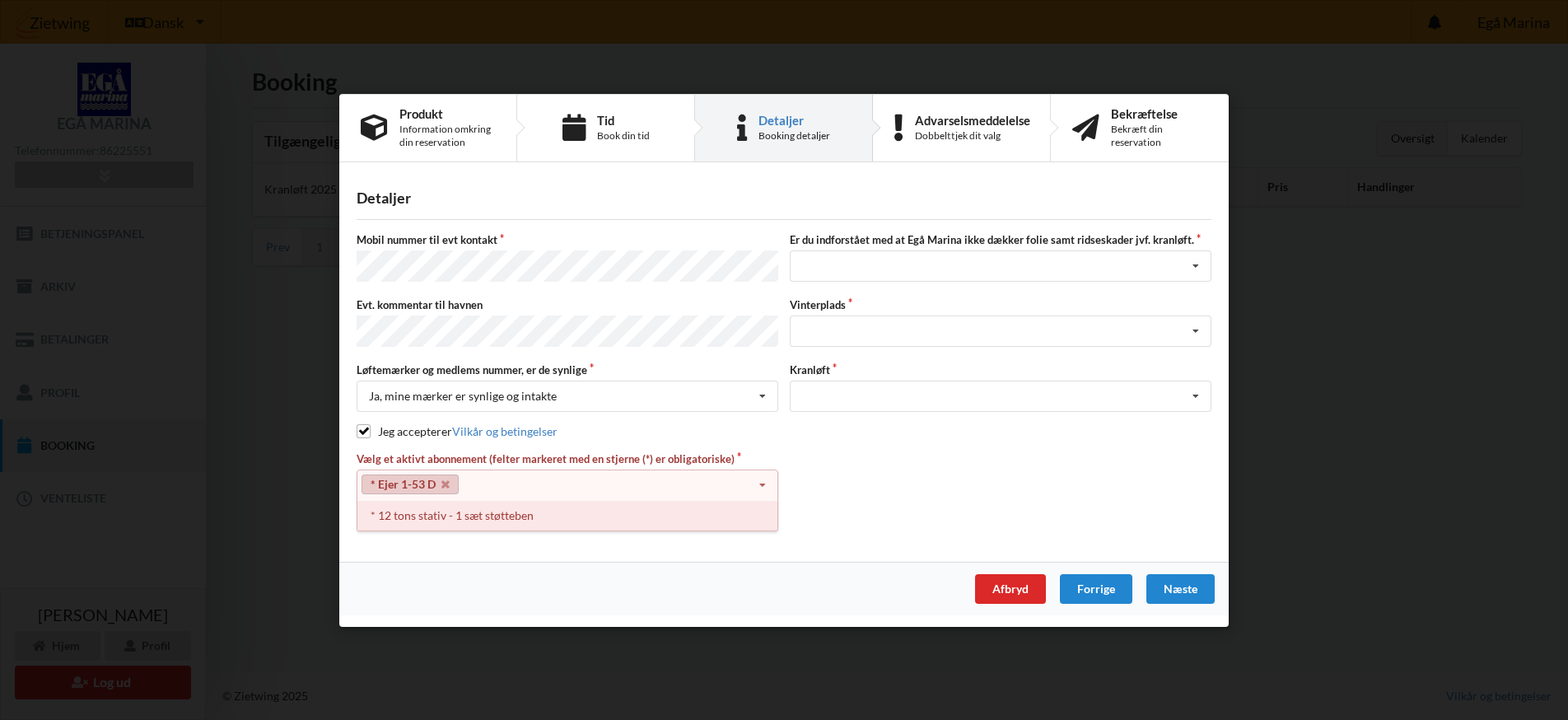
click at [605, 519] on div "* 12 tons stativ - 1 sæt støtteben" at bounding box center [567, 514] width 421 height 31
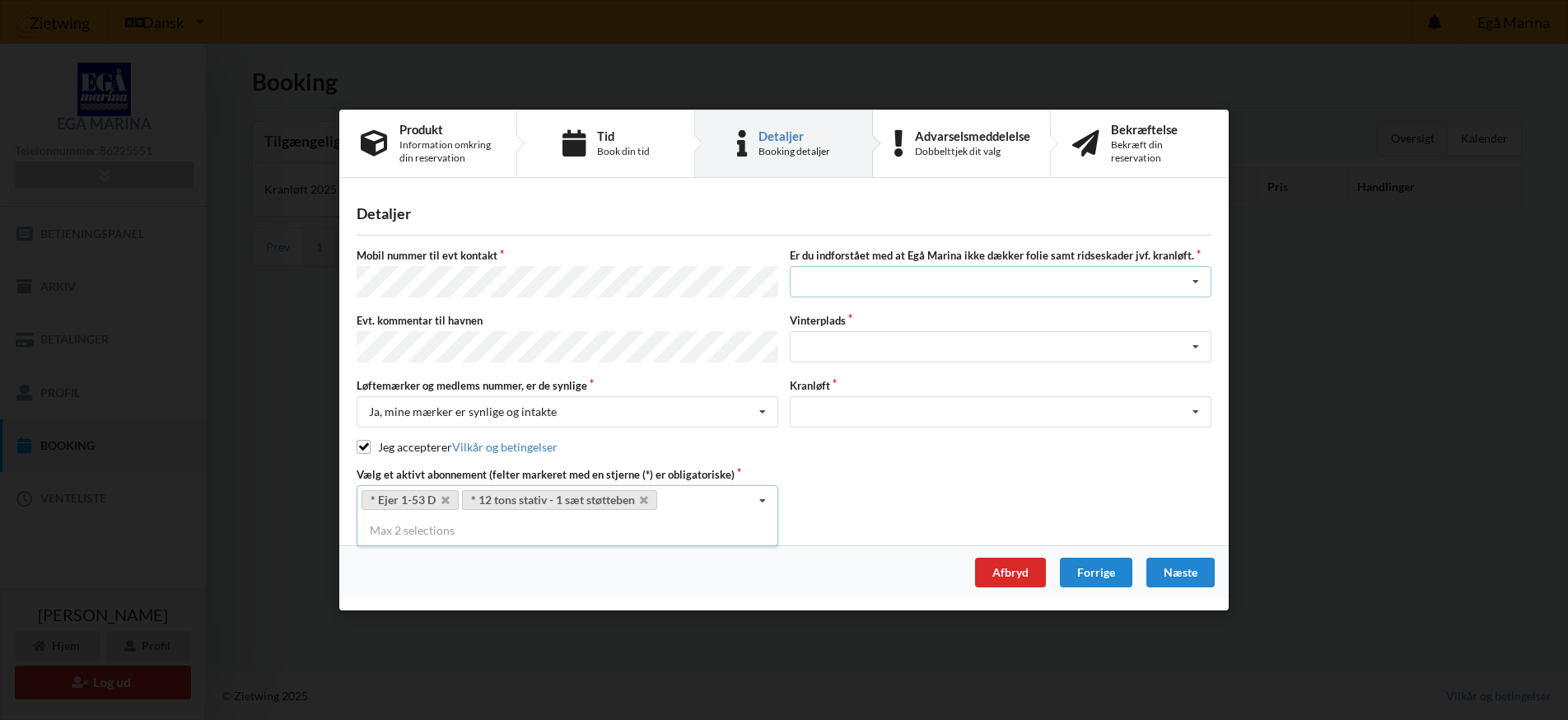
click at [1198, 286] on icon at bounding box center [1195, 283] width 25 height 31
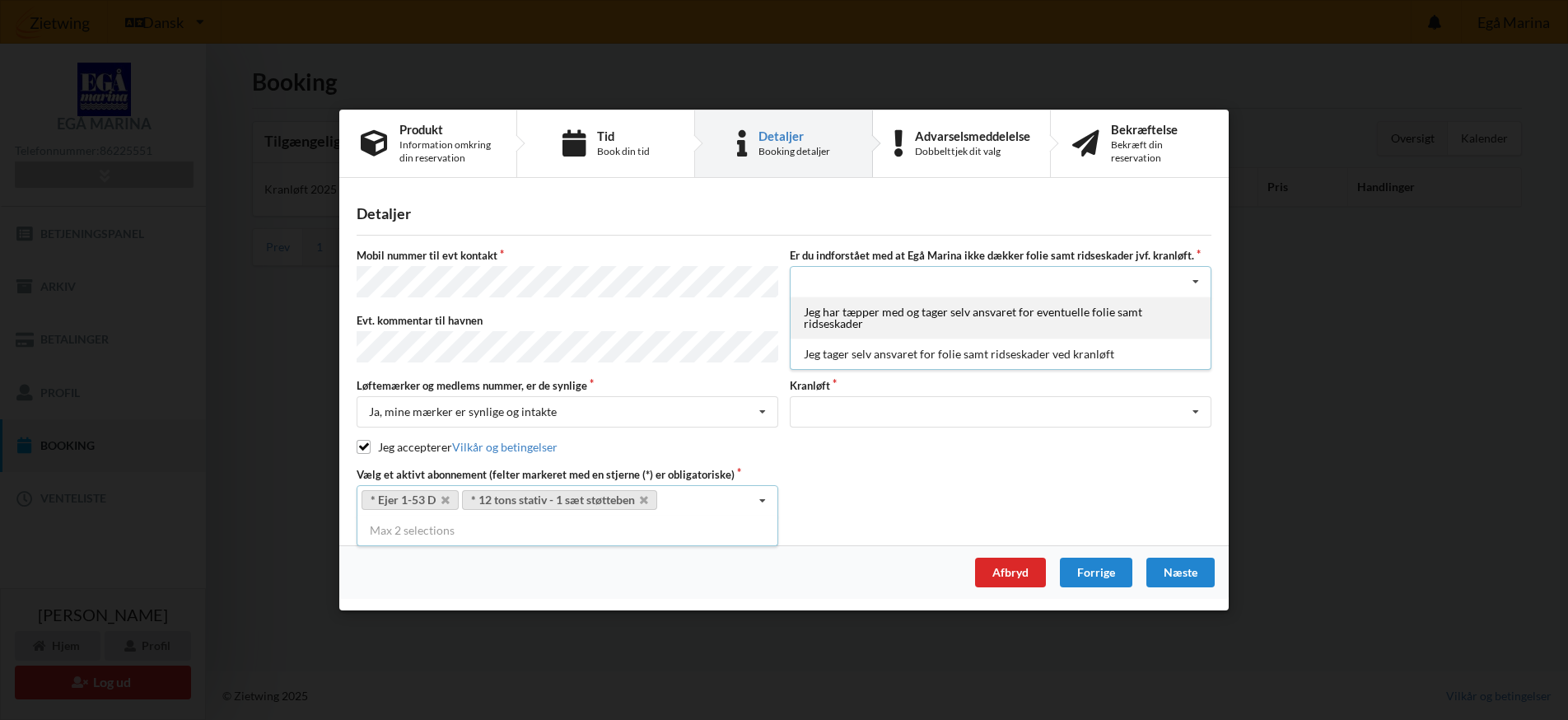
click at [1142, 323] on div "Jeg har tæpper med og tager selv ansvaret for eventuelle folie samt ridseskader" at bounding box center [1001, 318] width 421 height 42
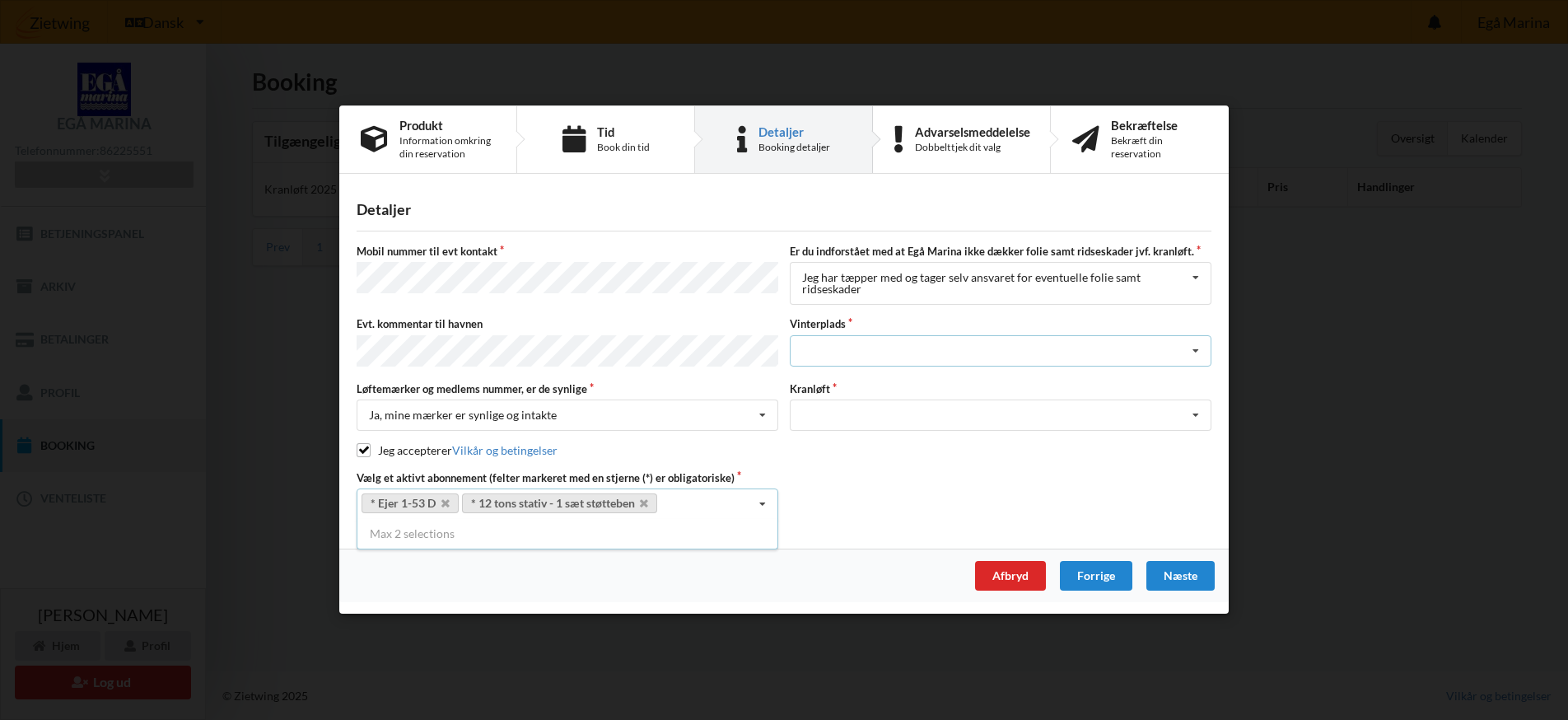
click at [1198, 353] on icon at bounding box center [1195, 351] width 25 height 31
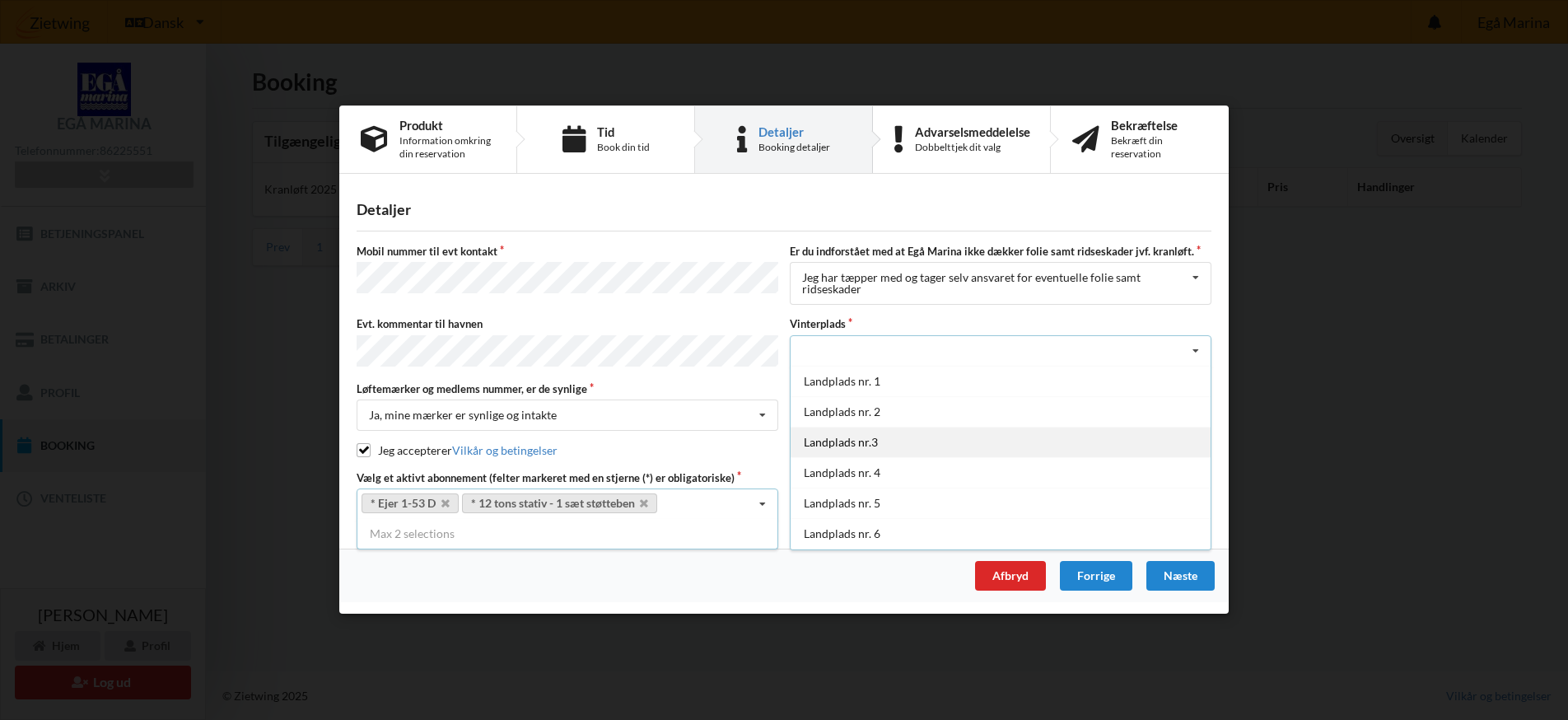
drag, startPoint x: 936, startPoint y: 406, endPoint x: 961, endPoint y: 393, distance: 28.2
click at [936, 406] on div "Landplads nr. 2" at bounding box center [1001, 411] width 421 height 31
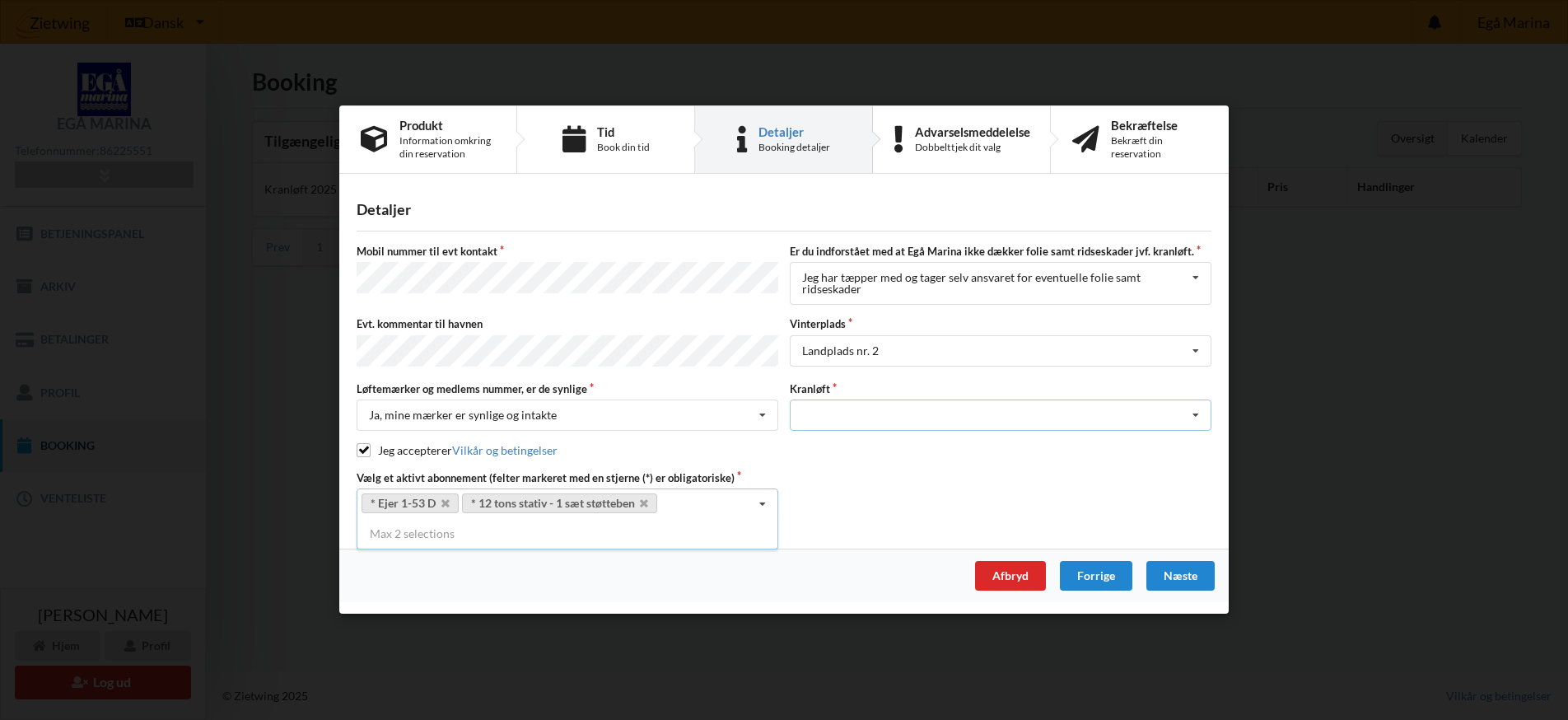
click at [1193, 416] on icon at bounding box center [1195, 416] width 25 height 31
click at [1109, 452] on div "Optagning" at bounding box center [1001, 445] width 421 height 31
click at [1173, 576] on div "Næste" at bounding box center [1180, 576] width 68 height 30
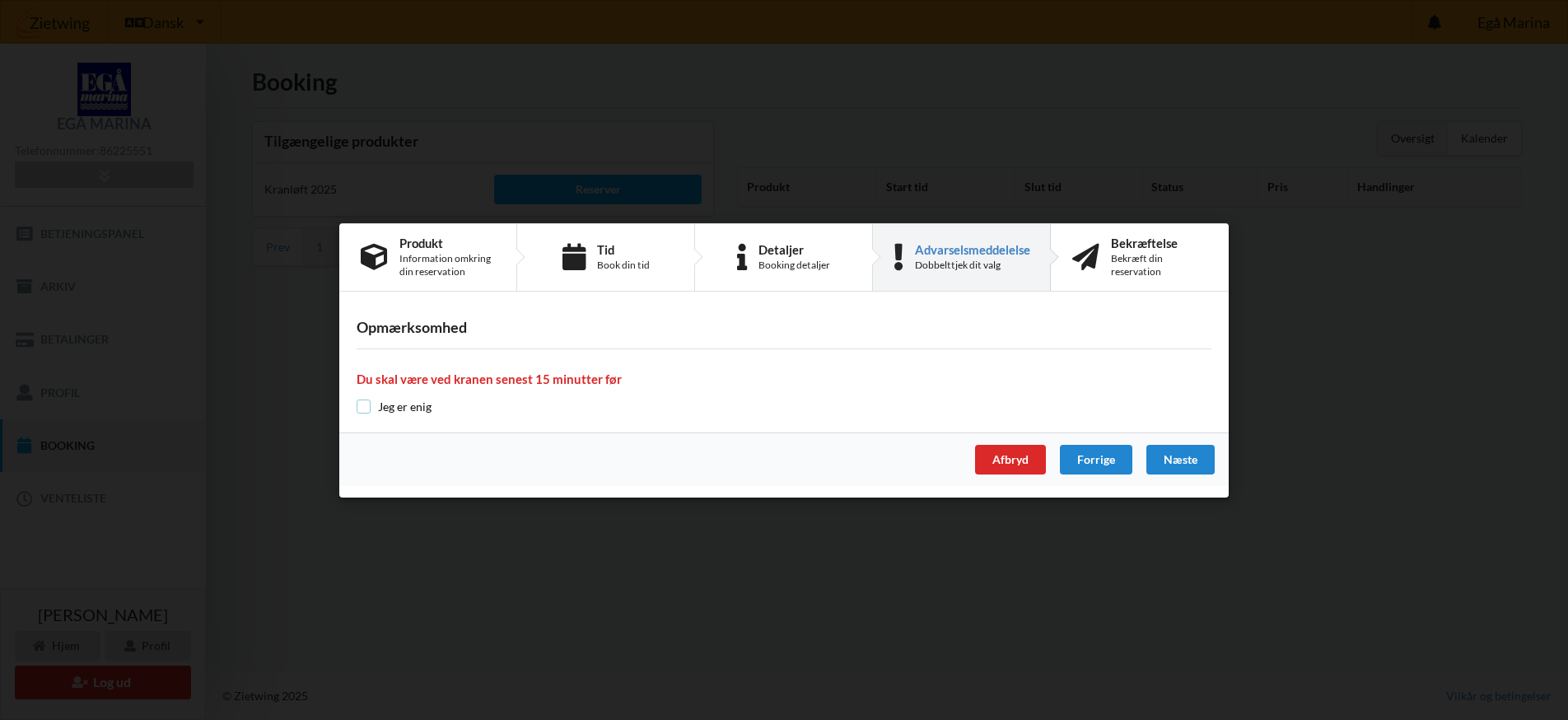
click at [366, 402] on input "checkbox" at bounding box center [364, 407] width 14 height 14
checkbox input "true"
click at [1015, 455] on div "Afbryd" at bounding box center [1010, 459] width 70 height 30
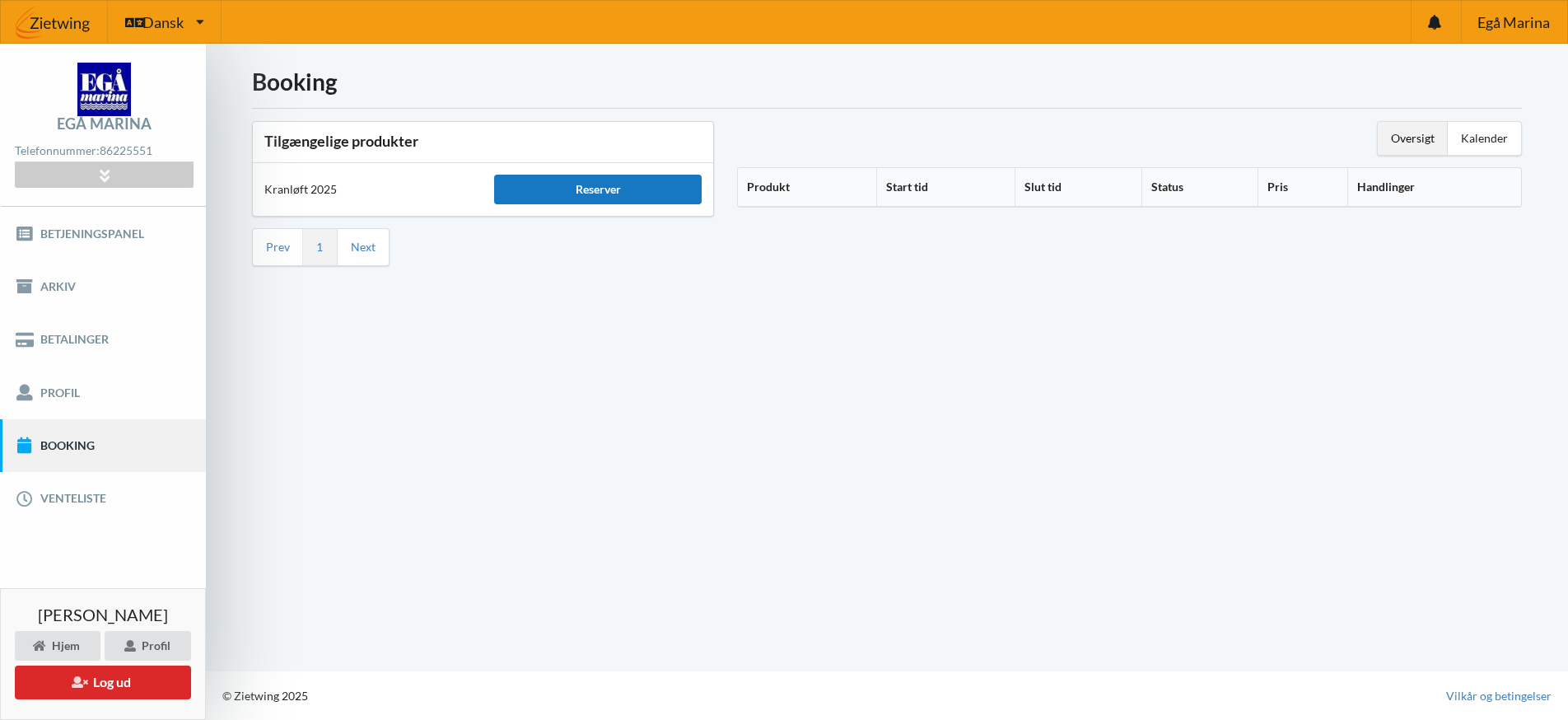
click at [608, 190] on div "Reserver" at bounding box center [597, 189] width 206 height 30
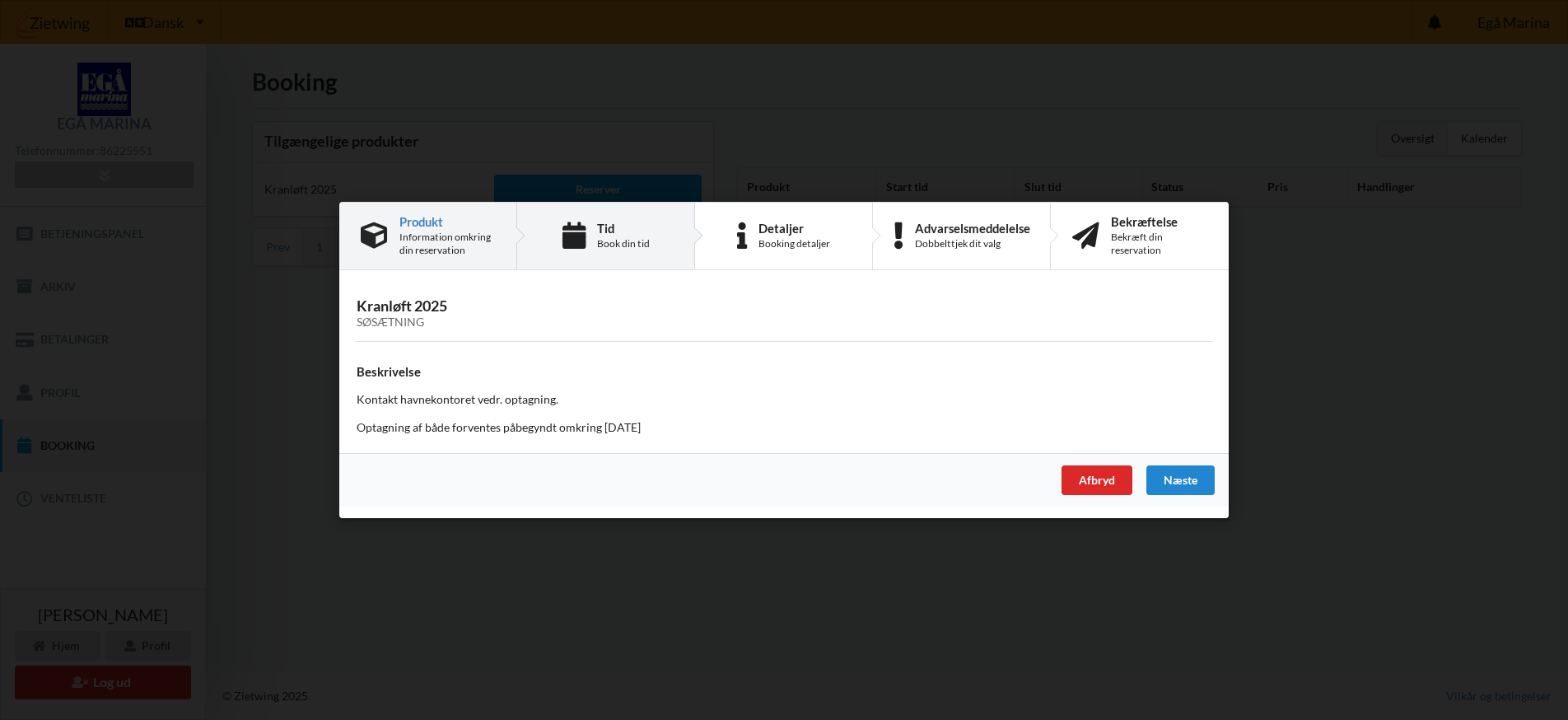
click at [612, 223] on div "Tid" at bounding box center [623, 227] width 53 height 13
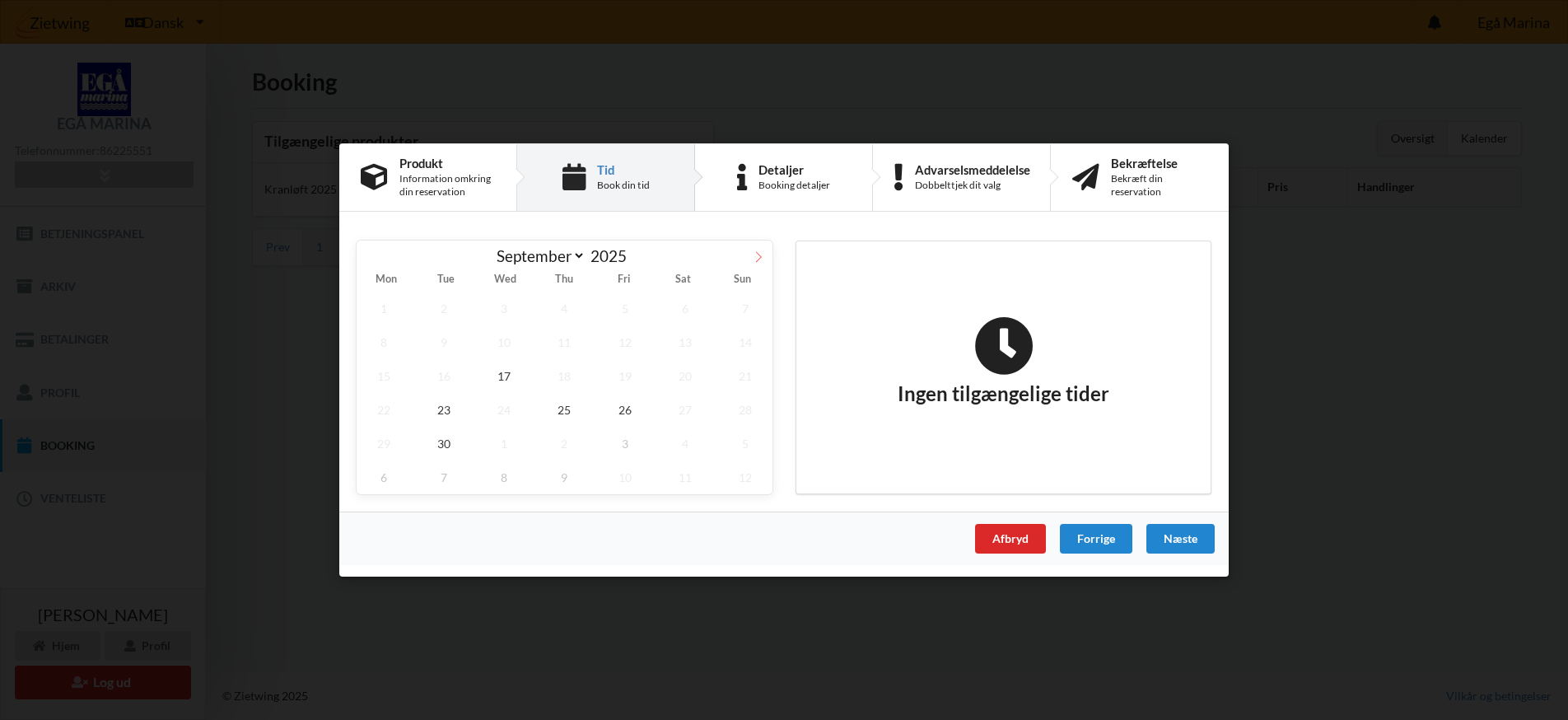
click at [761, 255] on icon at bounding box center [759, 256] width 6 height 11
select select "9"
click at [563, 339] on span "9" at bounding box center [564, 342] width 55 height 34
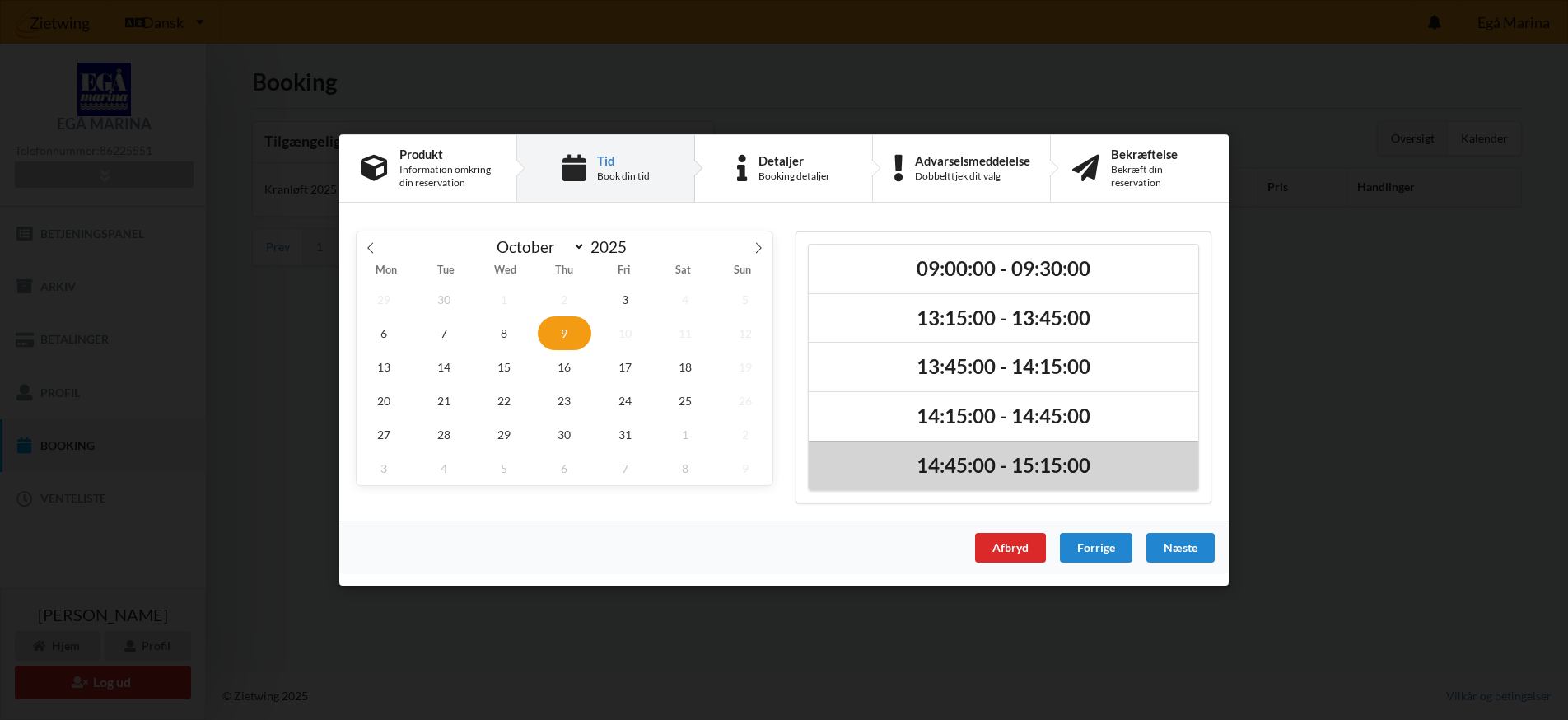
click at [935, 467] on h2 "14:45:00 - 15:15:00" at bounding box center [1004, 466] width 367 height 26
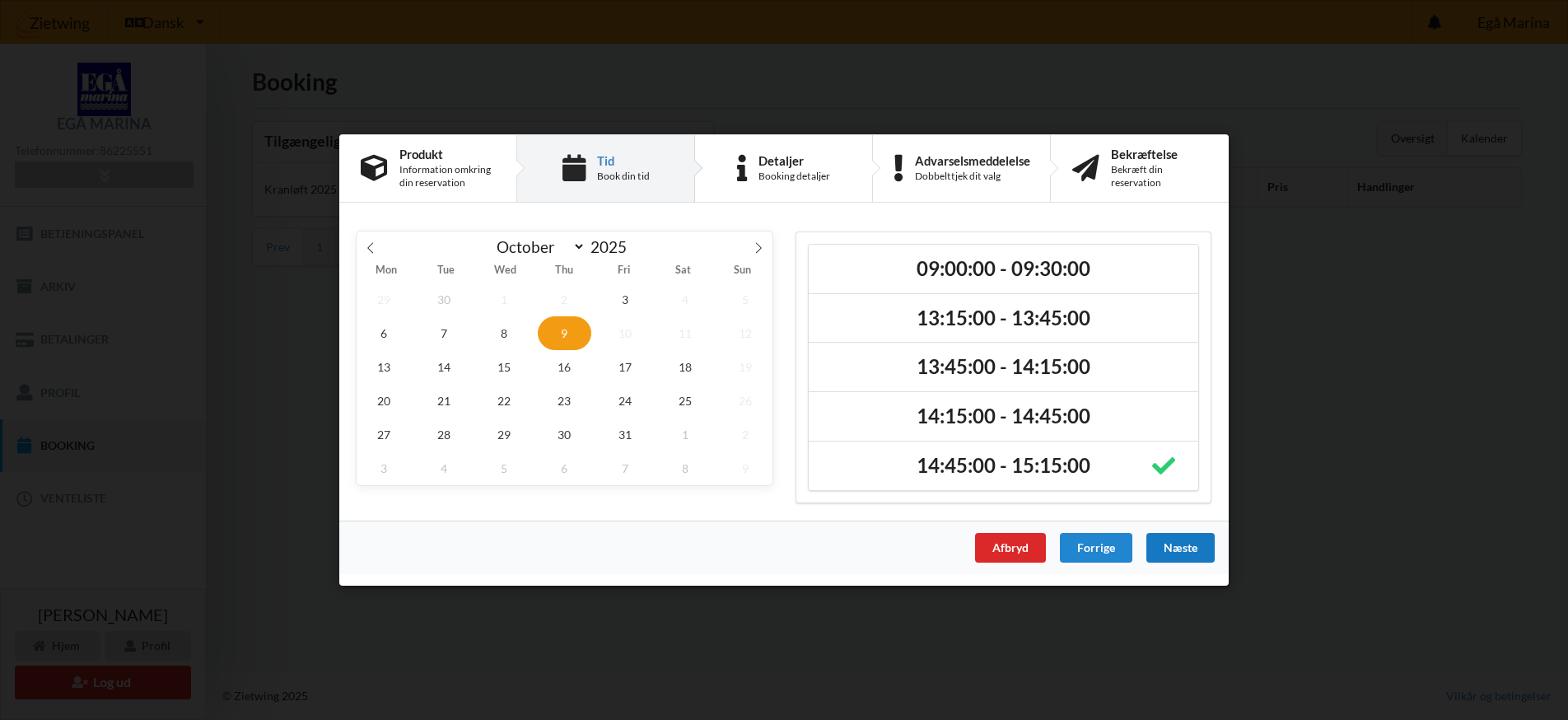
click at [1173, 544] on div "Næste" at bounding box center [1180, 547] width 68 height 30
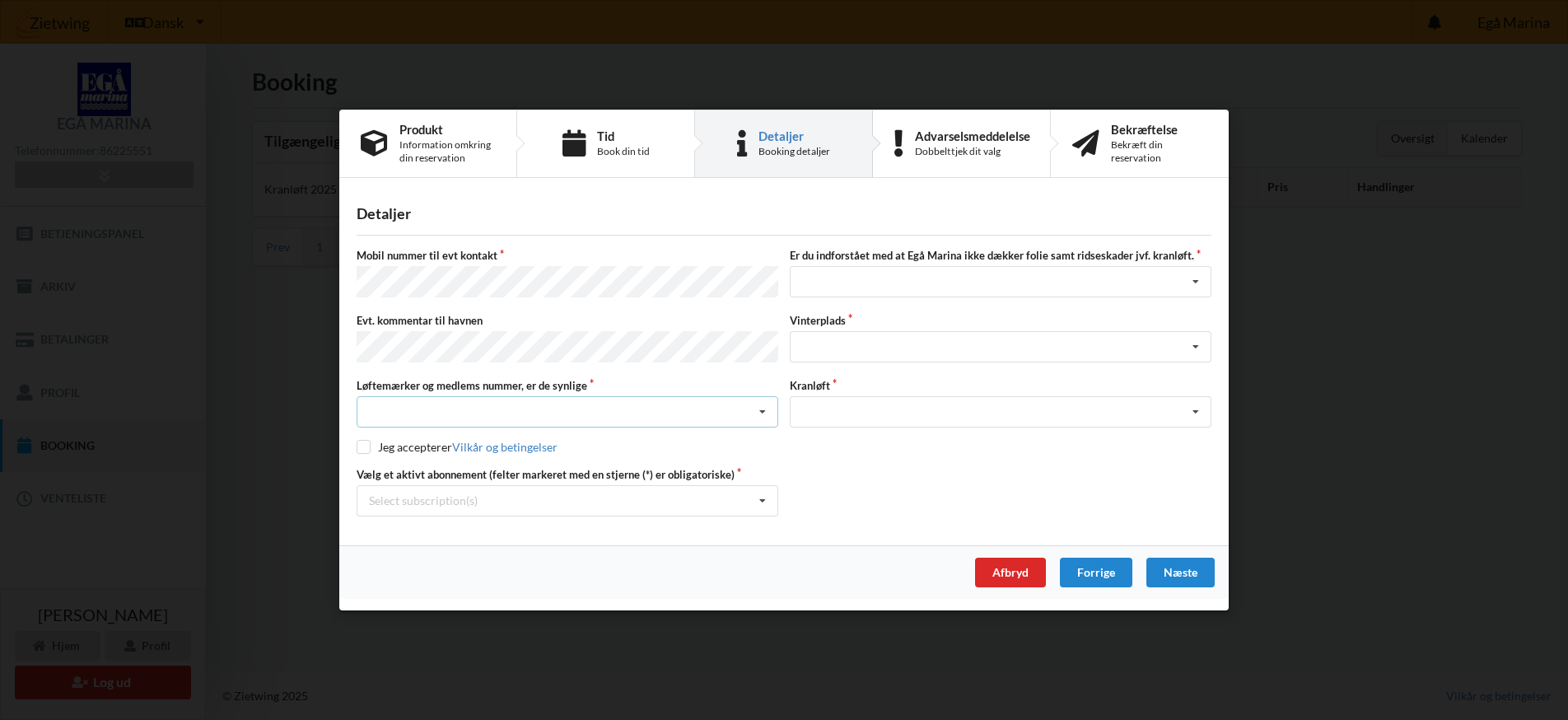
click at [766, 409] on icon at bounding box center [763, 412] width 25 height 31
click at [605, 468] on div "Ja, mine mærker er synlige og intakte" at bounding box center [567, 472] width 421 height 31
click at [362, 440] on input "checkbox" at bounding box center [364, 446] width 14 height 14
checkbox input "true"
click at [763, 498] on icon at bounding box center [763, 501] width 25 height 31
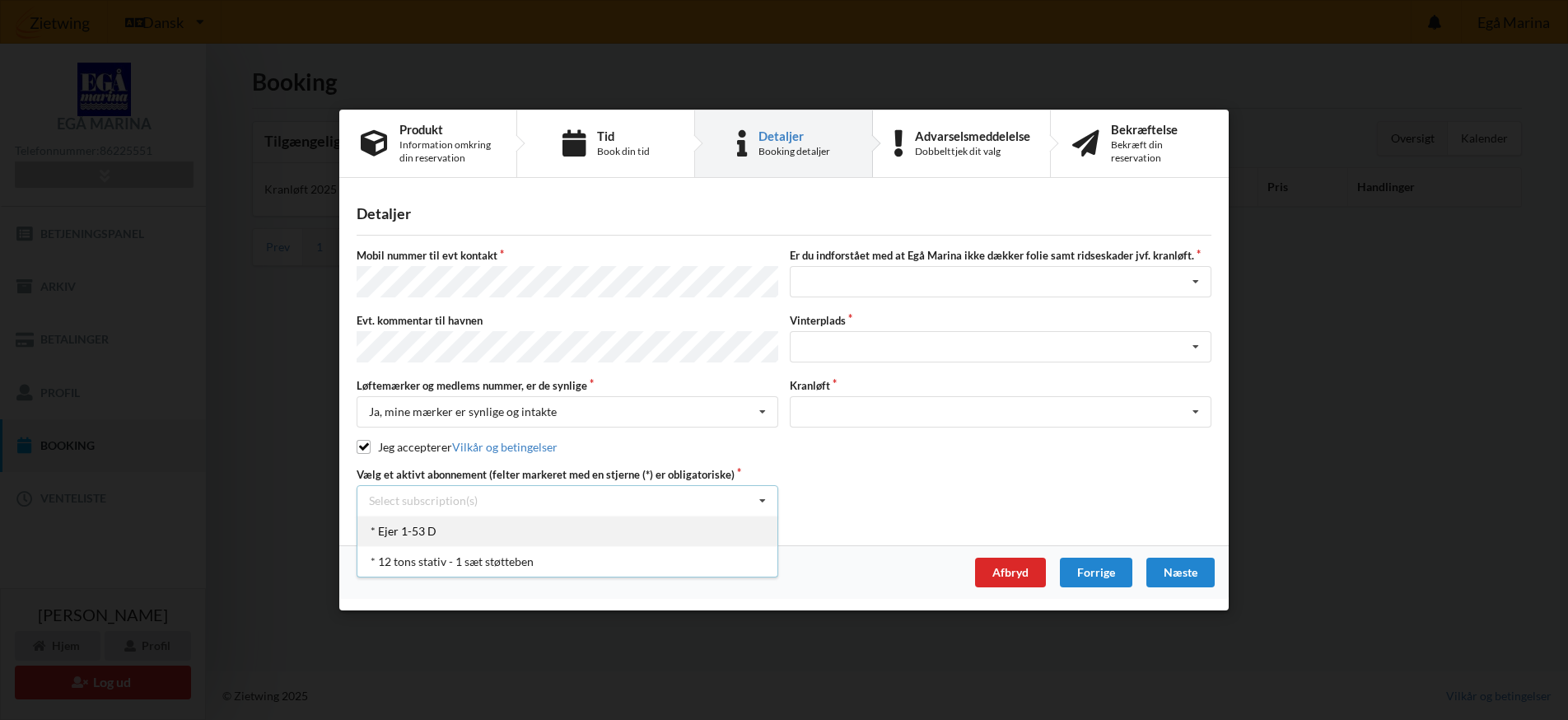
click at [701, 531] on div "* Ejer 1-53 D" at bounding box center [567, 531] width 421 height 31
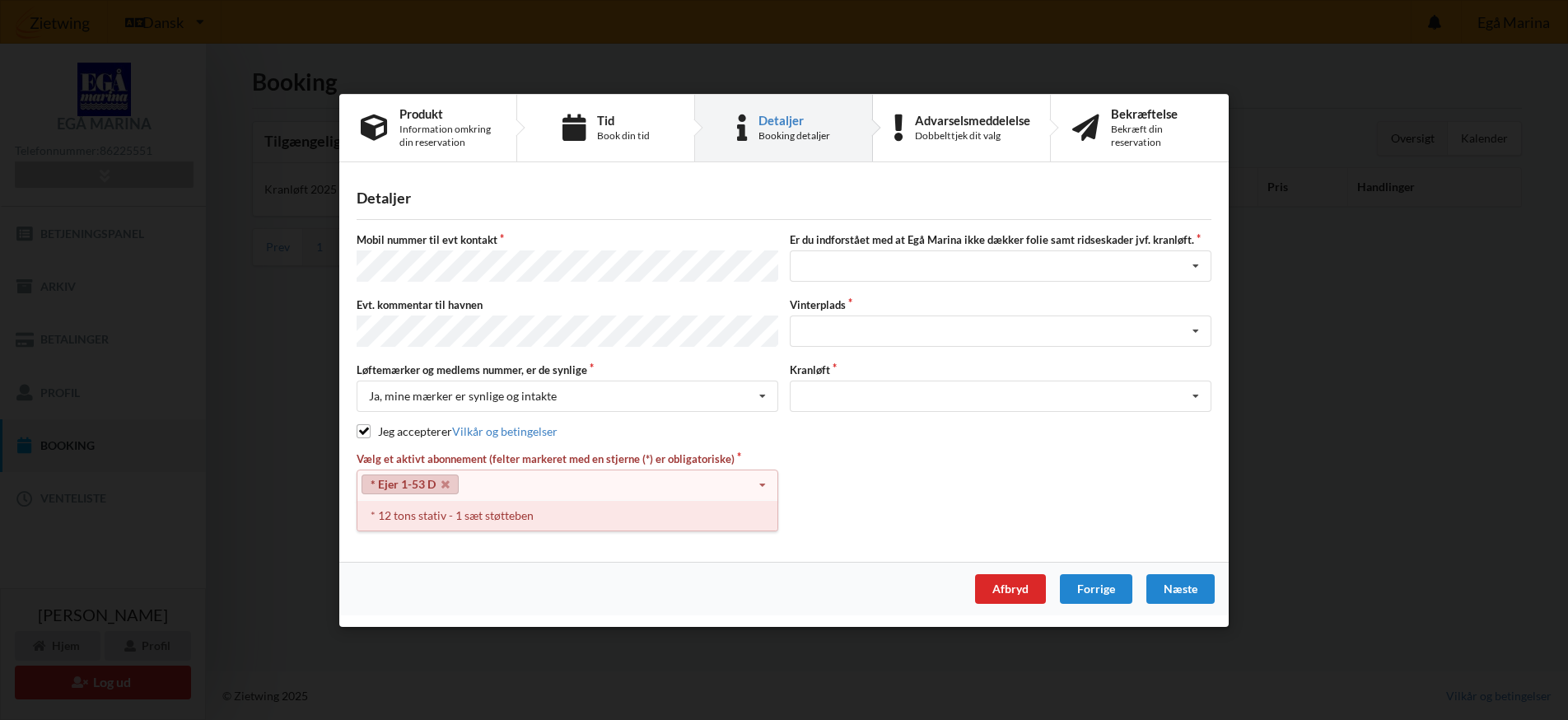
click at [699, 518] on div "* 12 tons stativ - 1 sæt støtteben" at bounding box center [567, 514] width 421 height 31
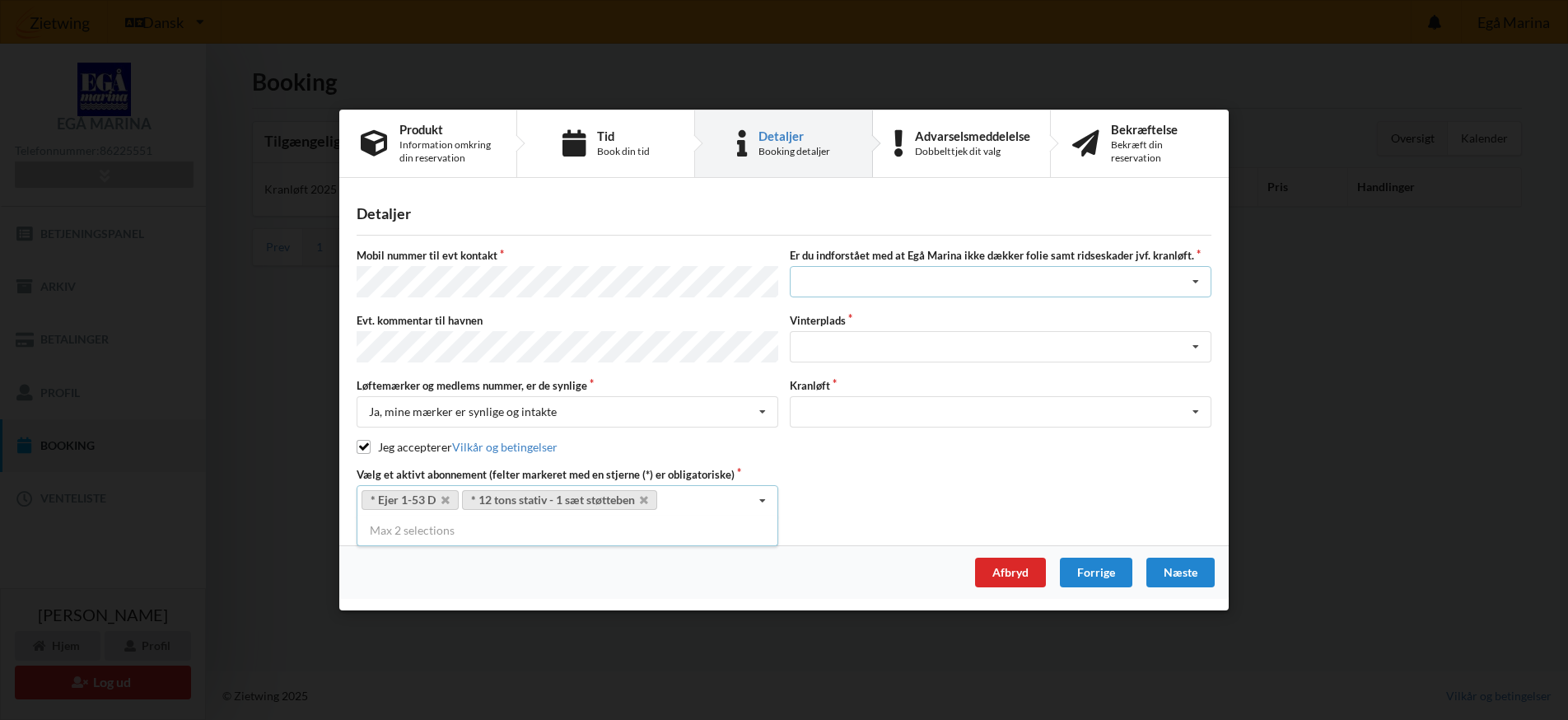
click at [1195, 285] on icon at bounding box center [1195, 283] width 25 height 31
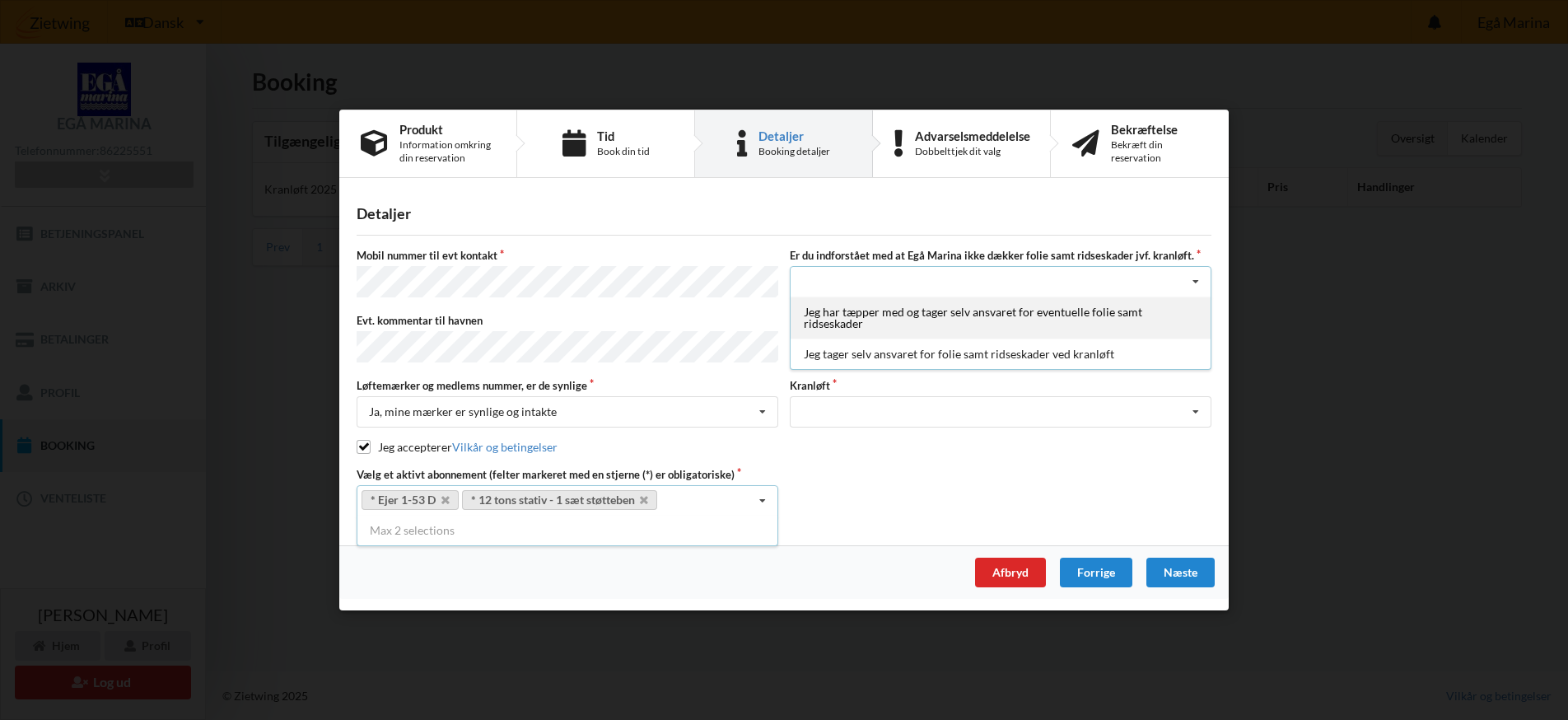
click at [1126, 312] on div "Jeg har tæpper med og tager selv ansvaret for eventuelle folie samt ridseskader" at bounding box center [1001, 318] width 421 height 42
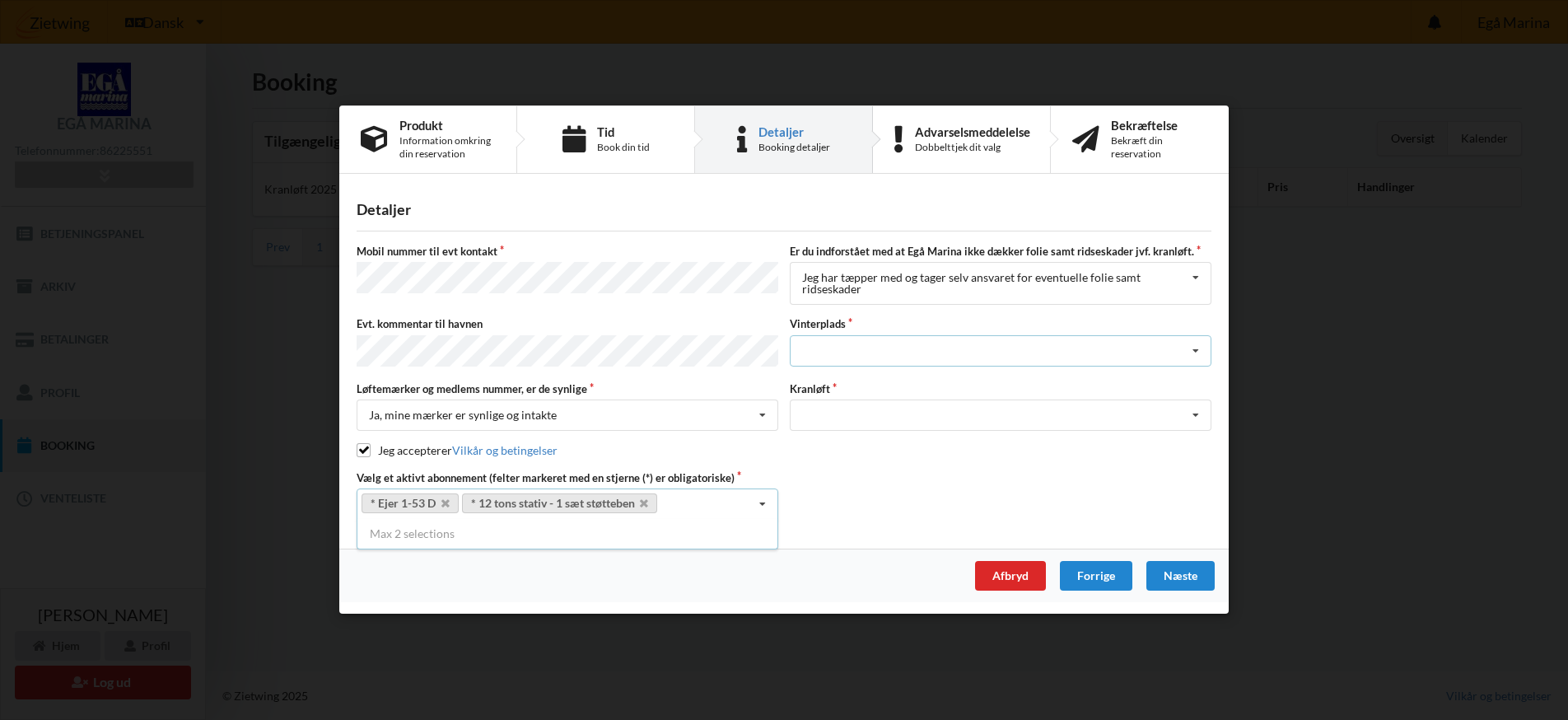
click at [1198, 354] on icon at bounding box center [1195, 351] width 25 height 31
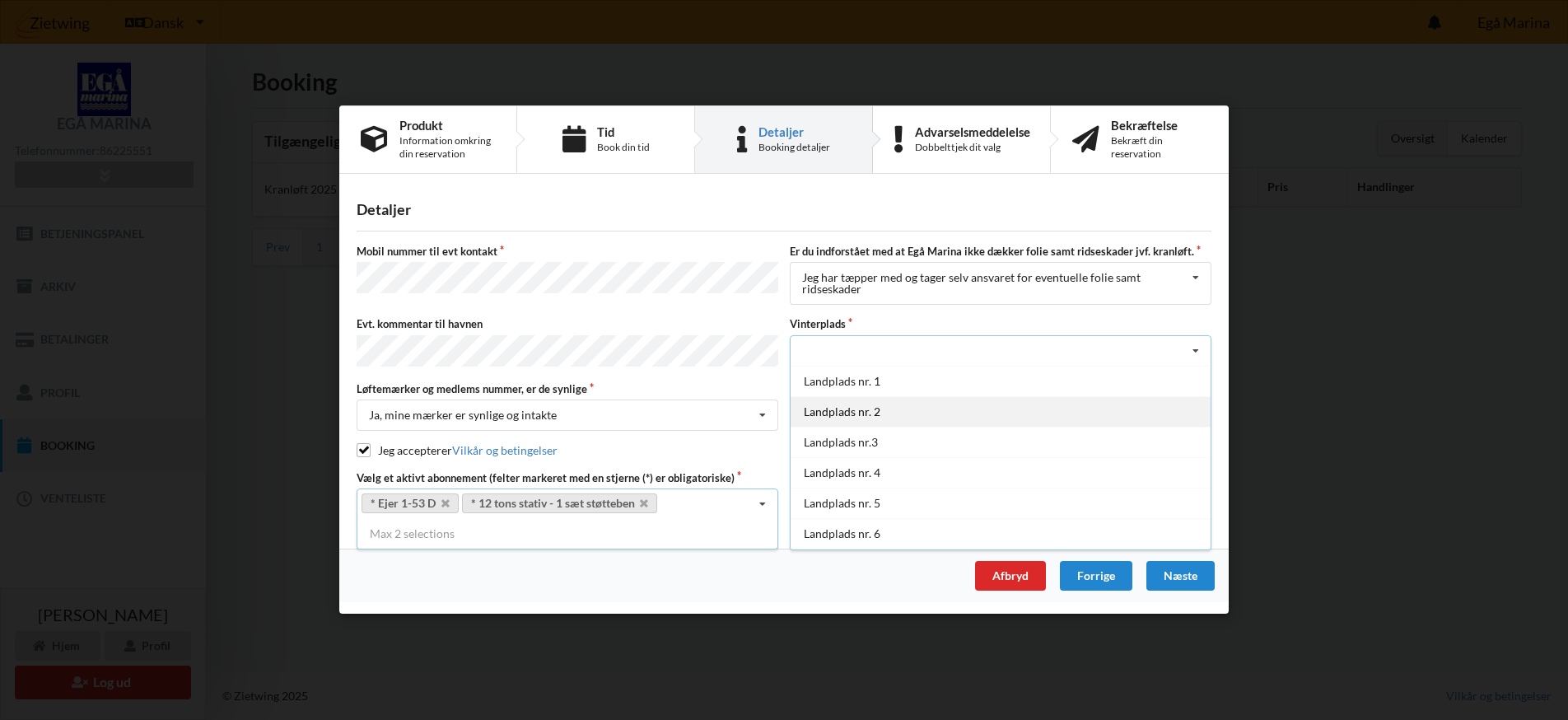
click at [955, 416] on div "Landplads nr. 2" at bounding box center [1001, 411] width 421 height 31
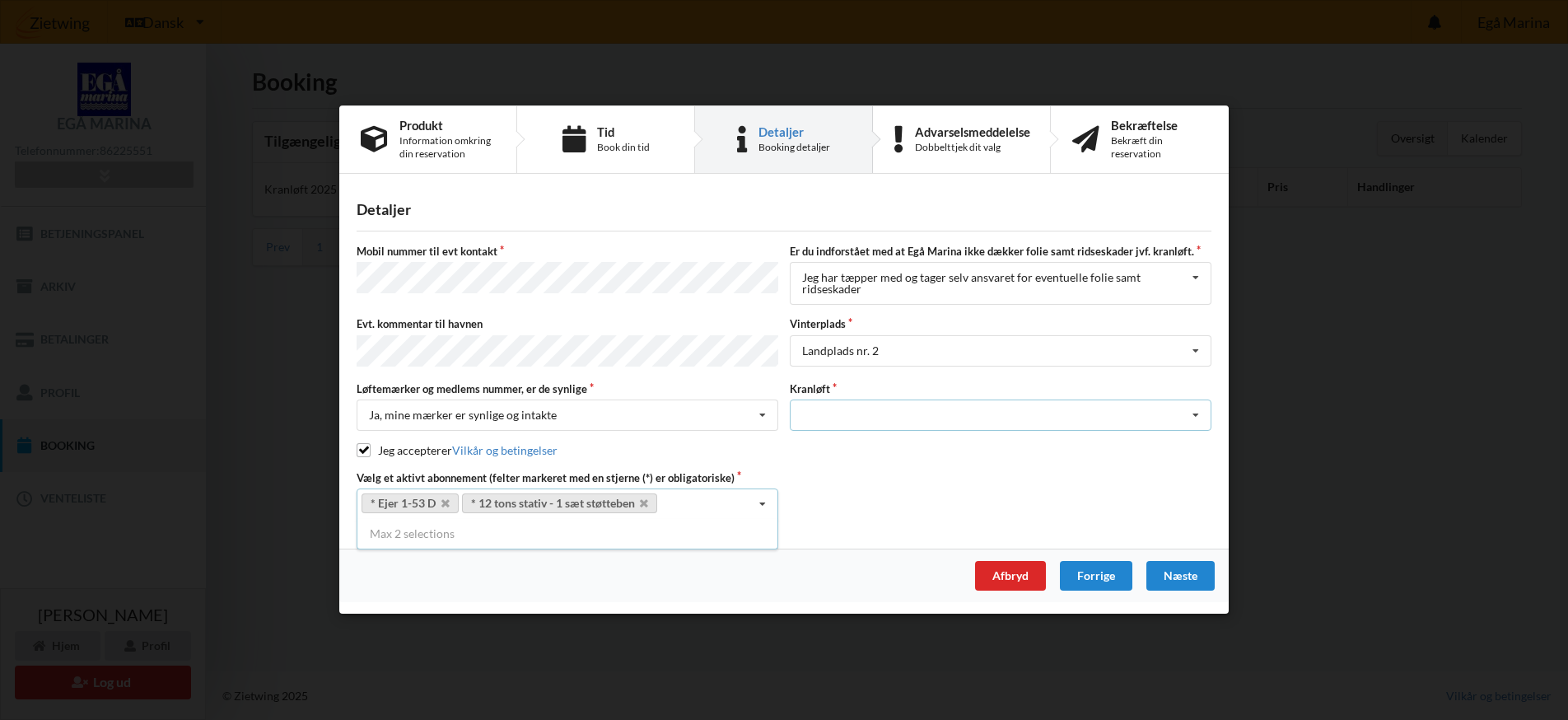
click at [1196, 415] on icon at bounding box center [1195, 416] width 25 height 31
click at [909, 449] on div "Optagning" at bounding box center [1001, 445] width 421 height 31
click at [1177, 576] on div "Næste" at bounding box center [1180, 576] width 68 height 30
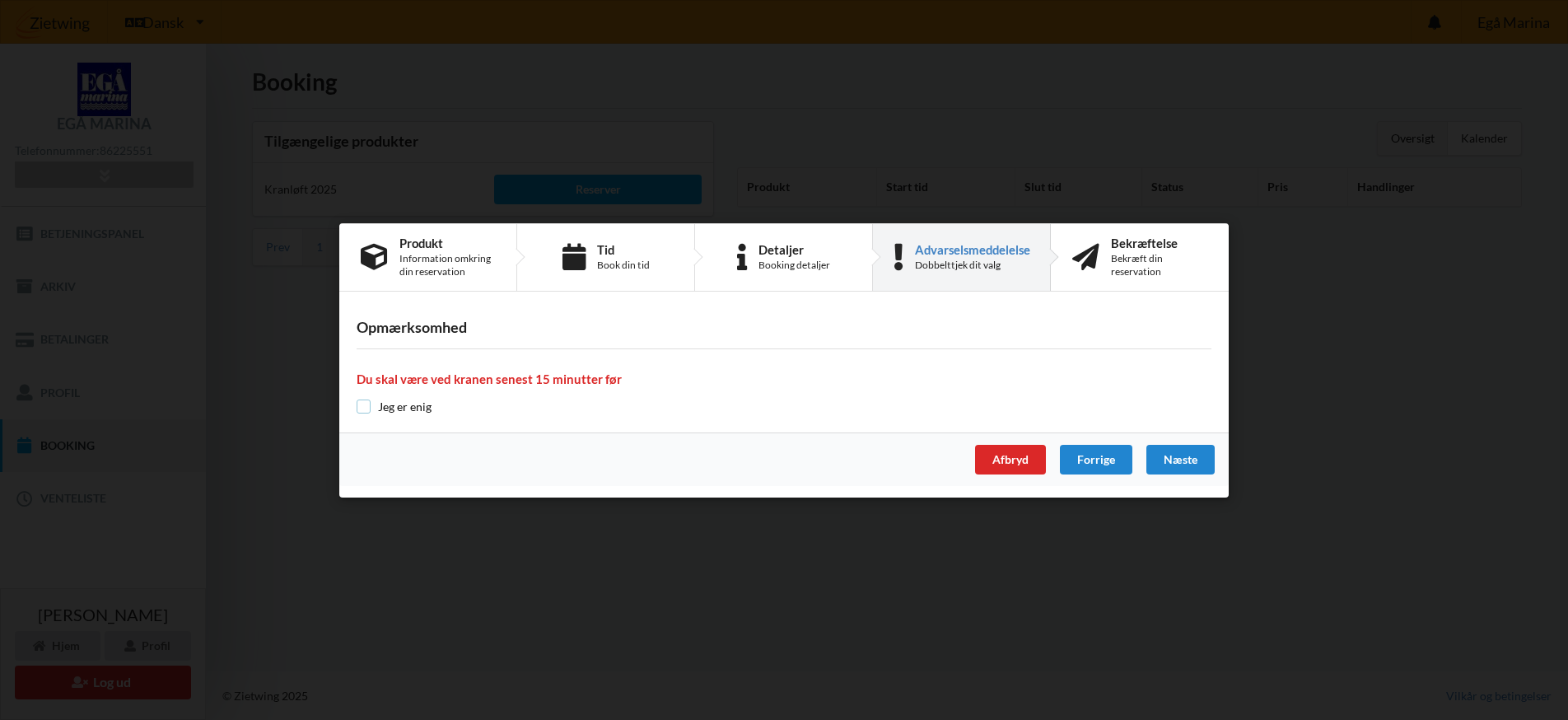
click at [361, 402] on input "checkbox" at bounding box center [364, 407] width 14 height 14
checkbox input "true"
click at [1194, 462] on div "Næste" at bounding box center [1180, 459] width 68 height 30
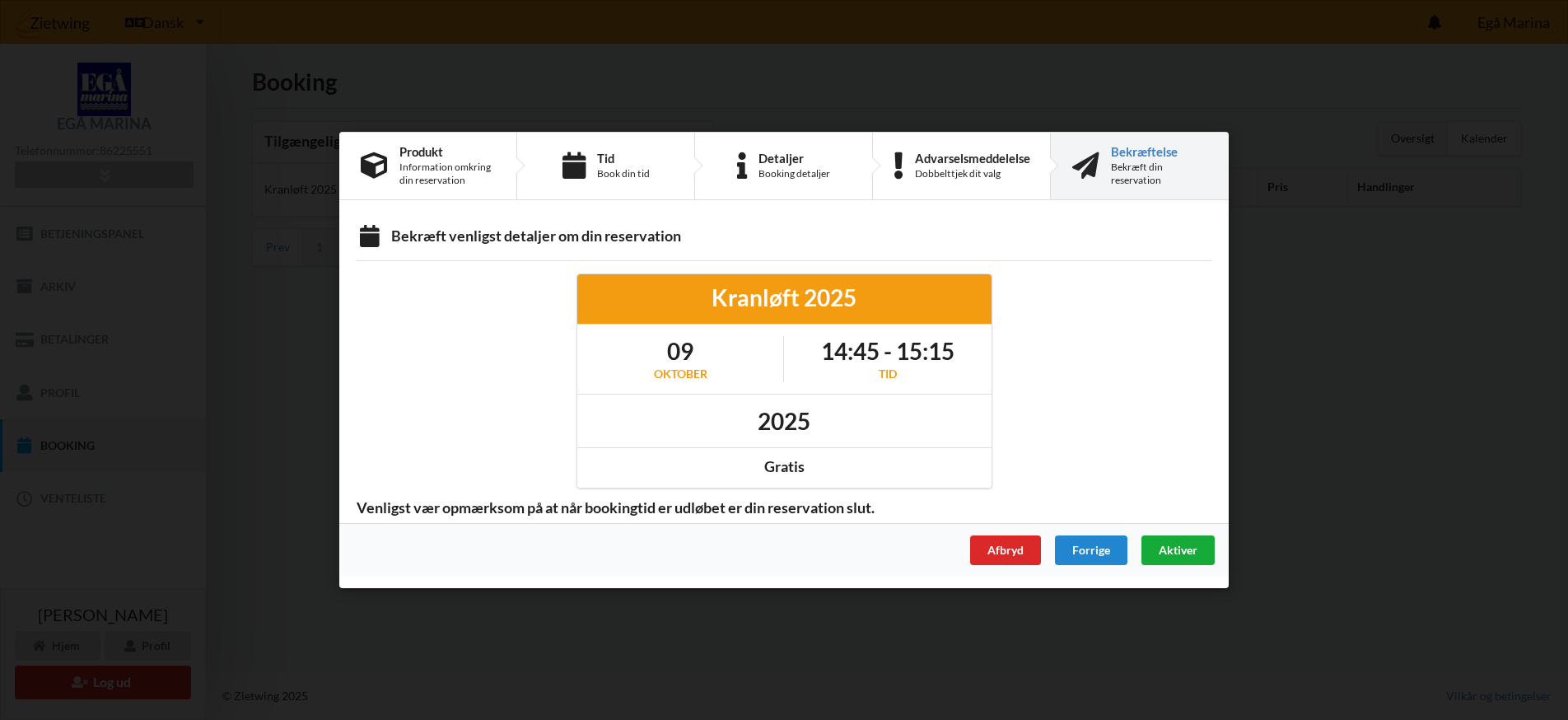
click at [1178, 545] on span "Aktiver" at bounding box center [1177, 549] width 39 height 14
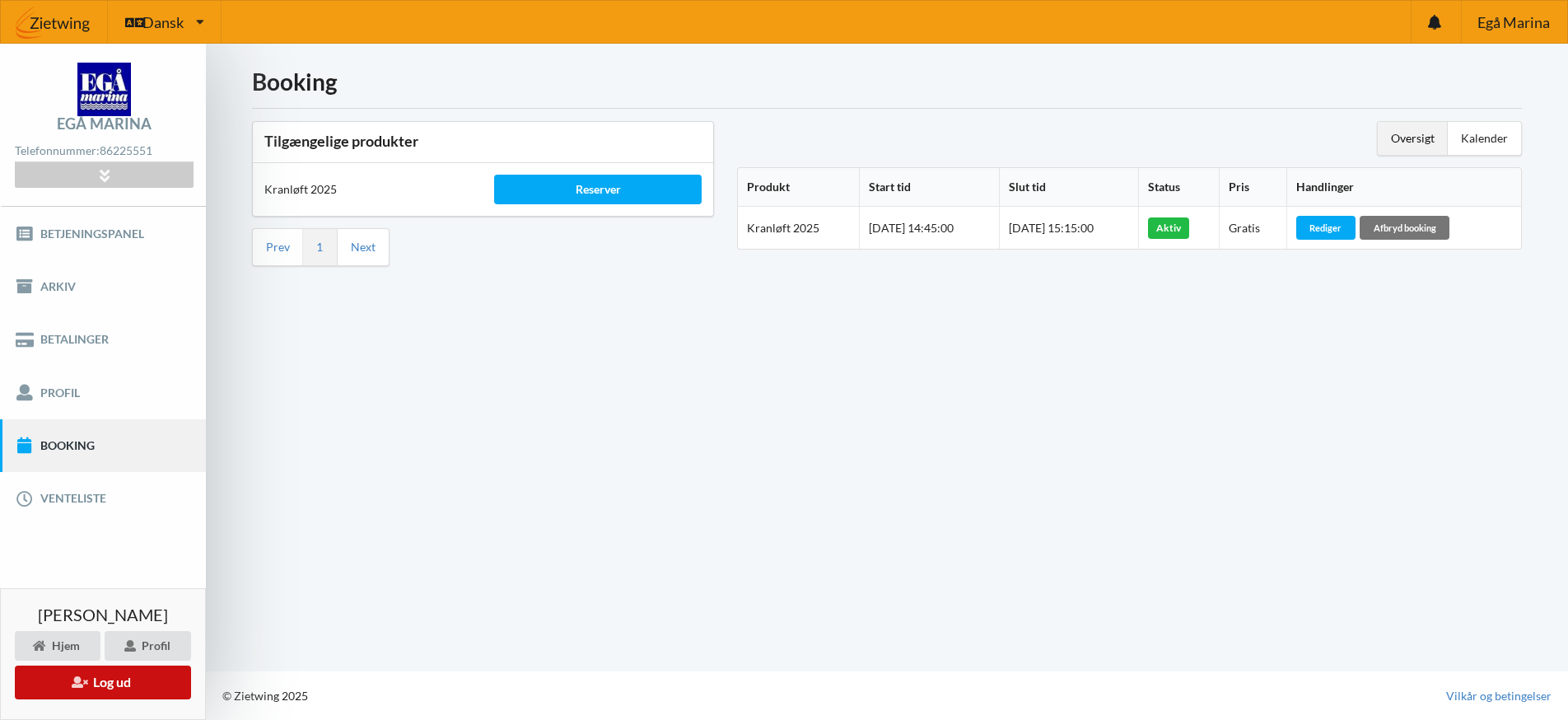
click at [137, 683] on button "Log ud" at bounding box center [103, 682] width 177 height 34
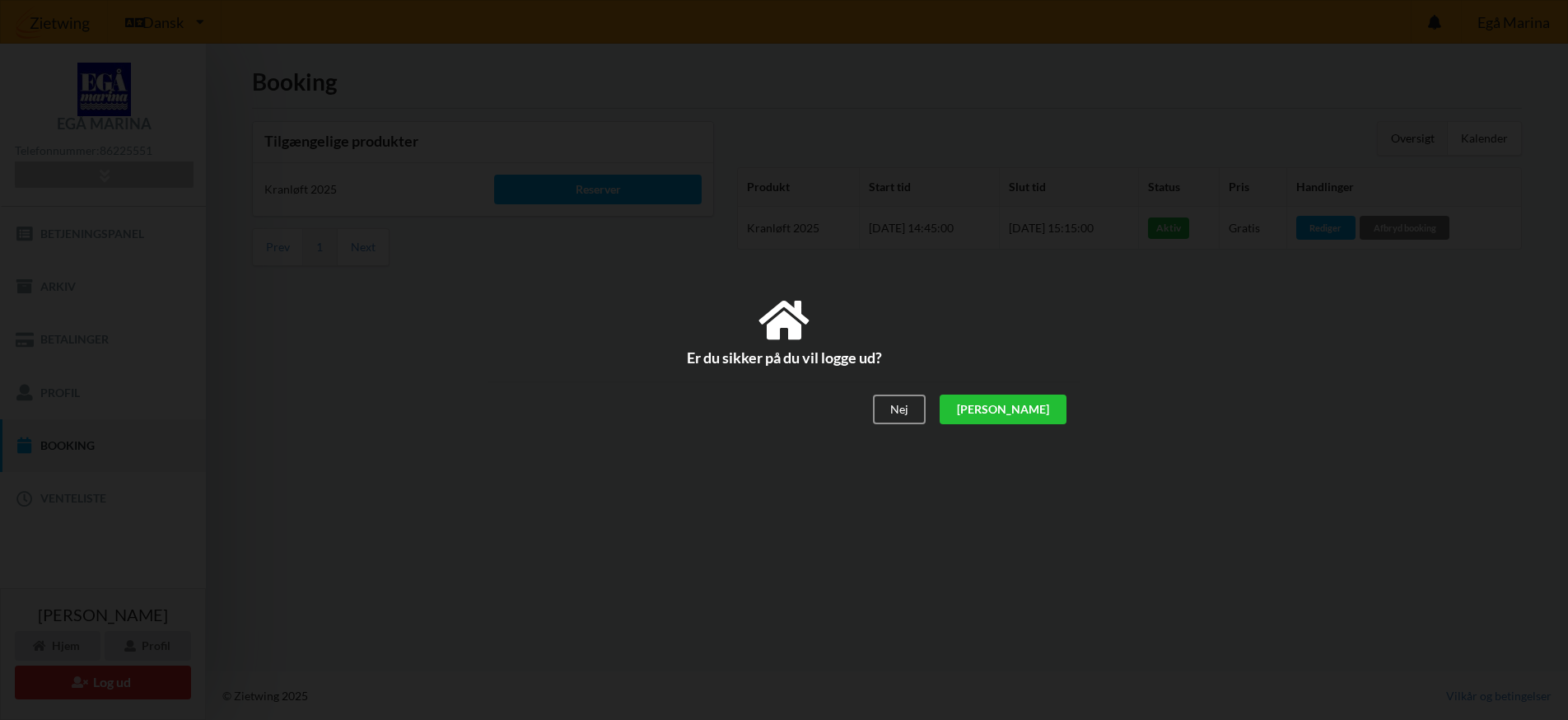
click at [1050, 407] on div "[PERSON_NAME]" at bounding box center [1004, 411] width 127 height 30
